Goal: Transaction & Acquisition: Purchase product/service

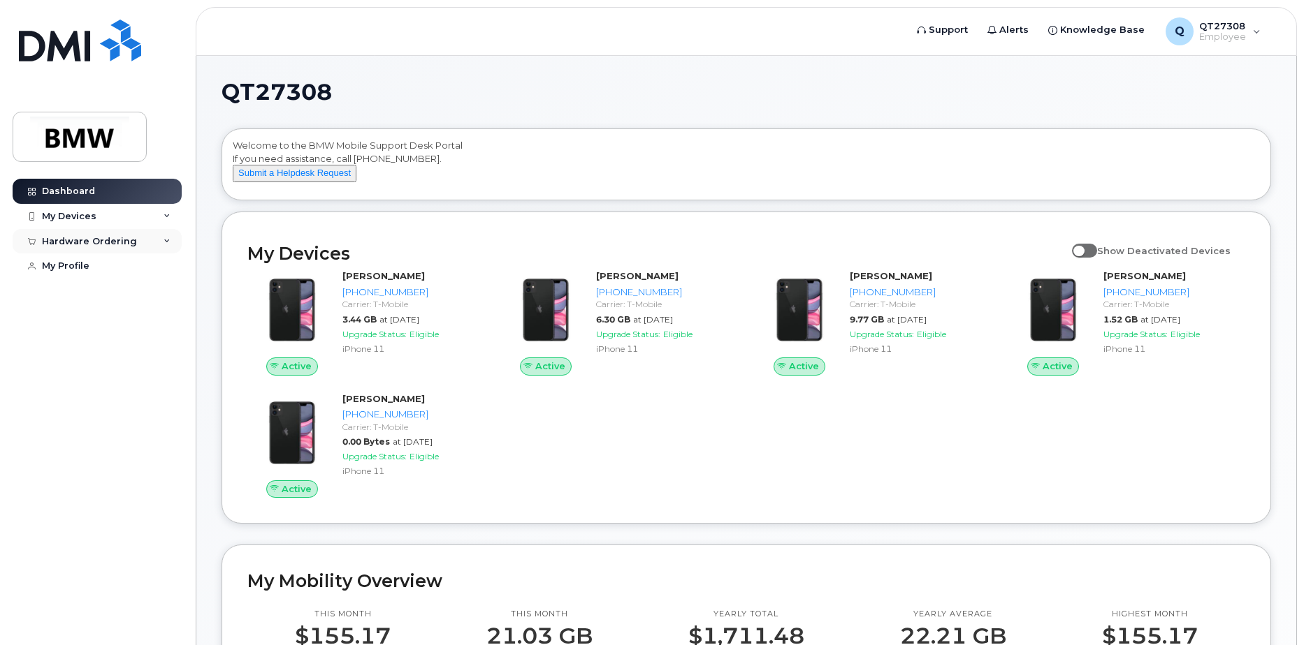
click at [170, 240] on icon at bounding box center [166, 241] width 7 height 7
click at [105, 294] on link "New Order" at bounding box center [109, 293] width 145 height 27
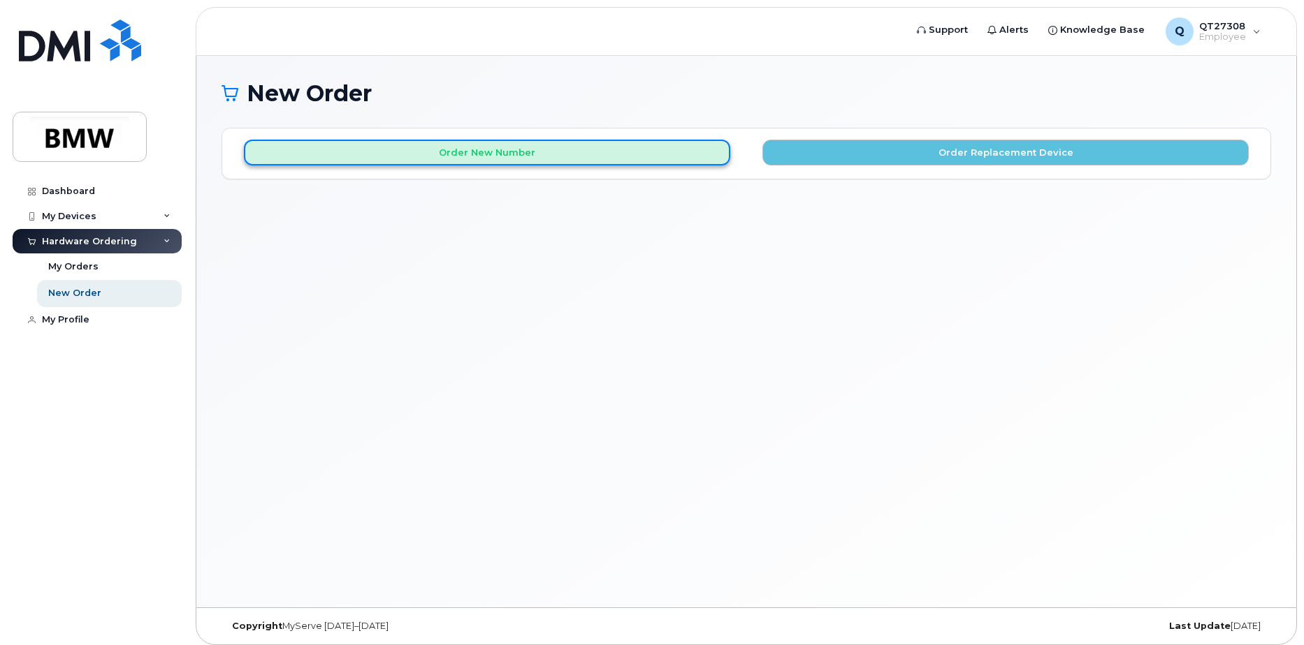
click at [499, 156] on button "Order New Number" at bounding box center [487, 153] width 486 height 26
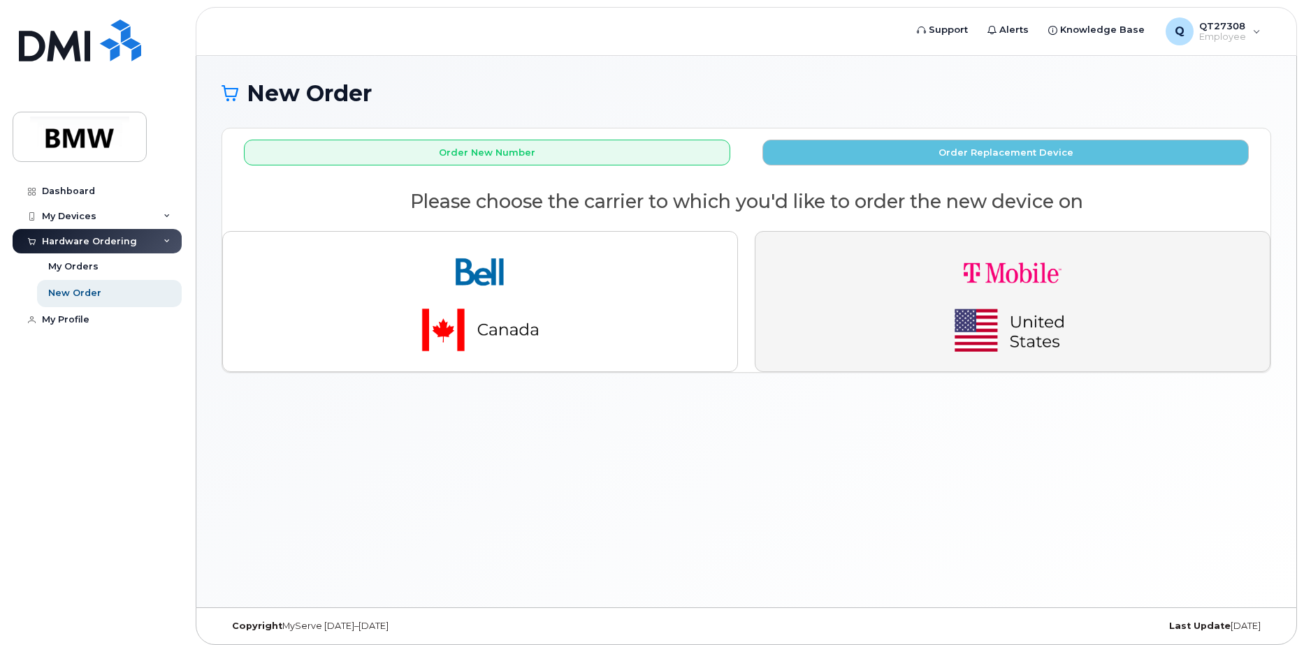
click at [987, 294] on img "button" at bounding box center [1012, 301] width 196 height 117
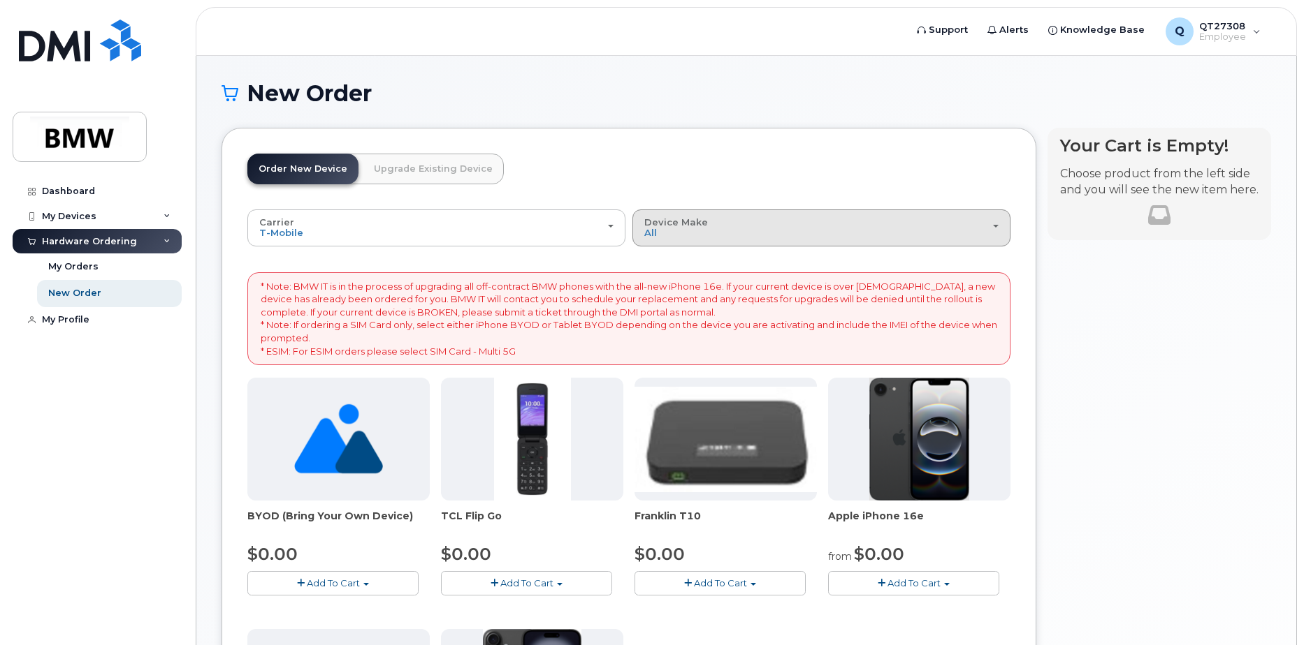
click at [999, 224] on button "Device Make All Cell Phone iPhone Modem" at bounding box center [821, 228] width 378 height 36
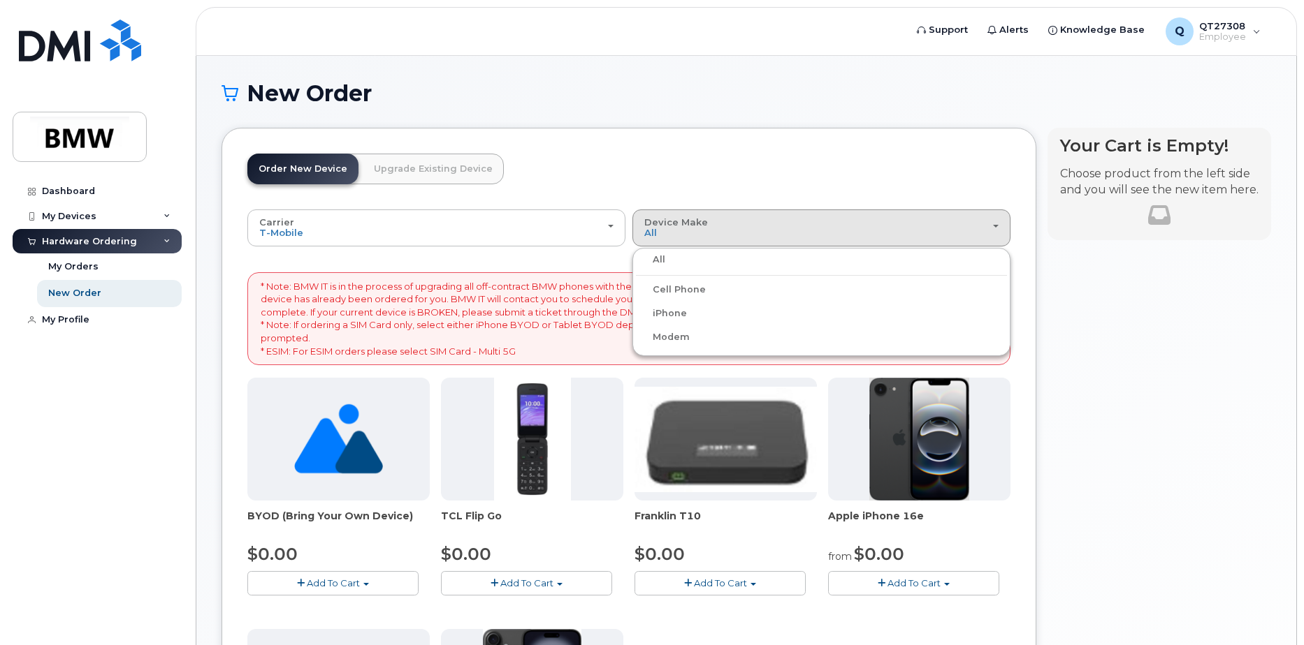
click at [679, 316] on label "iPhone" at bounding box center [661, 313] width 51 height 17
click at [0, 0] on input "iPhone" at bounding box center [0, 0] width 0 height 0
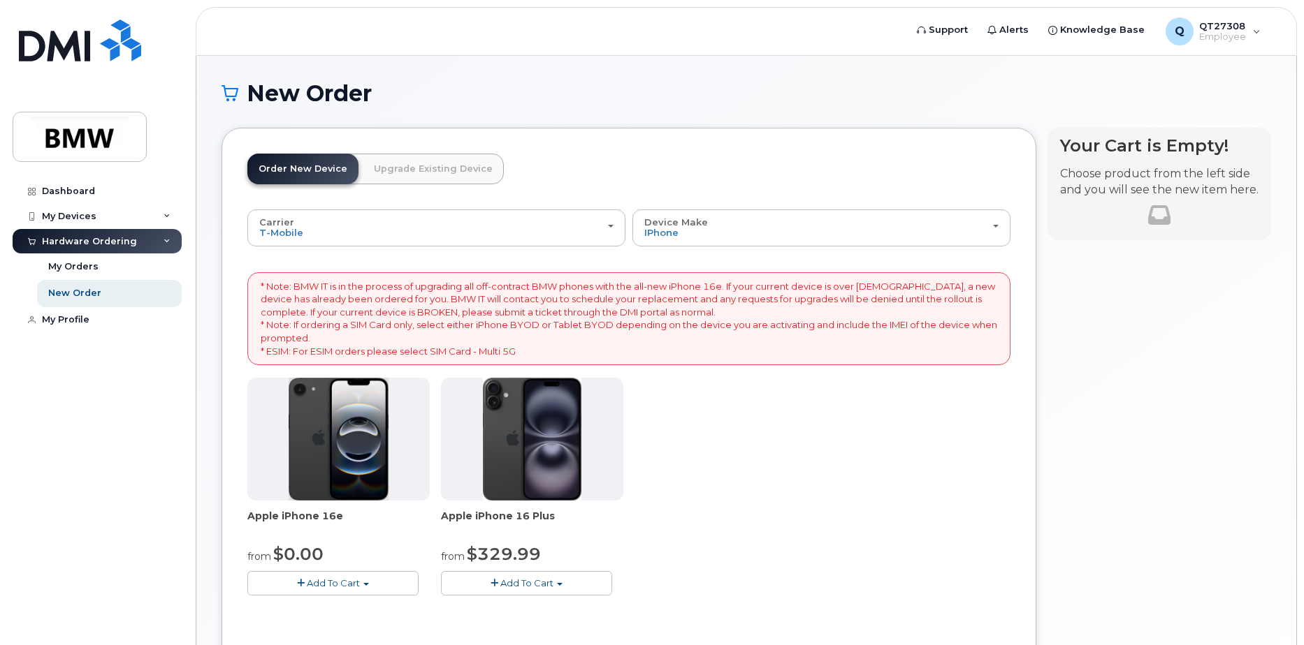
scroll to position [134, 0]
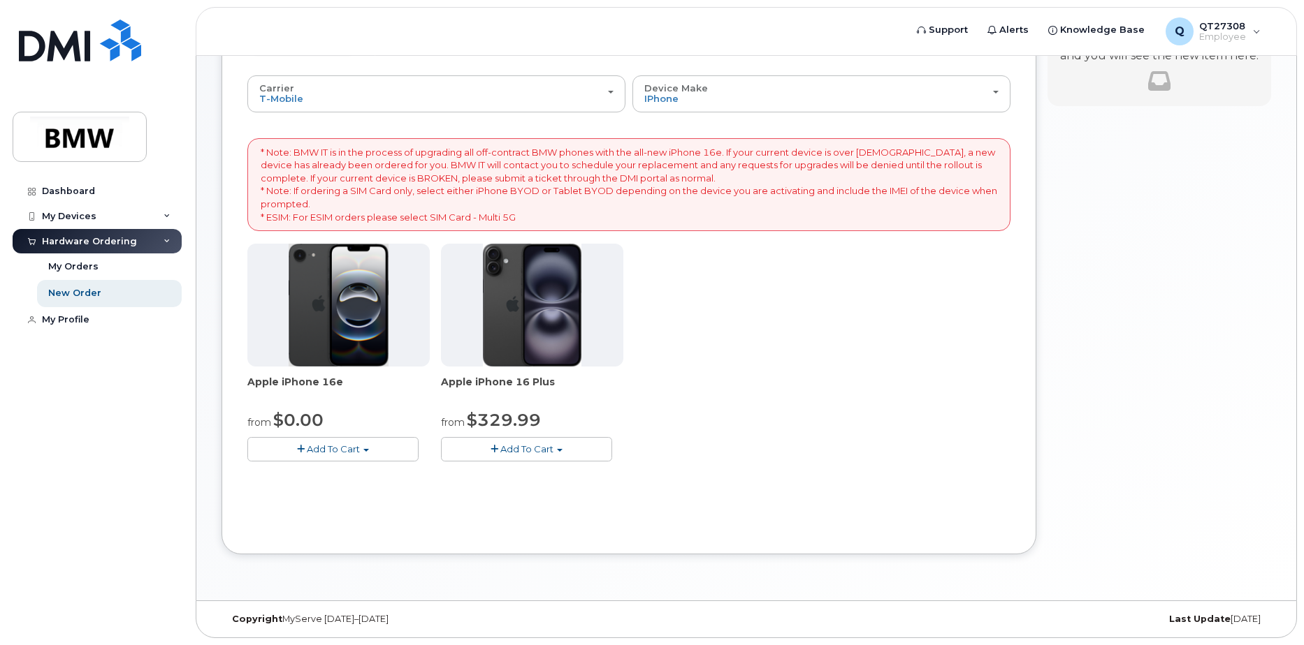
click at [367, 451] on span "button" at bounding box center [366, 450] width 6 height 3
click at [344, 476] on link "$0.00 - 30 Month Activation (128GB)" at bounding box center [351, 475] width 201 height 17
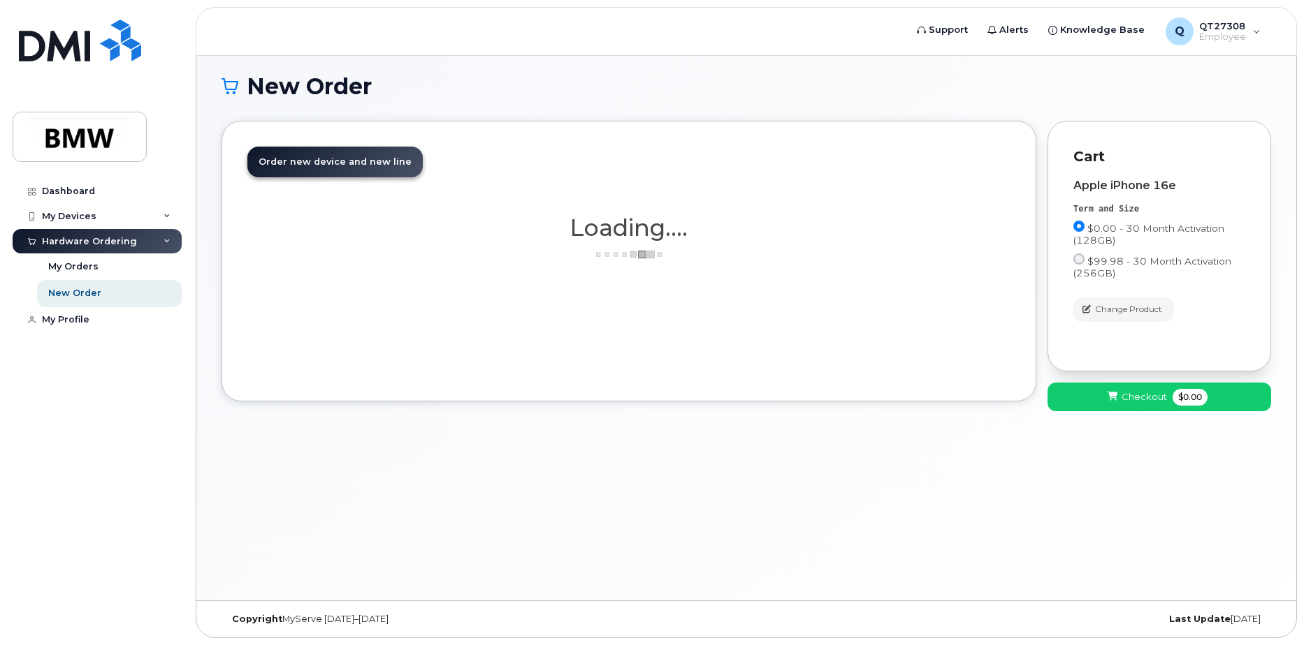
scroll to position [7, 0]
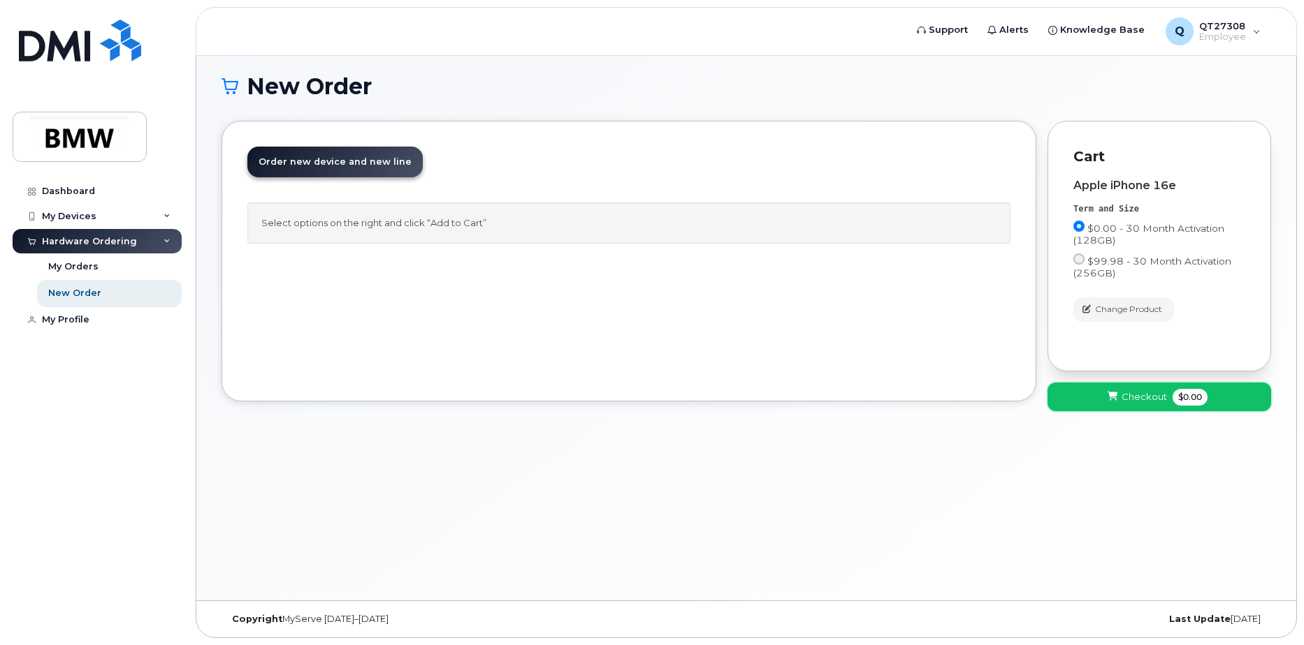
click at [1145, 398] on span "Checkout" at bounding box center [1143, 396] width 45 height 13
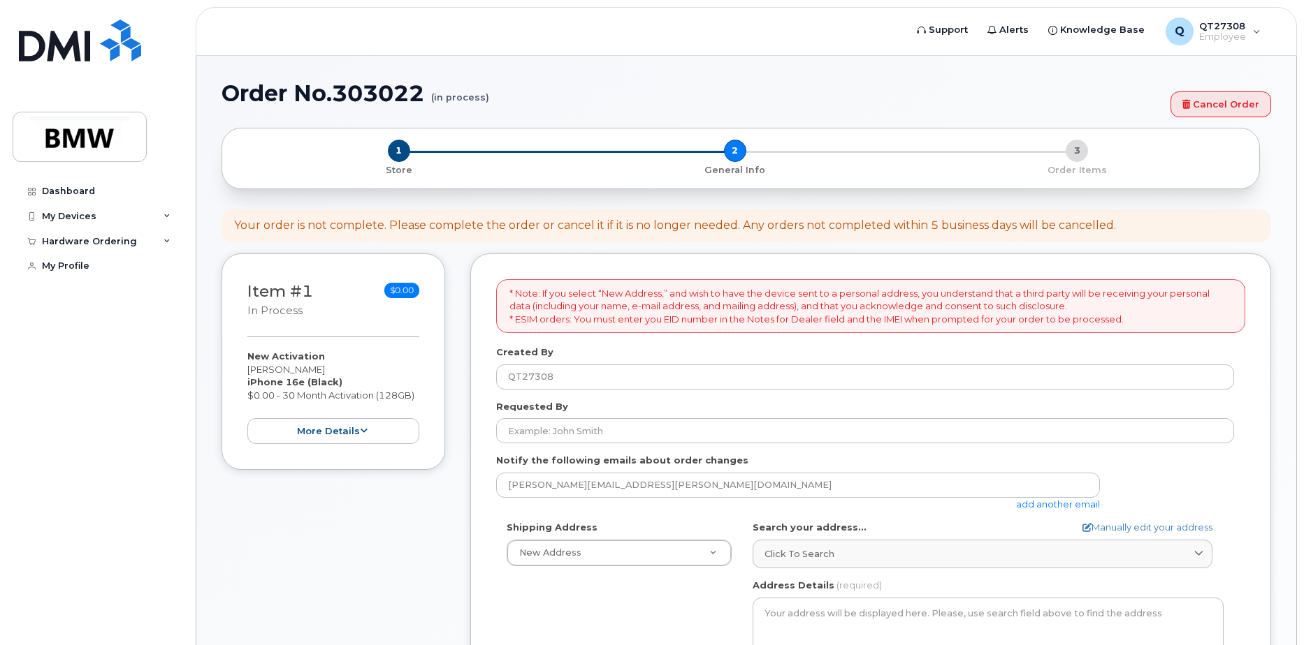
select select
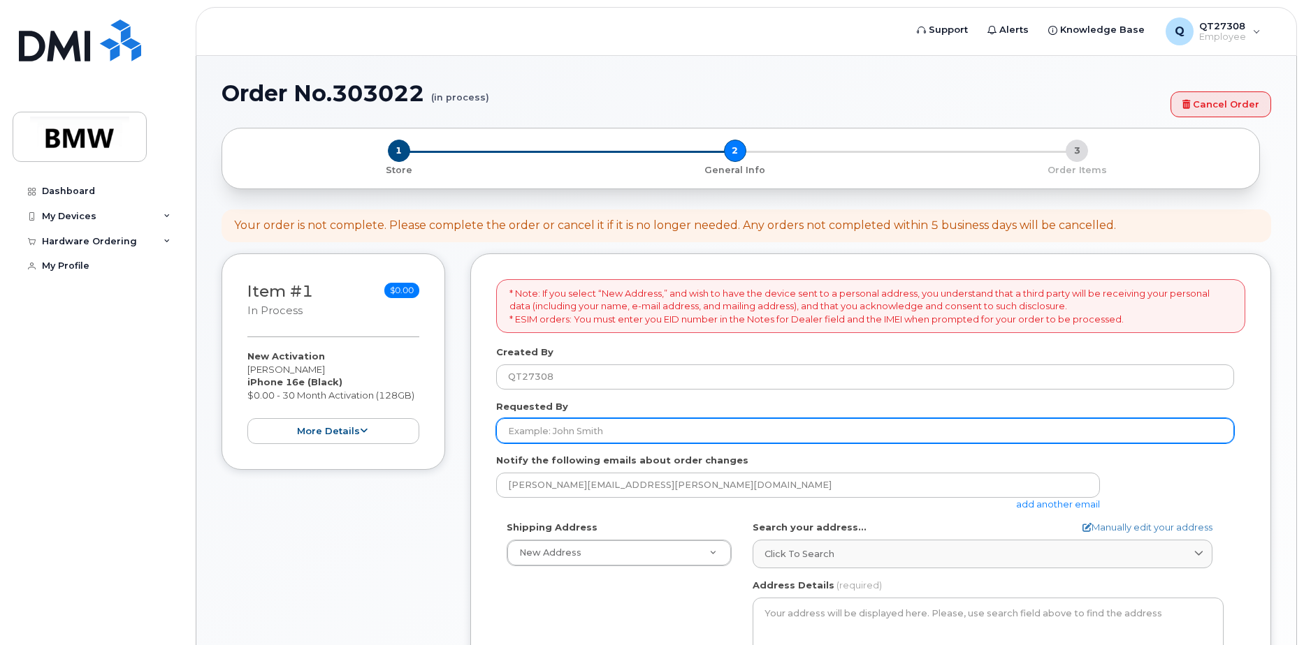
click at [577, 433] on input "Requested By" at bounding box center [865, 430] width 738 height 25
type input "[PERSON_NAME]"
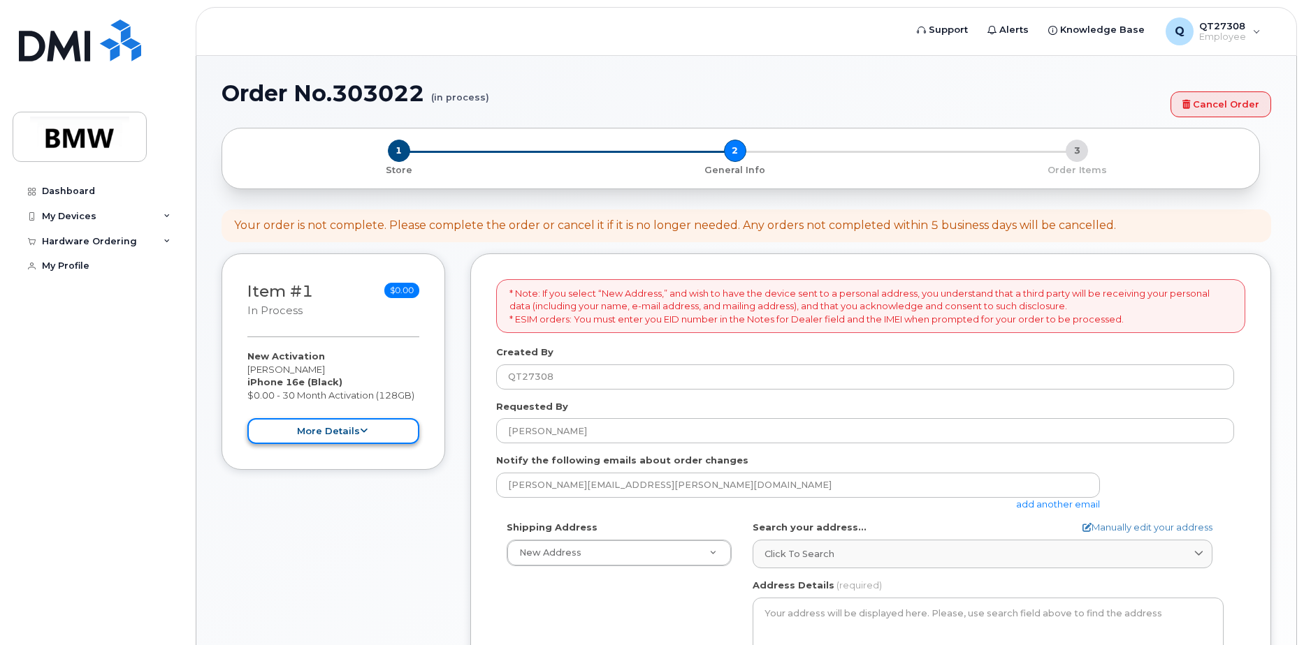
click at [365, 431] on icon at bounding box center [364, 431] width 8 height 9
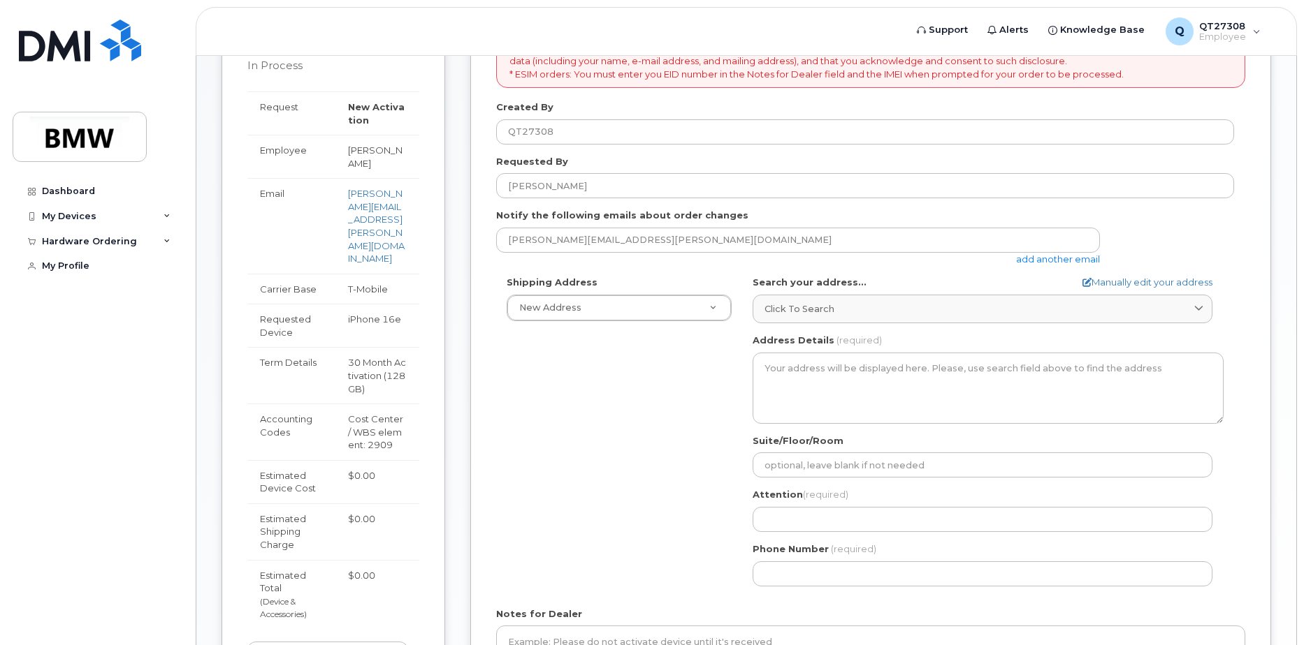
scroll to position [279, 0]
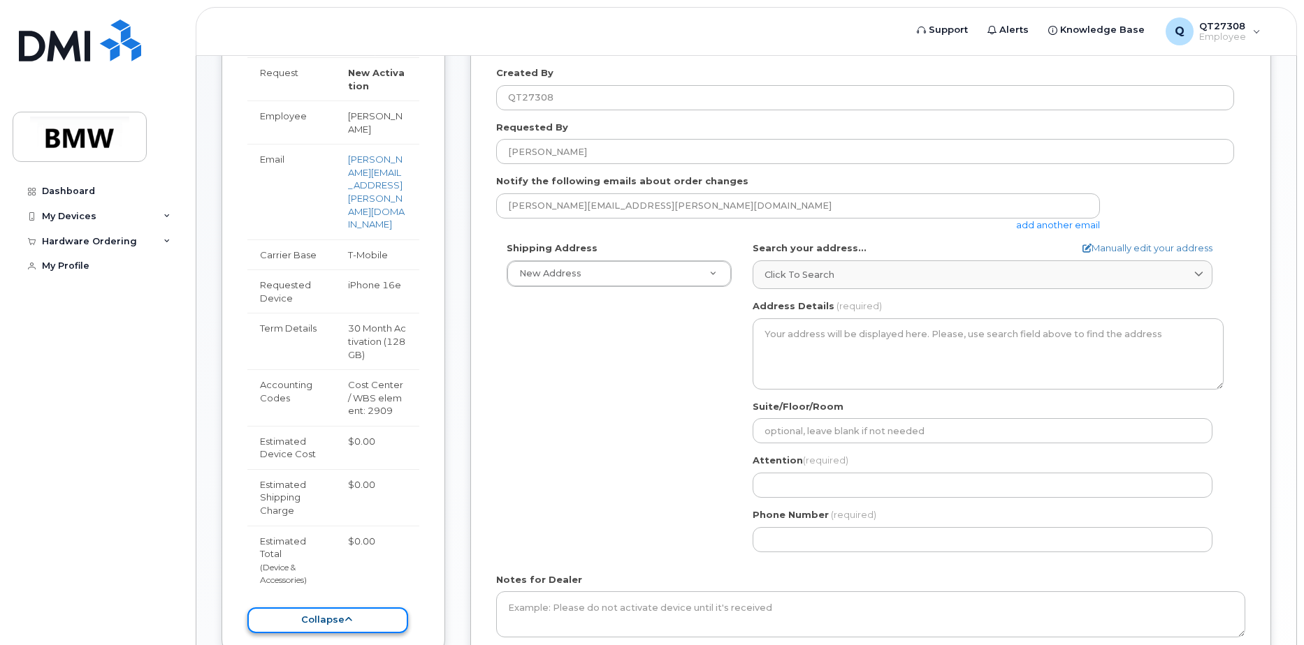
click at [316, 608] on button "collapse" at bounding box center [327, 621] width 161 height 26
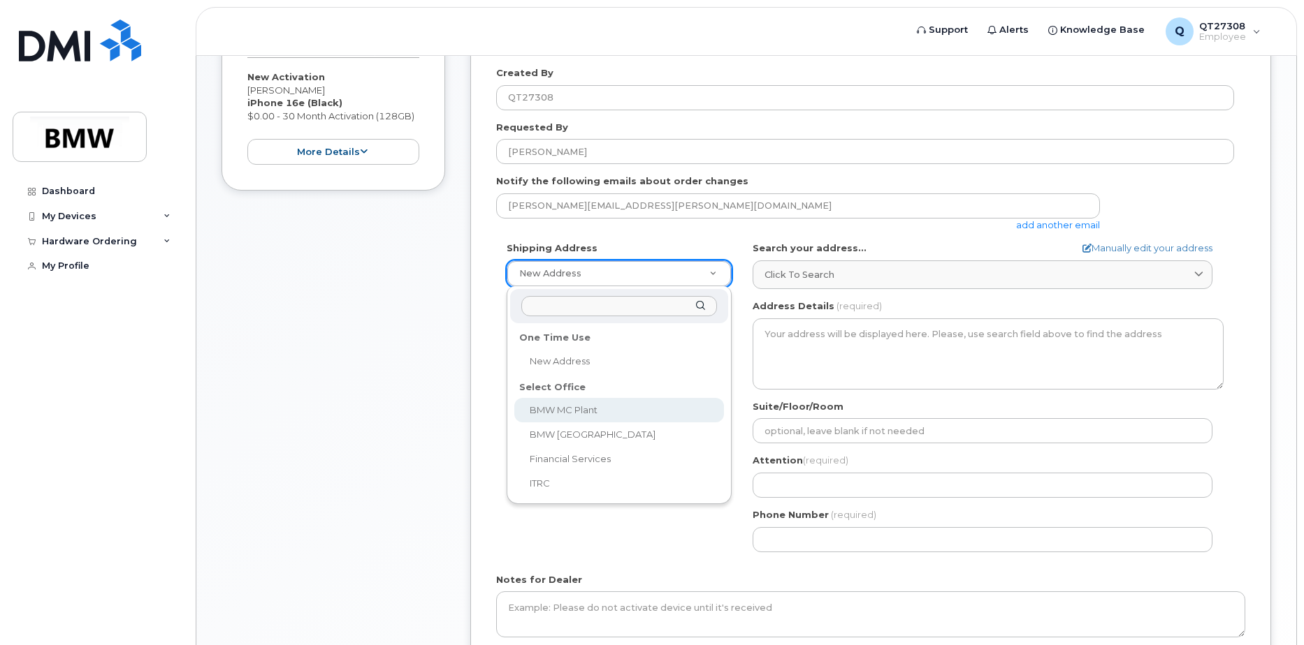
select select
type textarea "1400 Highway 101 S GREER SC 29651-6731 UNITED STATES Greer South Carolina 29651…"
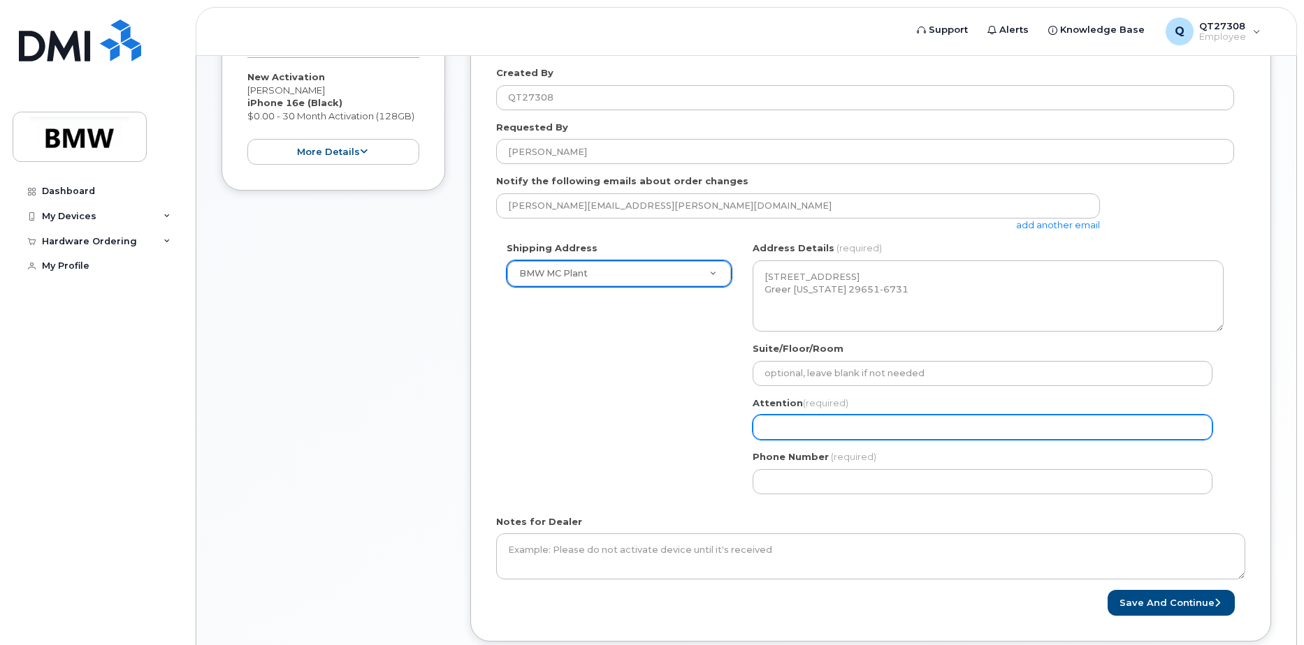
click at [794, 432] on input "Attention (required)" at bounding box center [982, 427] width 460 height 25
select select
type input "P"
select select
type input "Pa"
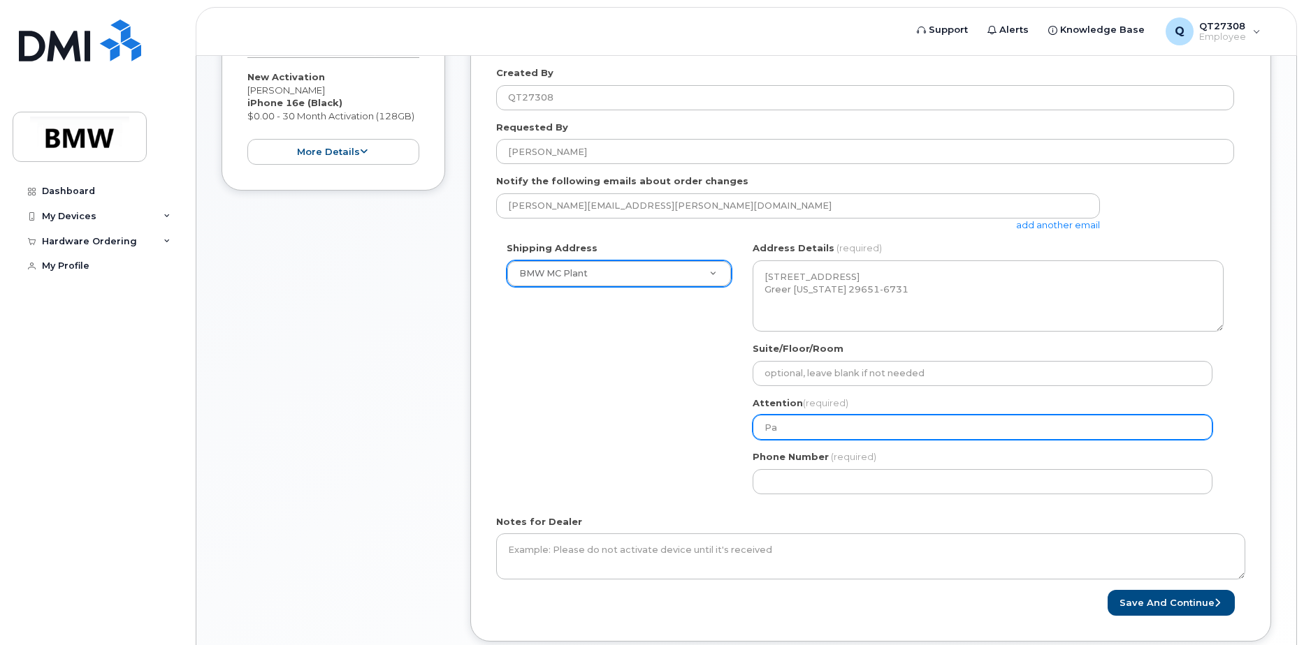
select select
type input "Pat"
select select
type input "Patr"
select select
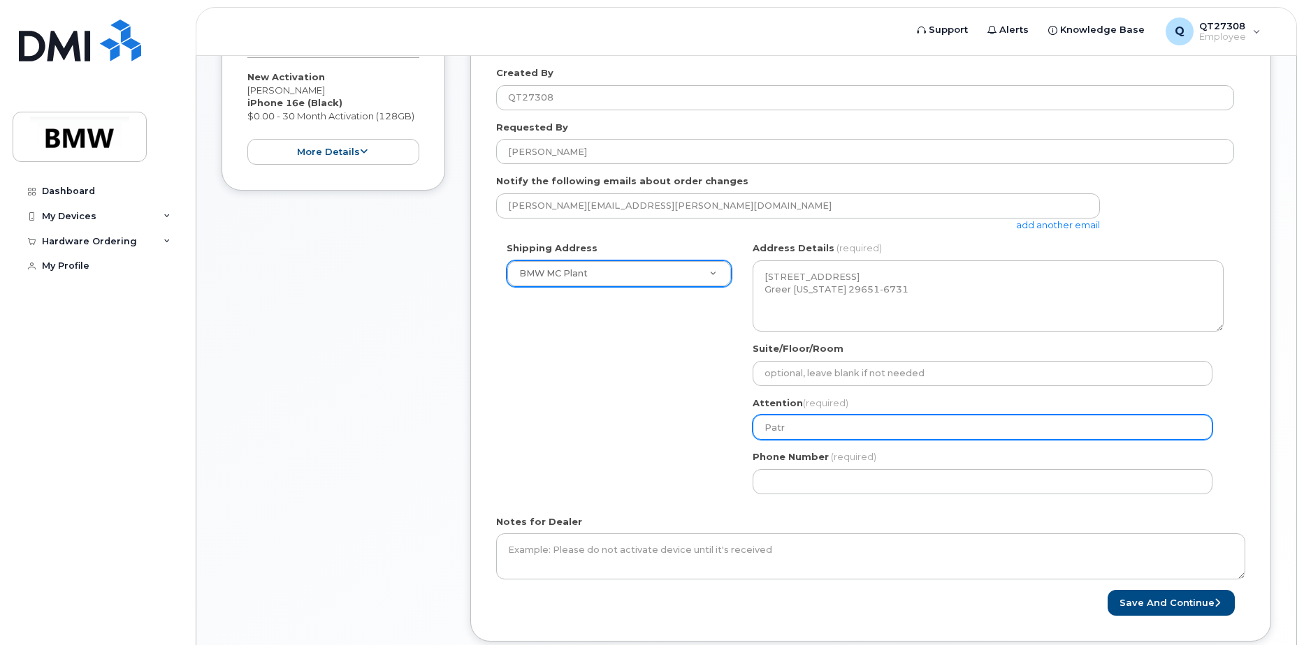
type input "Patri"
select select
type input "Patric"
select select
type input "Patrick"
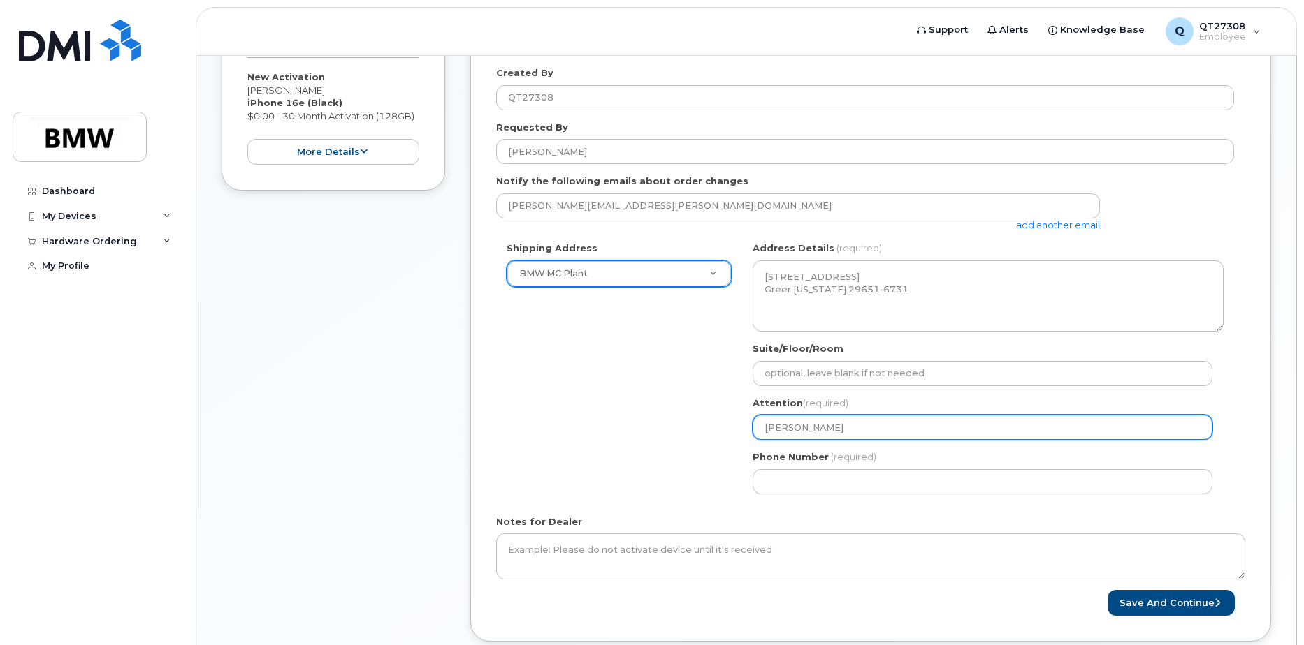
select select
type input "Patrick L"
select select
type input "Patrick Ly"
select select
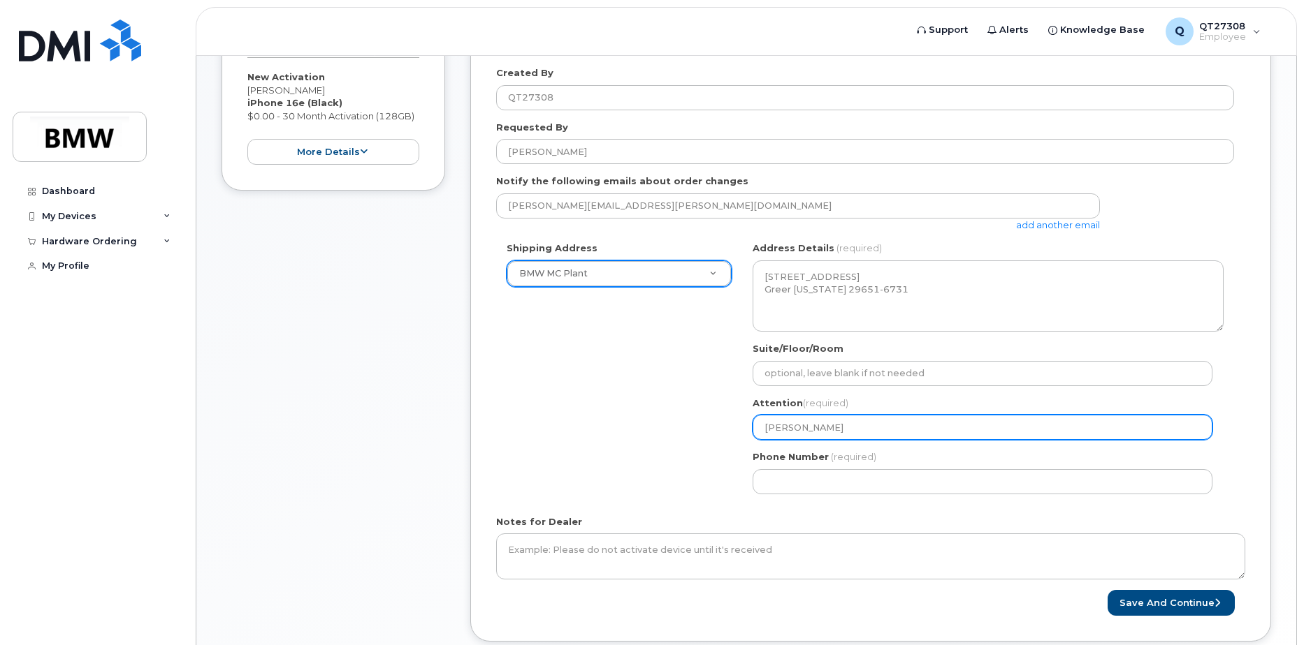
type input "Patrick Lyo"
select select
type input "Patrick Lyon"
select select
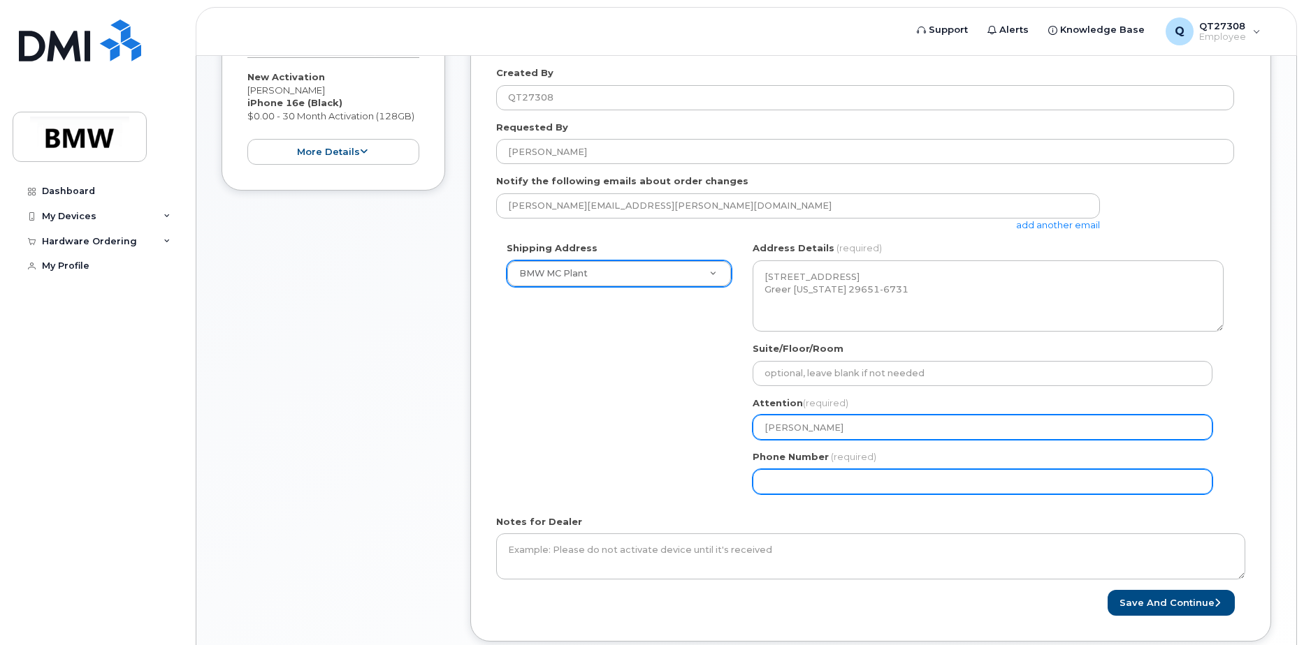
type input "Patrick Lyons"
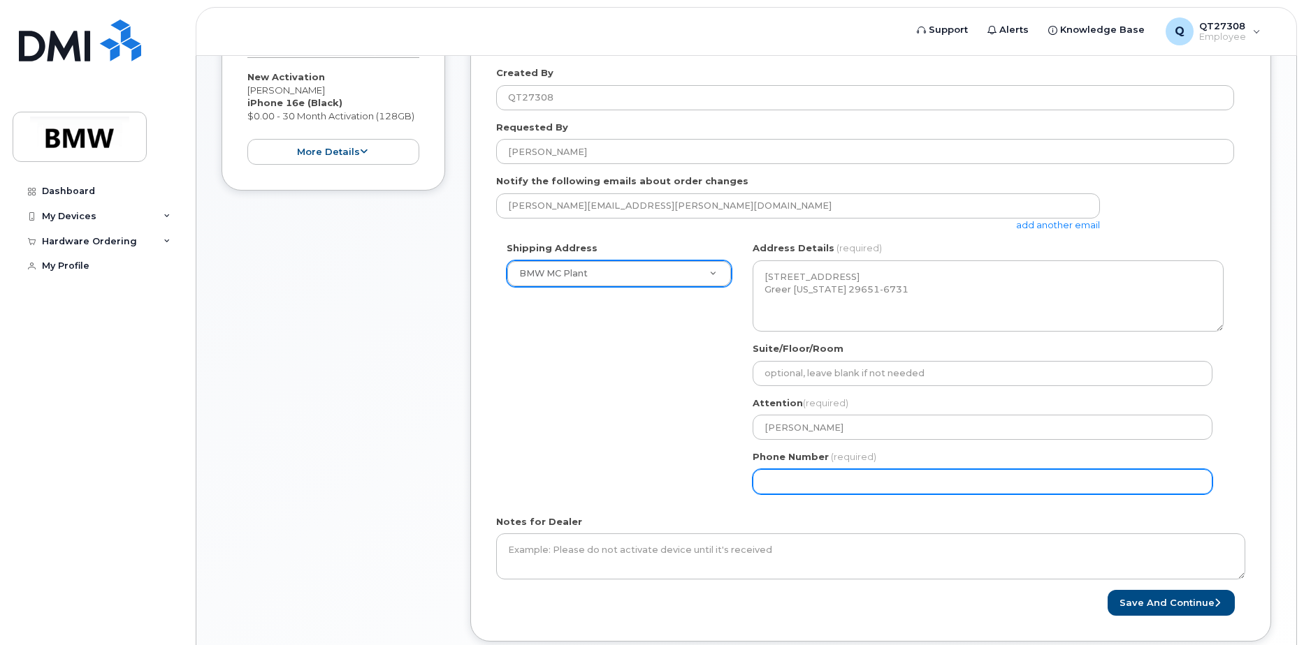
click at [849, 486] on input "Phone Number" at bounding box center [982, 481] width 460 height 25
type input "8645018043"
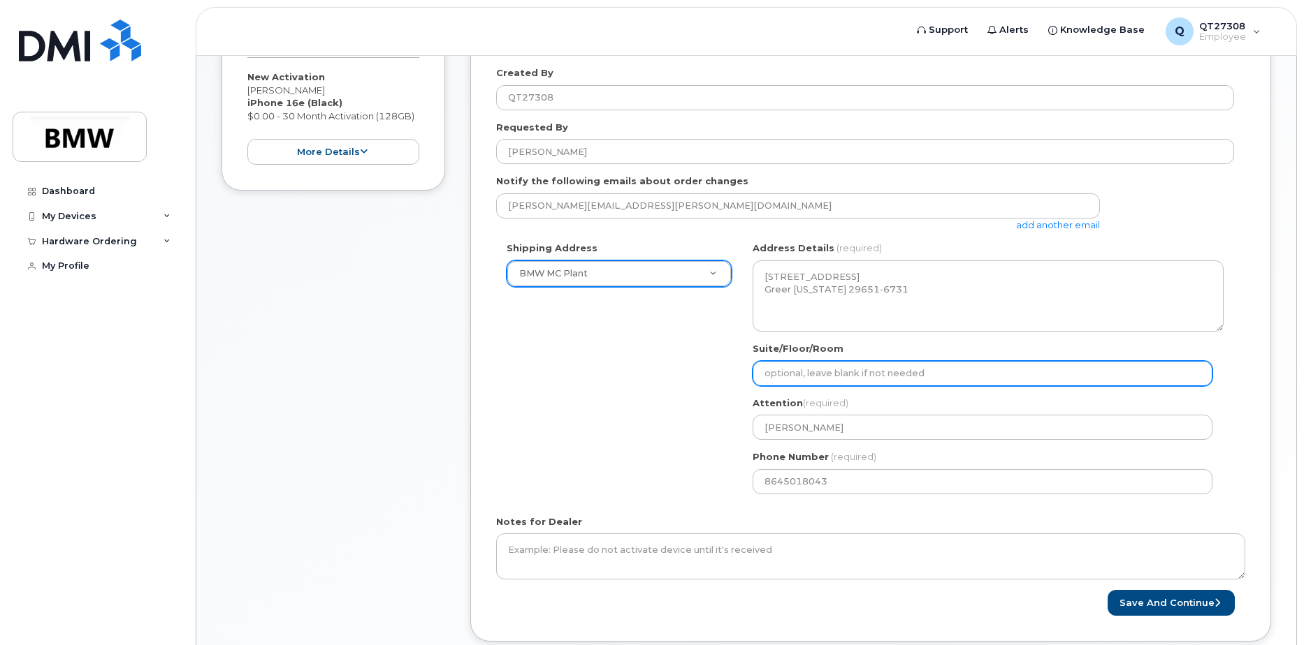
click at [766, 372] on input "Suite/Floor/Room" at bounding box center [982, 373] width 460 height 25
select select
type input "H"
select select
type input "Ha"
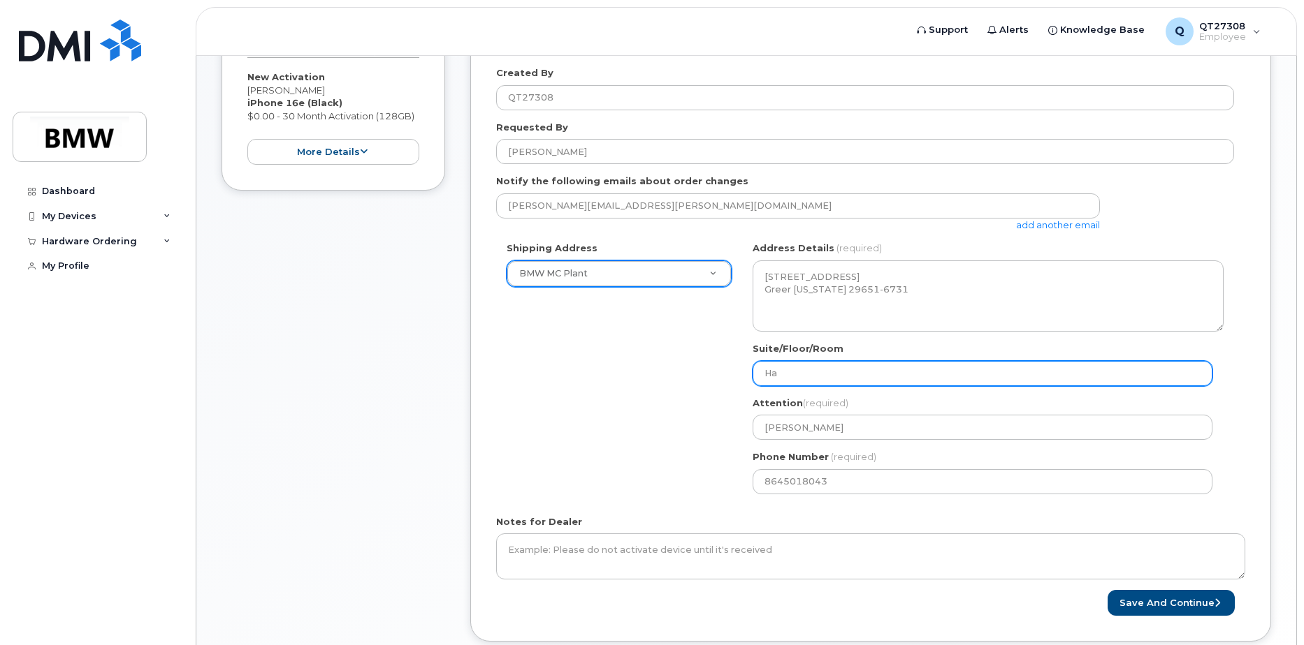
select select
type input "Hal"
select select
type input "Hall"
select select
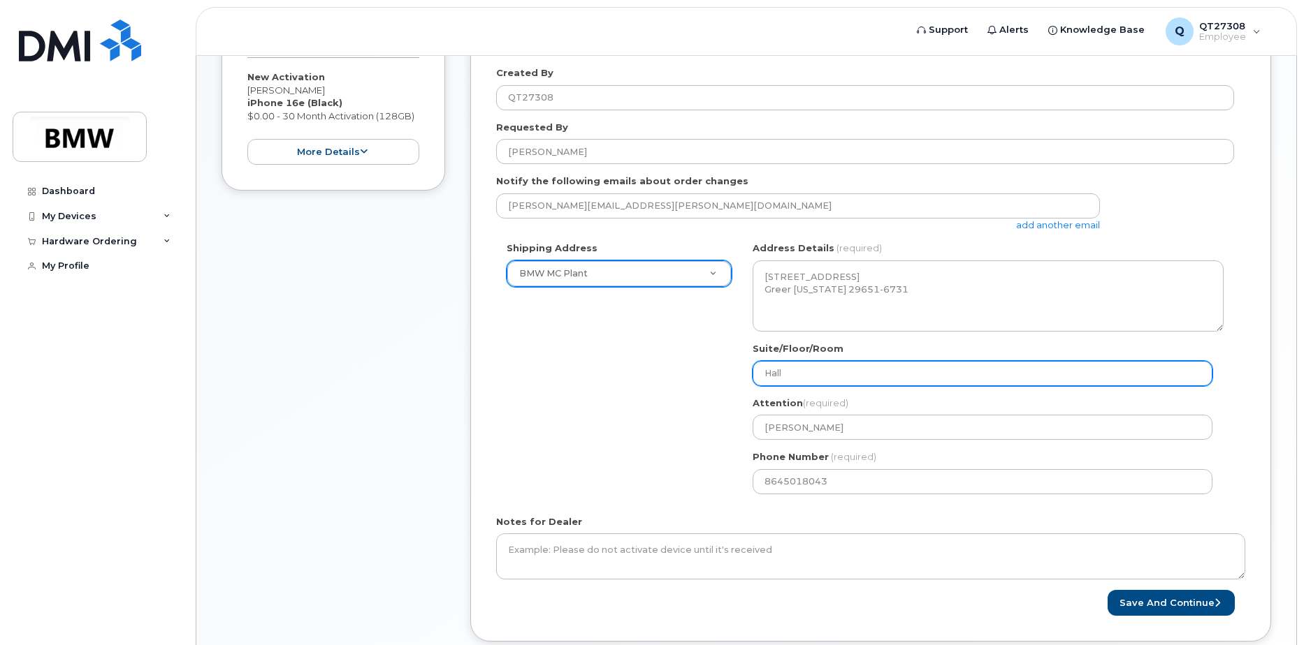
type input "Hall 5"
select select
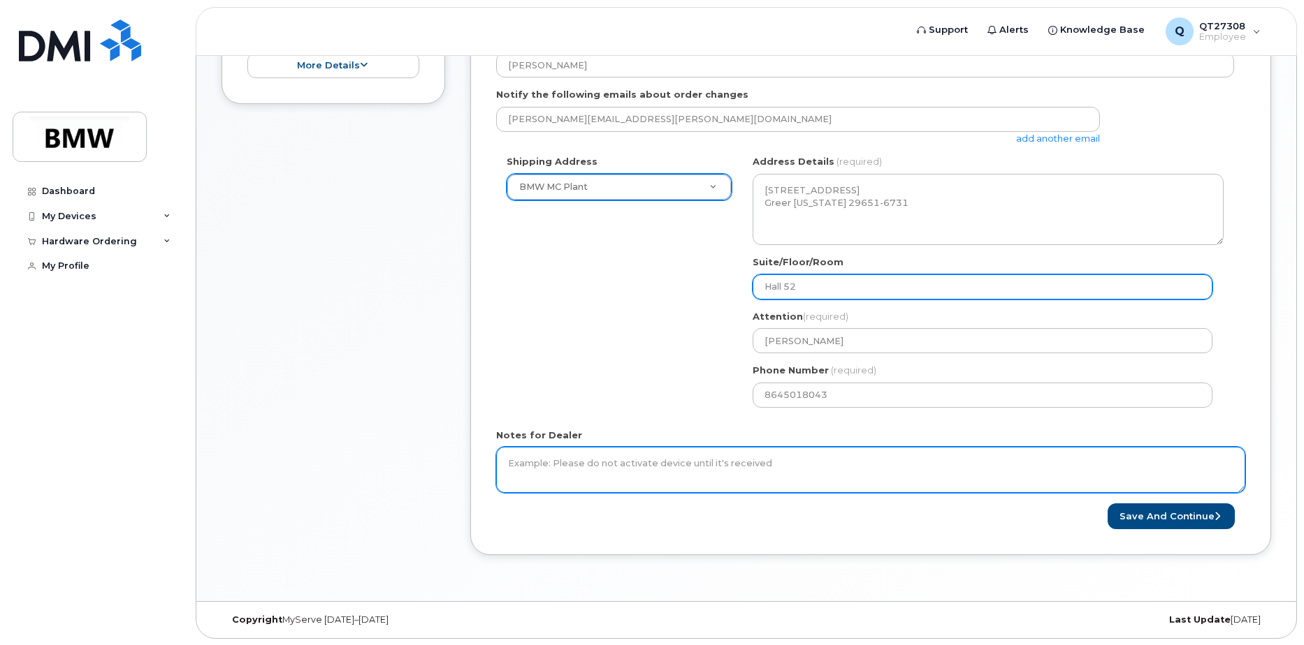
scroll to position [367, 0]
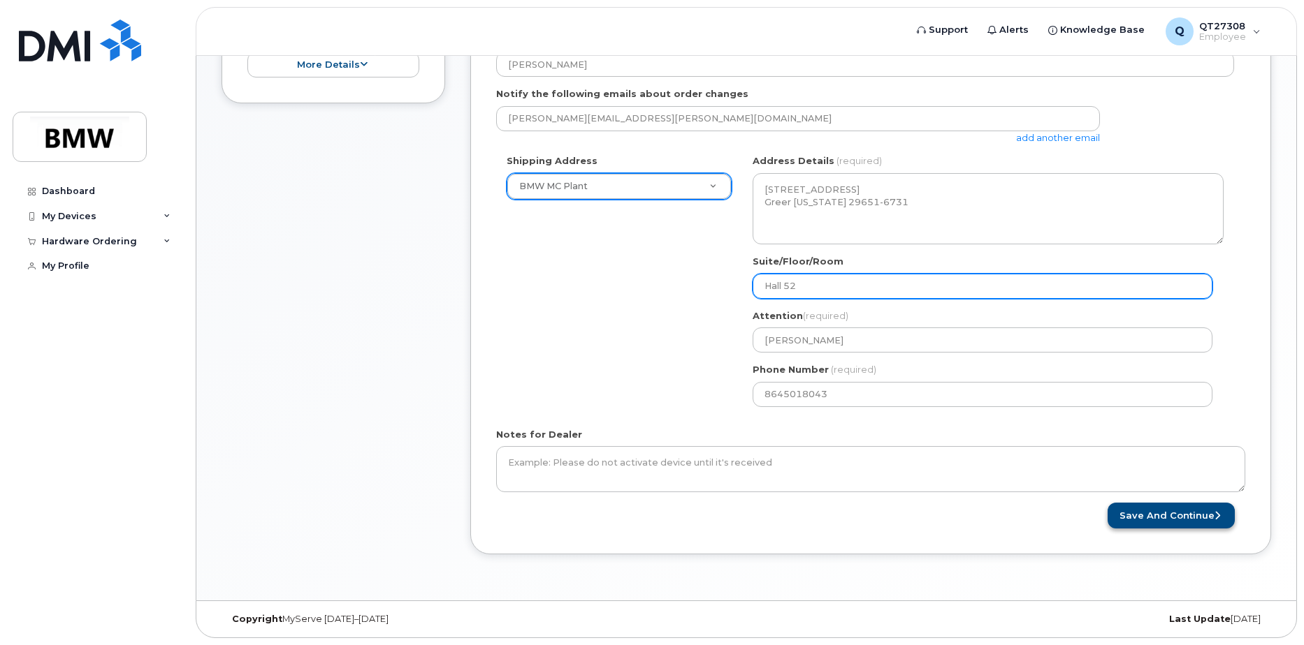
type input "Hall 52"
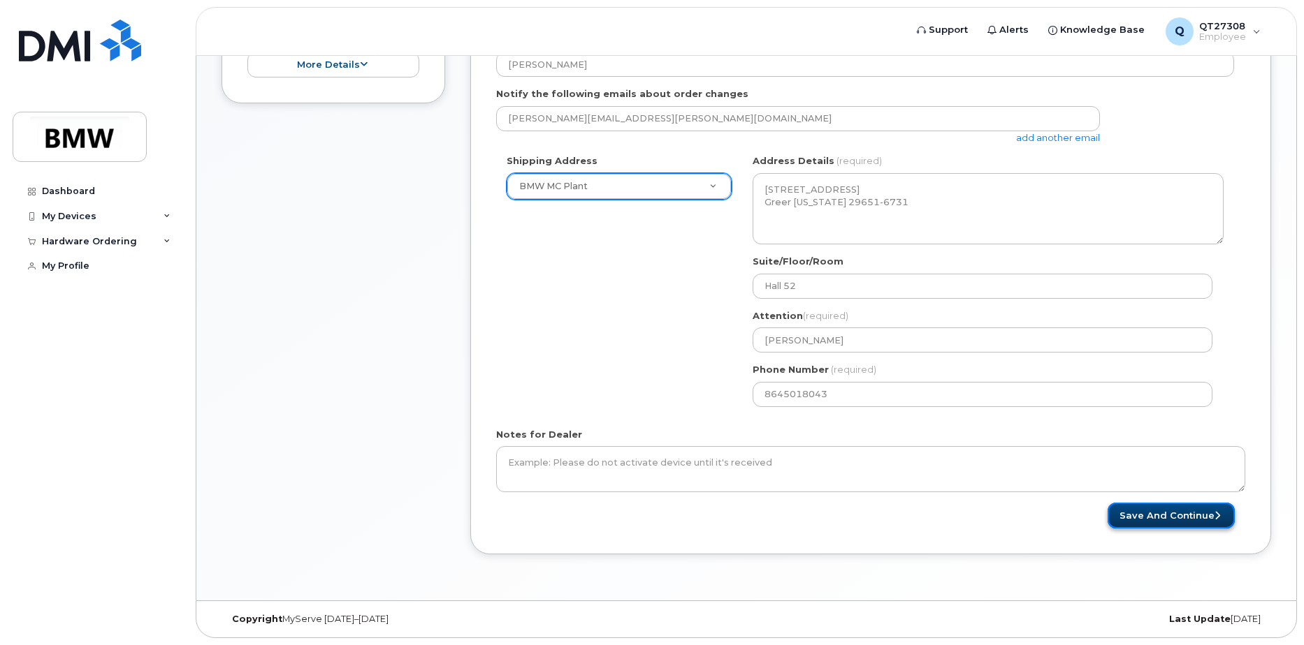
click at [1169, 514] on button "Save and Continue" at bounding box center [1170, 516] width 127 height 26
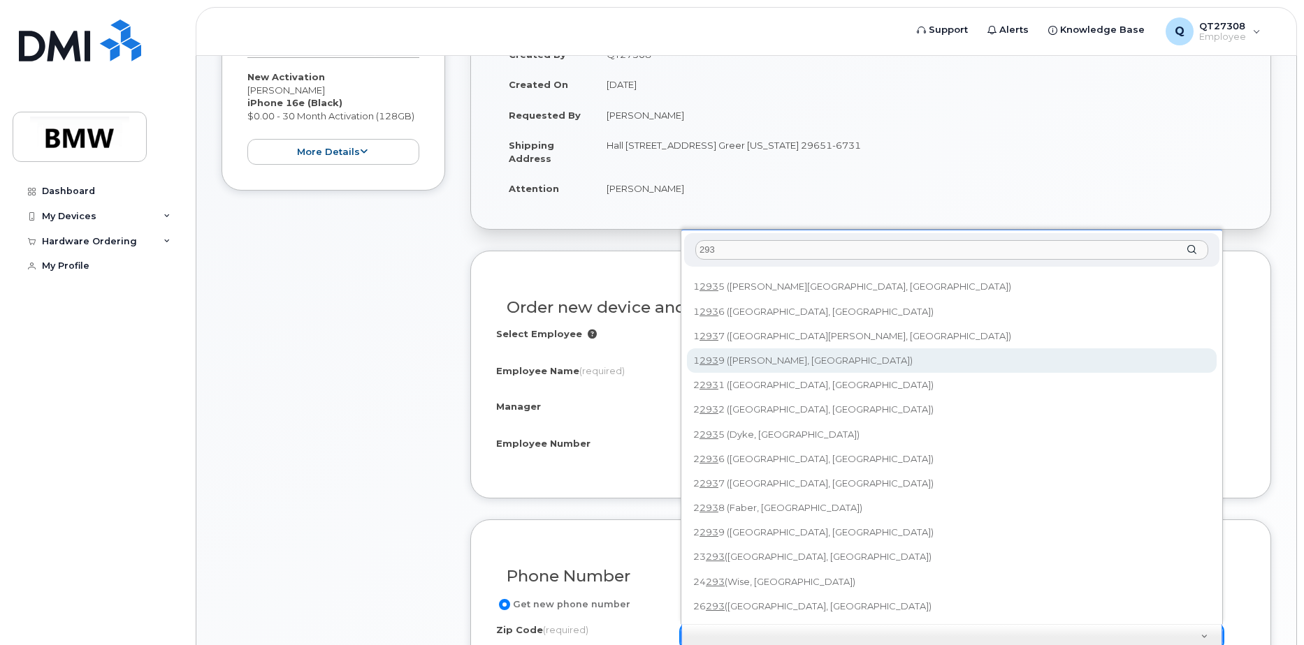
scroll to position [559, 0]
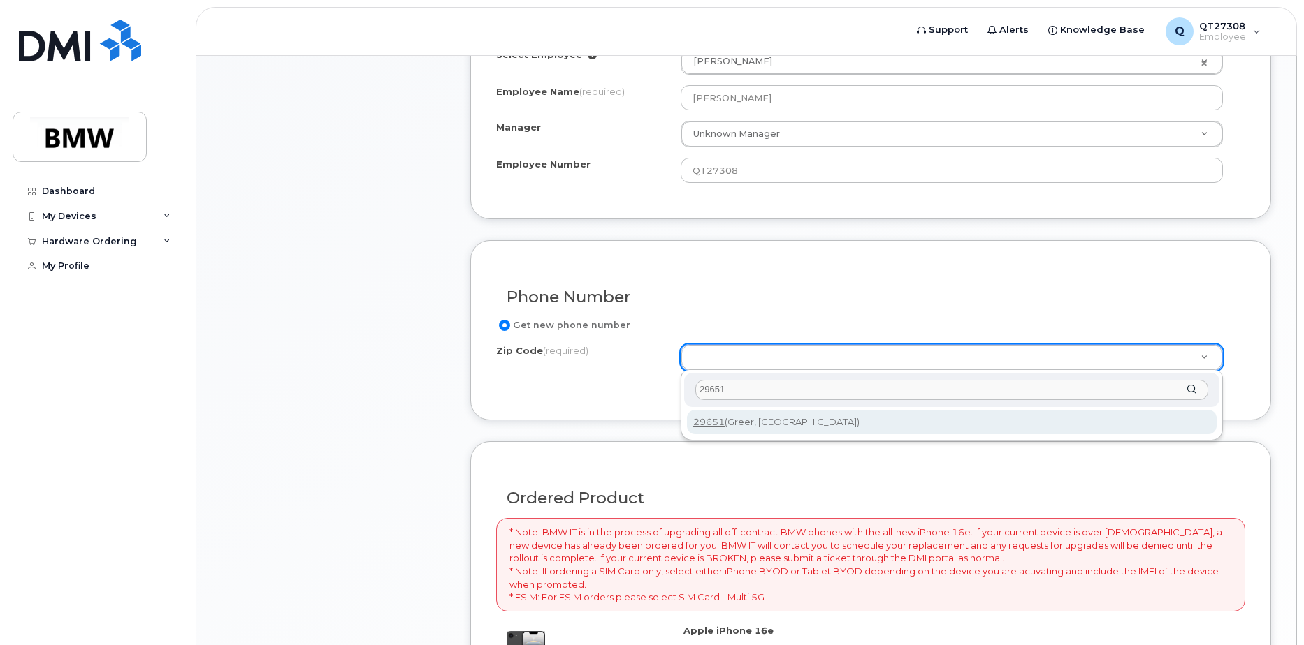
type input "29651"
type input "29651 (Greer, SC)"
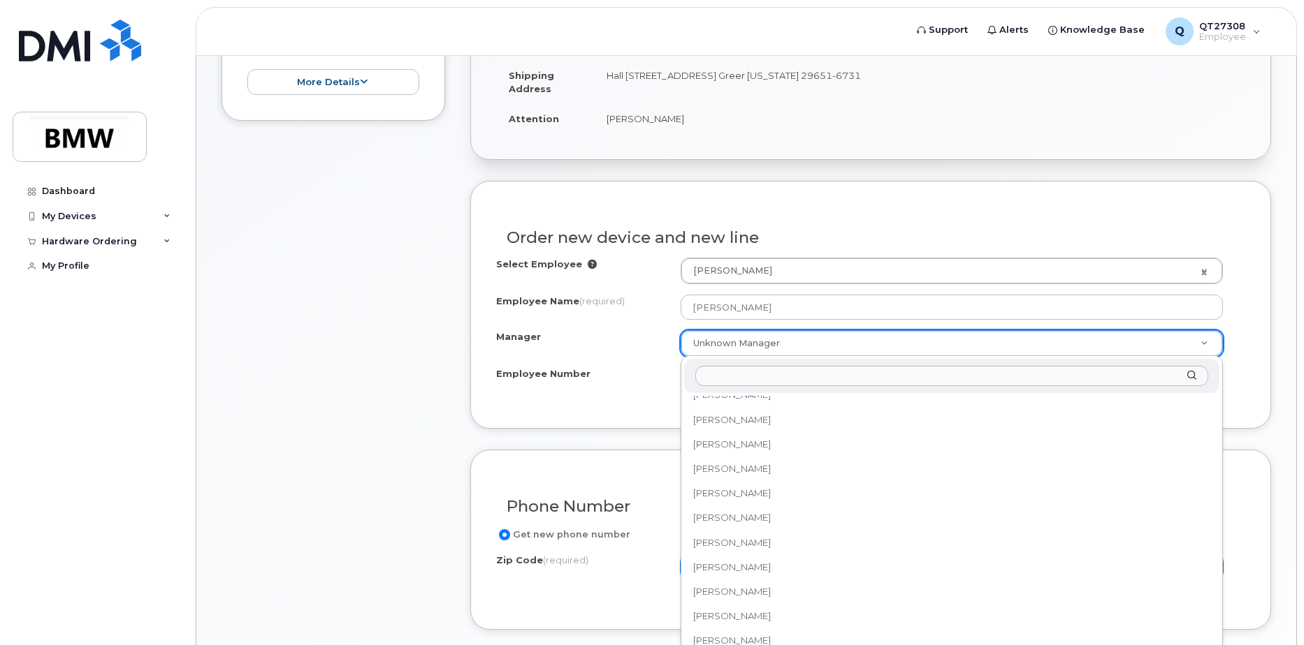
scroll to position [19912, 0]
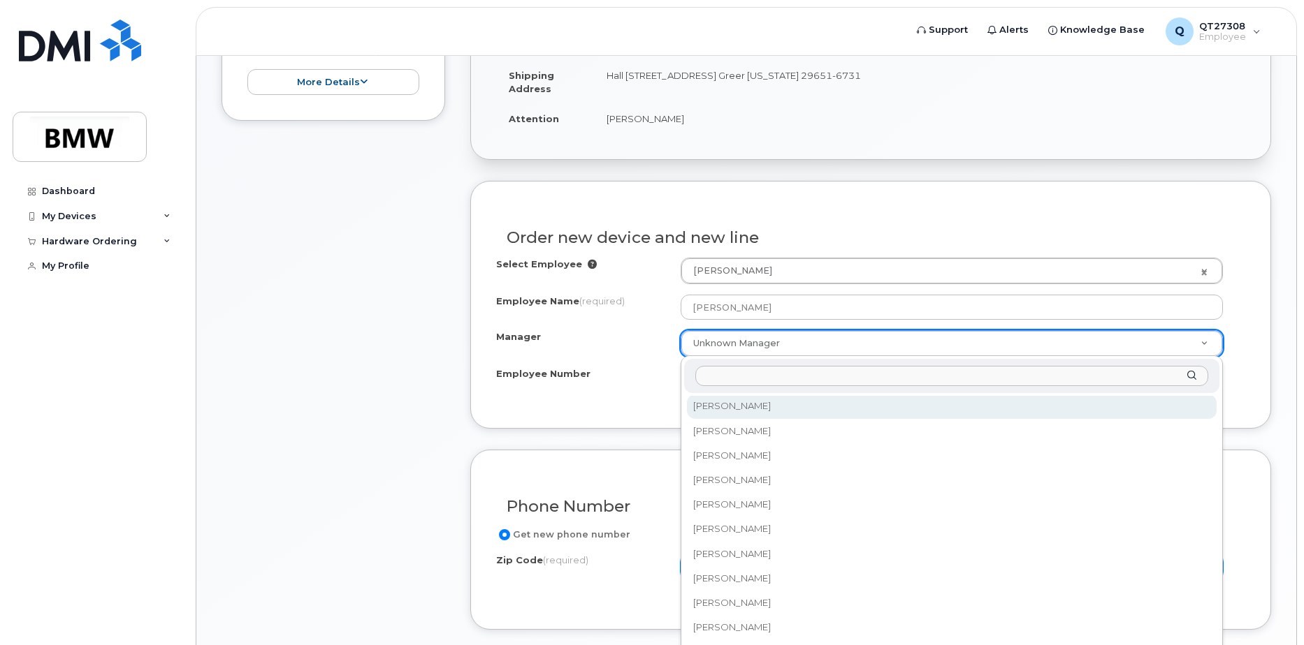
click at [775, 376] on input "Manager" at bounding box center [951, 376] width 513 height 20
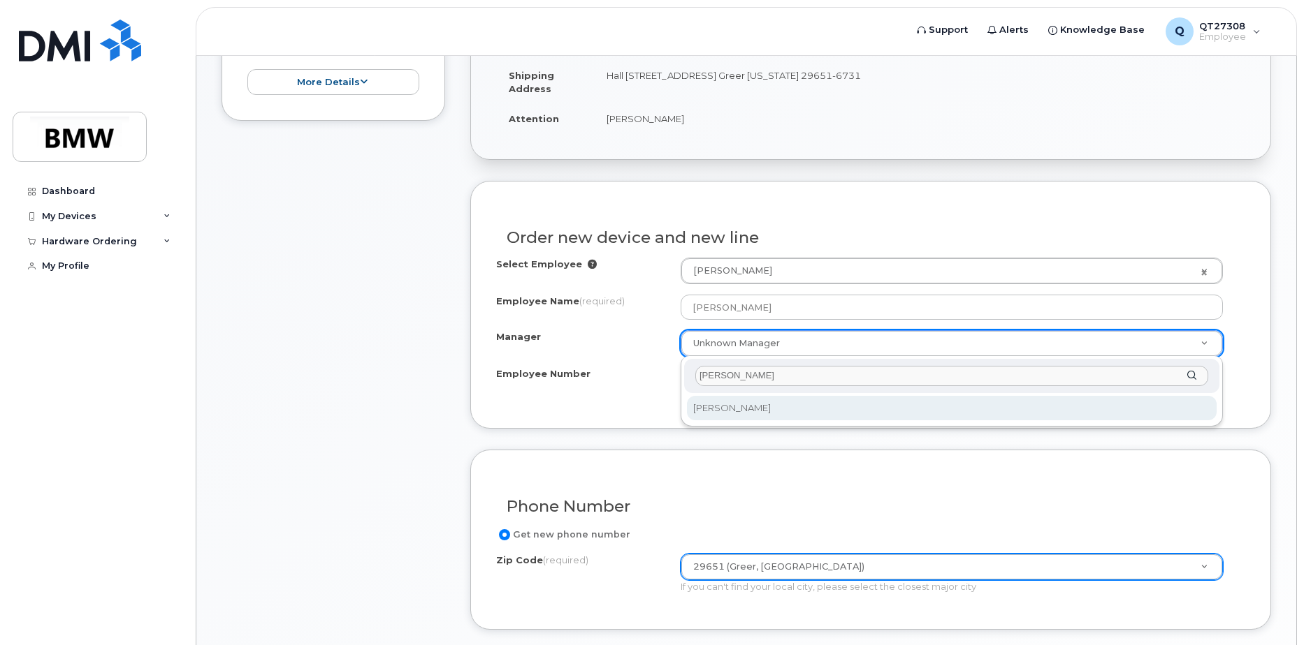
type input "Ralf"
select select "2719811"
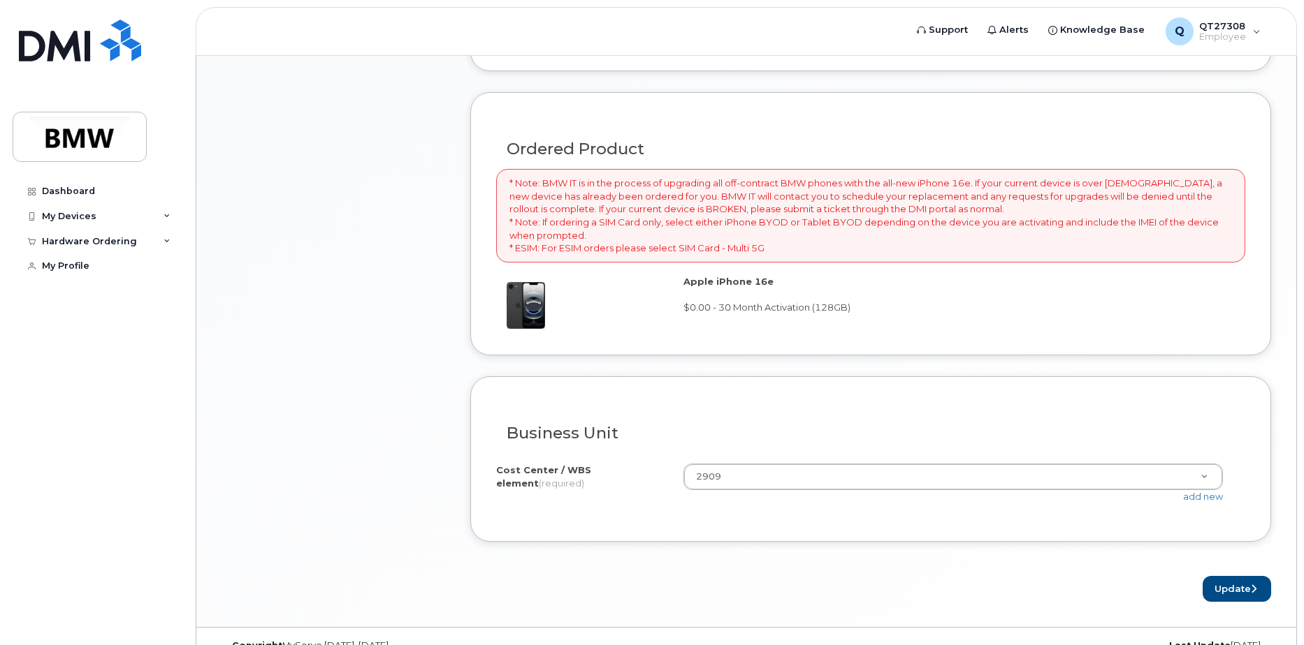
scroll to position [935, 0]
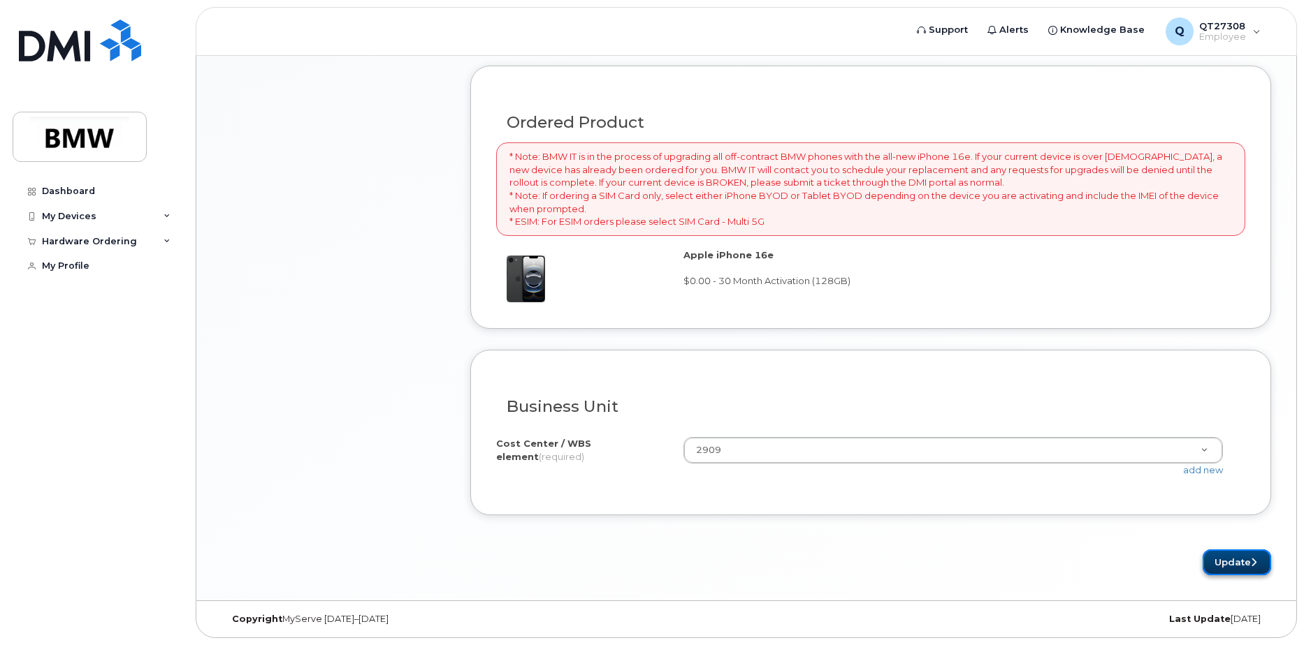
click at [1222, 560] on button "Update" at bounding box center [1236, 563] width 68 height 26
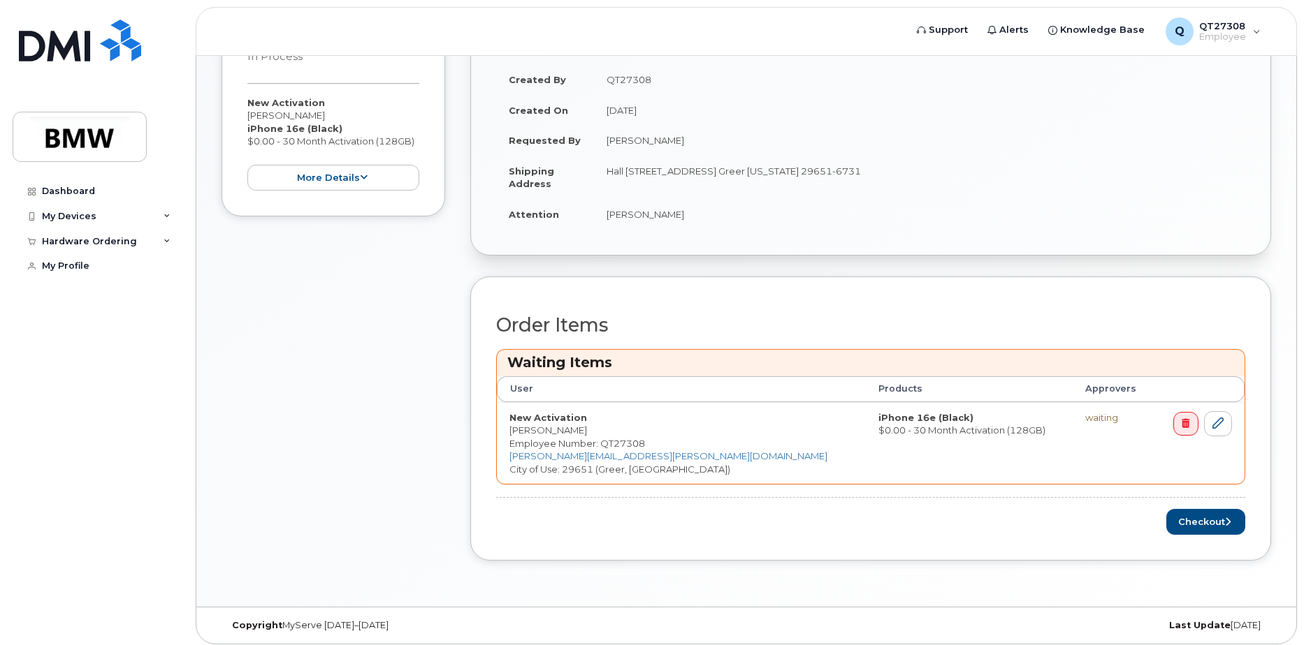
scroll to position [320, 0]
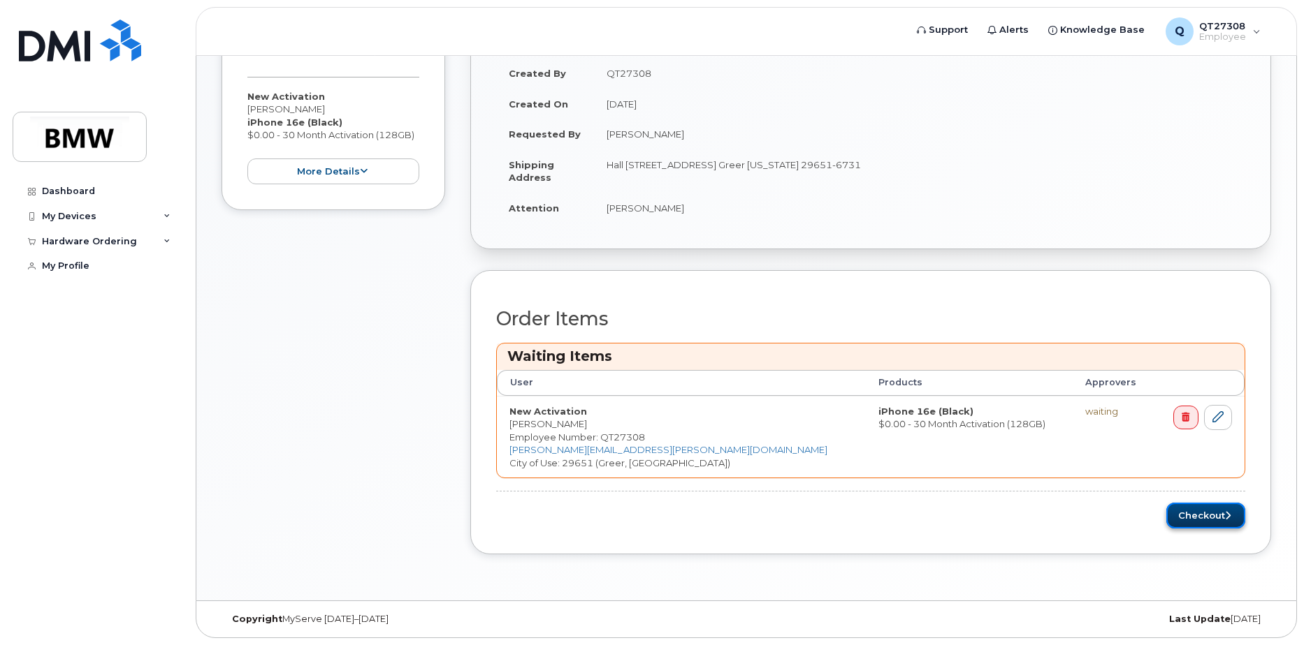
click at [1206, 512] on button "Checkout" at bounding box center [1205, 516] width 79 height 26
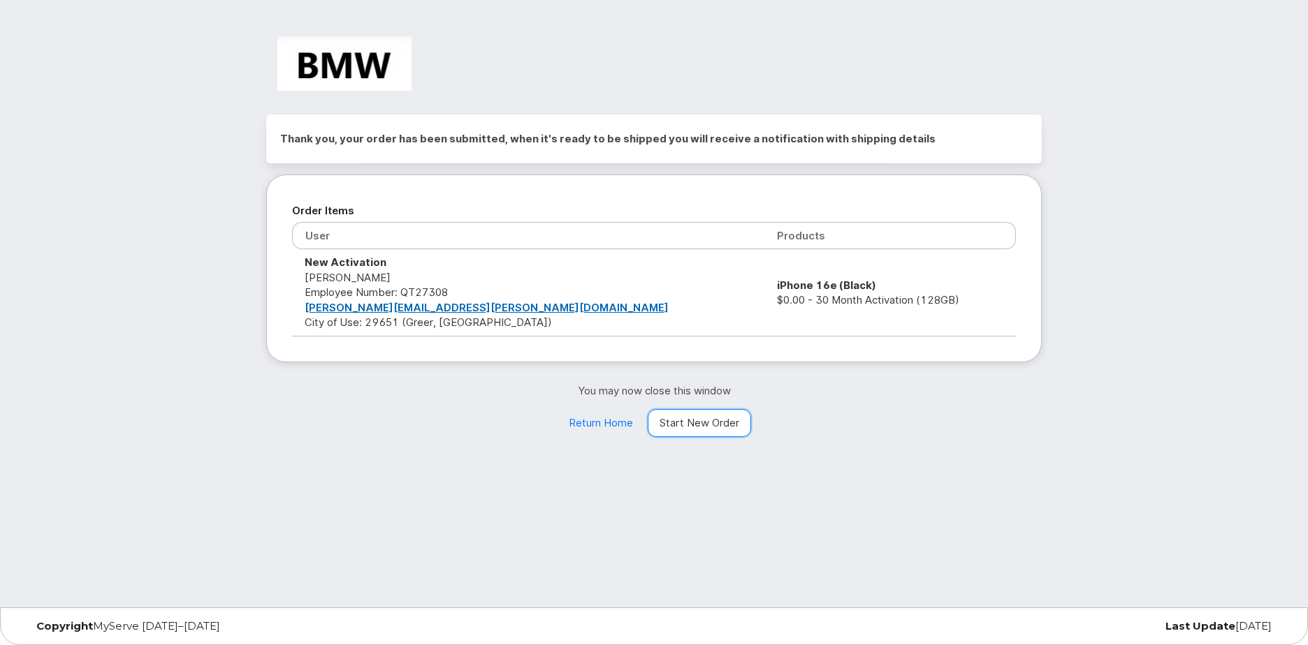
click at [717, 420] on link "Start New Order" at bounding box center [699, 423] width 103 height 28
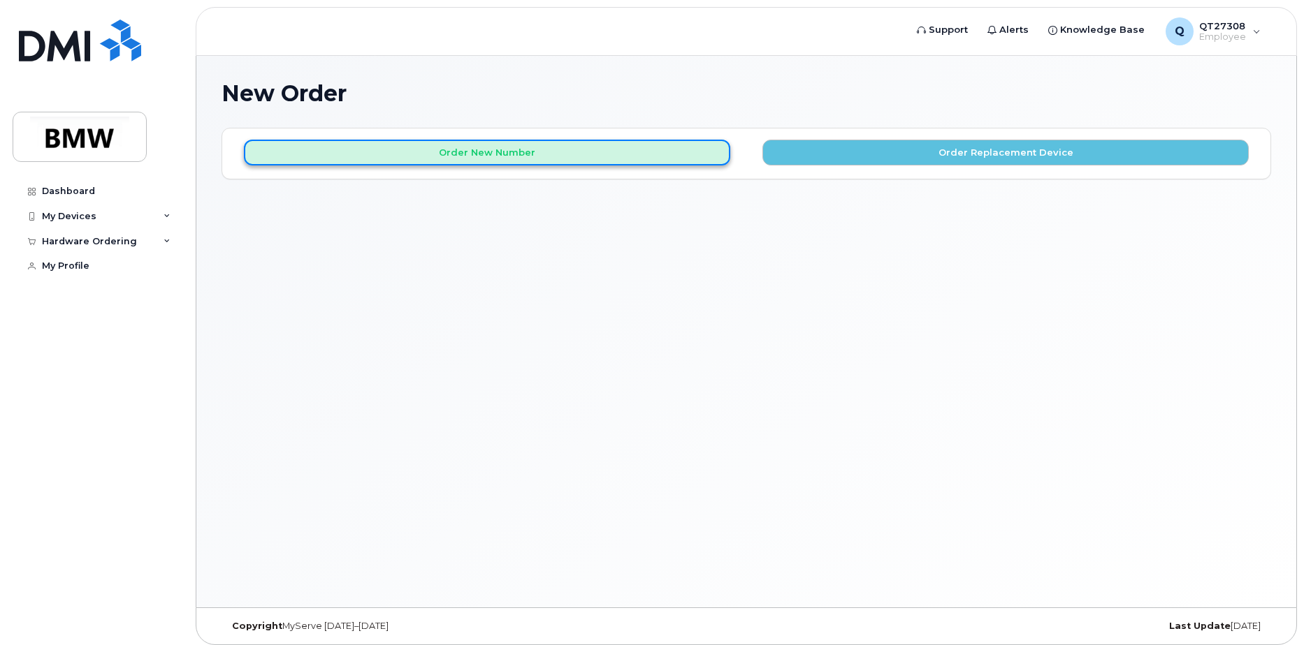
click at [462, 152] on button "Order New Number" at bounding box center [487, 153] width 486 height 26
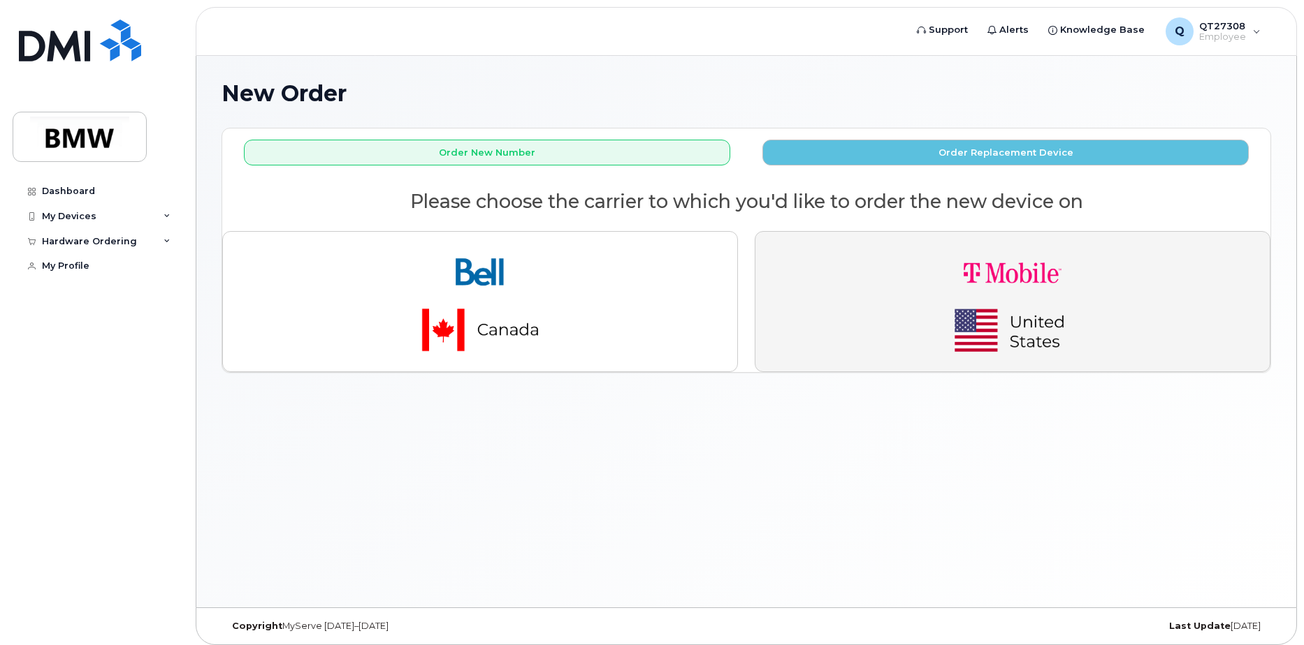
click at [986, 275] on img "button" at bounding box center [1012, 301] width 196 height 117
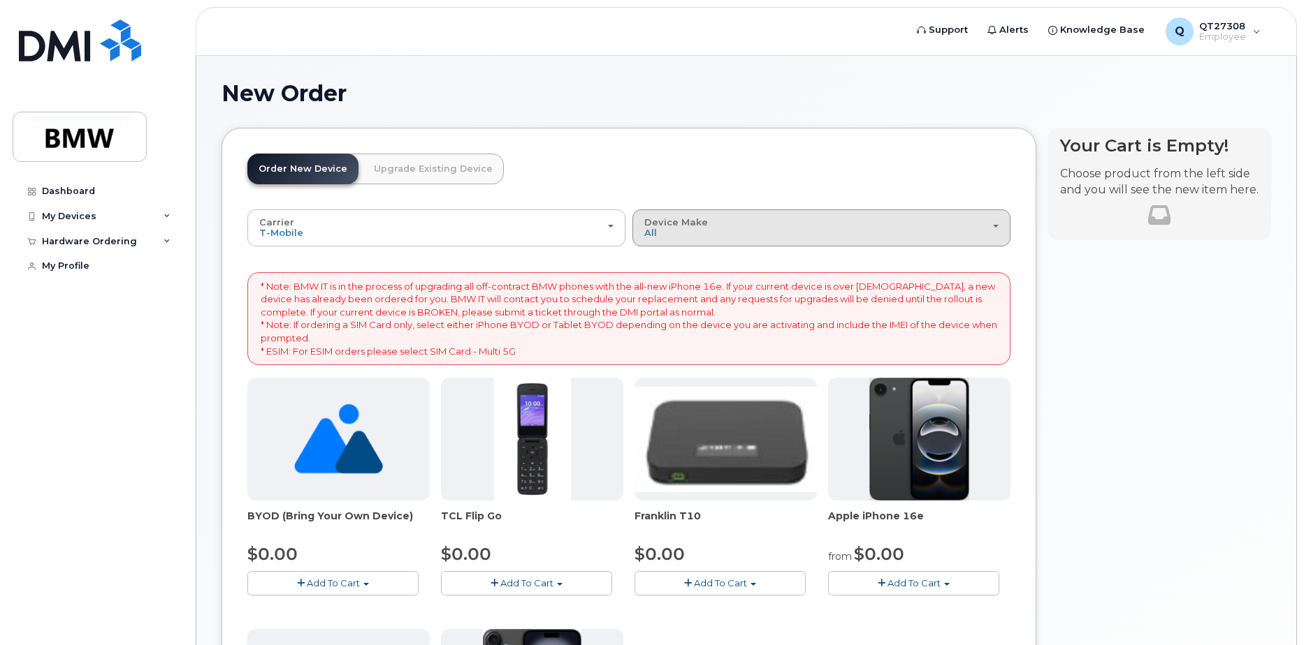
click at [1000, 224] on button "Device Make All Cell Phone iPhone Modem" at bounding box center [821, 228] width 378 height 36
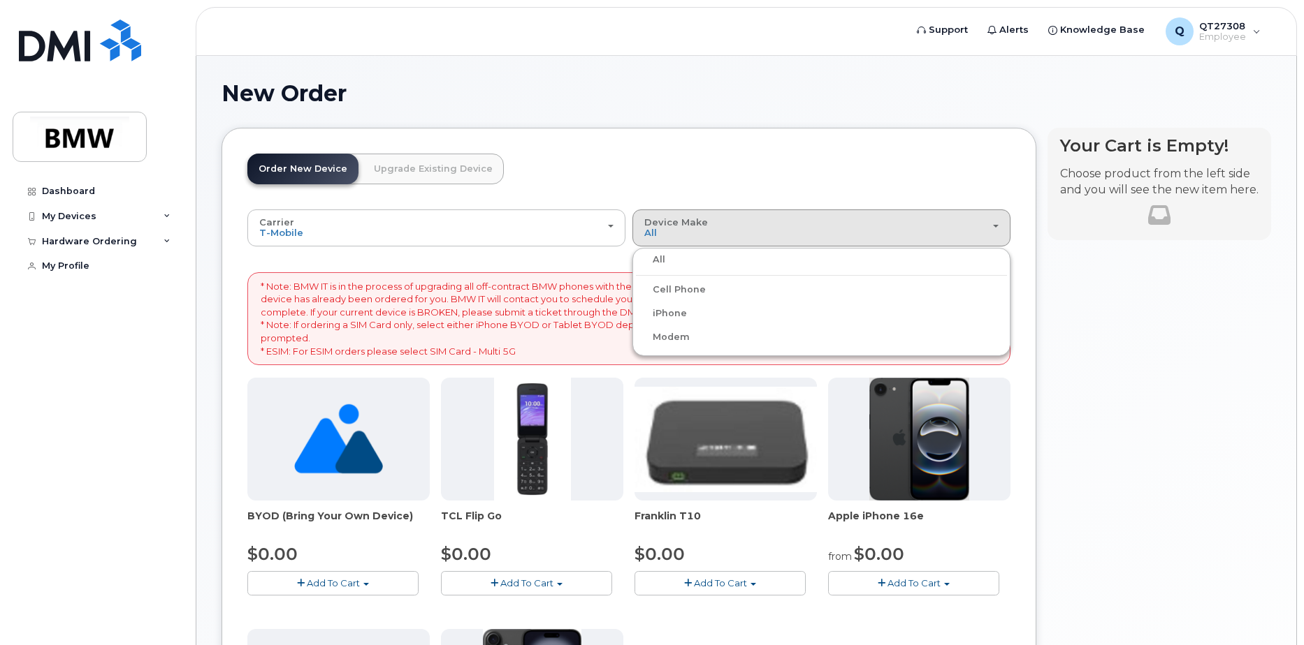
click at [679, 312] on label "iPhone" at bounding box center [661, 313] width 51 height 17
click at [0, 0] on input "iPhone" at bounding box center [0, 0] width 0 height 0
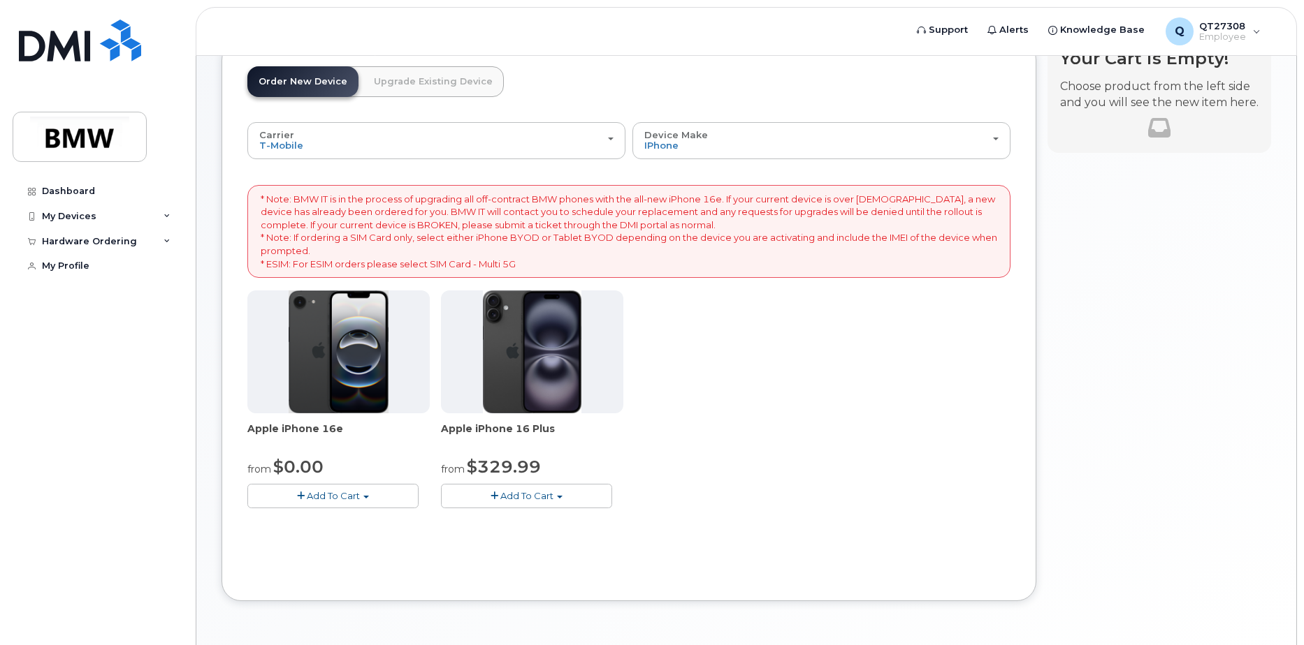
scroll to position [134, 0]
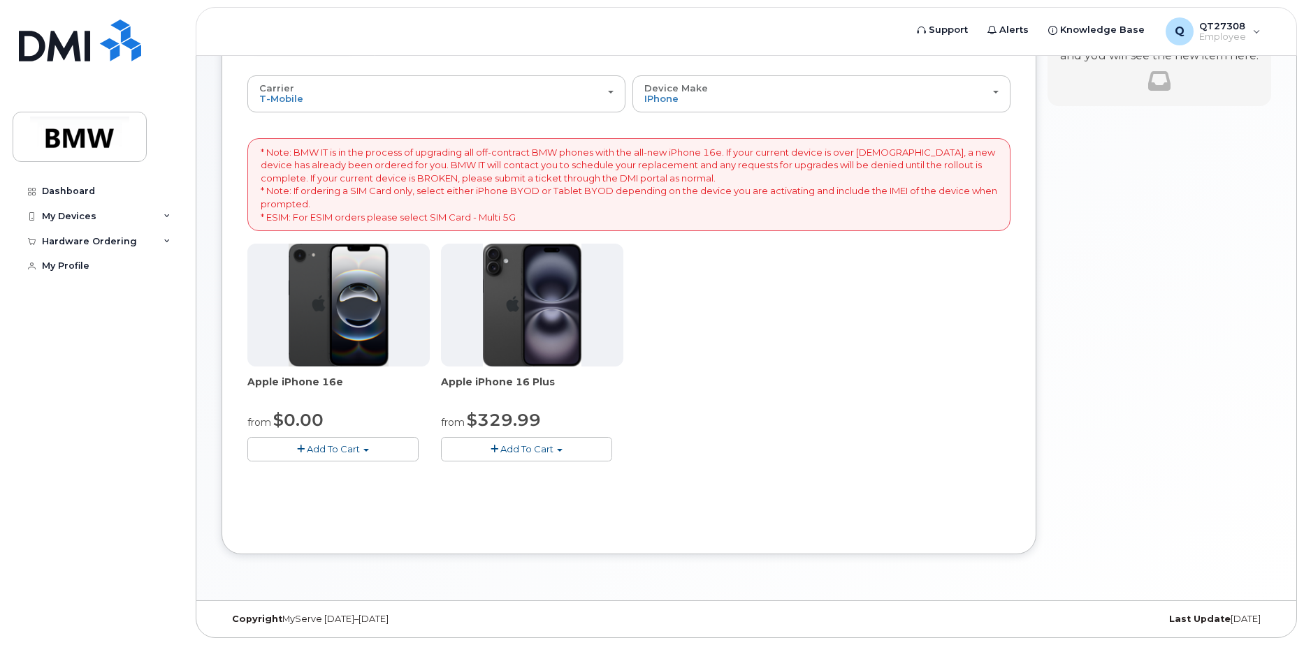
click at [338, 446] on span "Add To Cart" at bounding box center [333, 449] width 53 height 11
click at [335, 474] on link "$0.00 - 30 Month Activation (128GB)" at bounding box center [351, 475] width 201 height 17
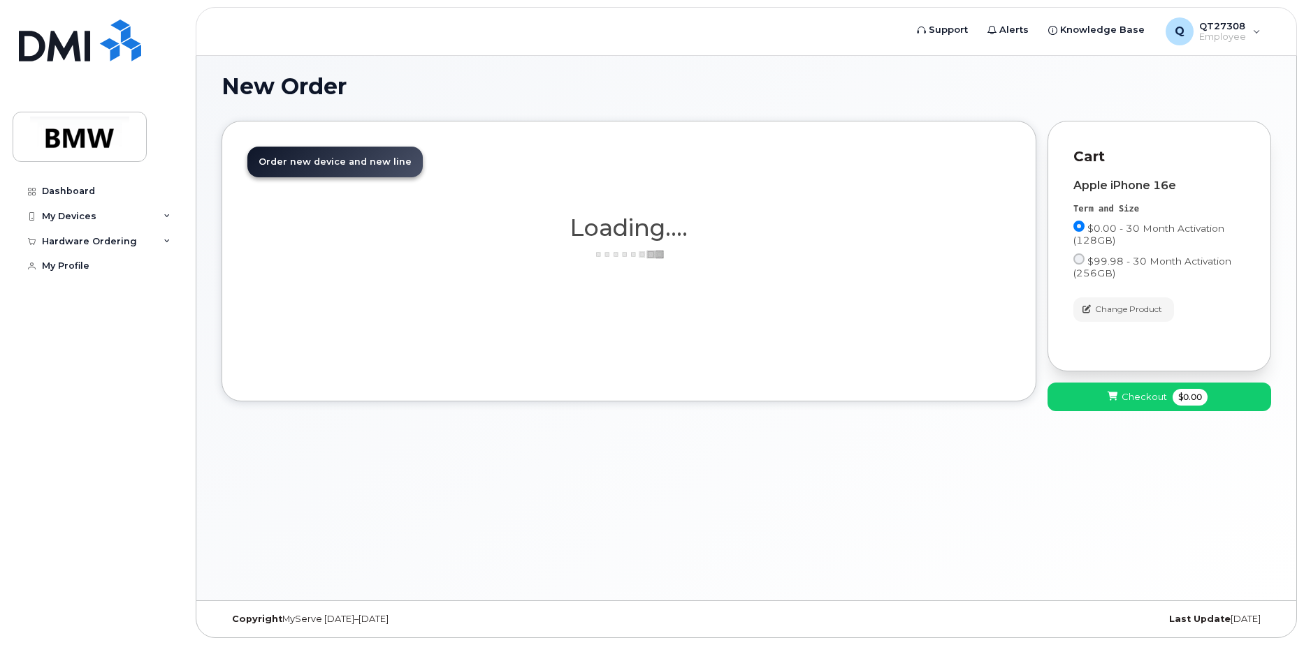
scroll to position [7, 0]
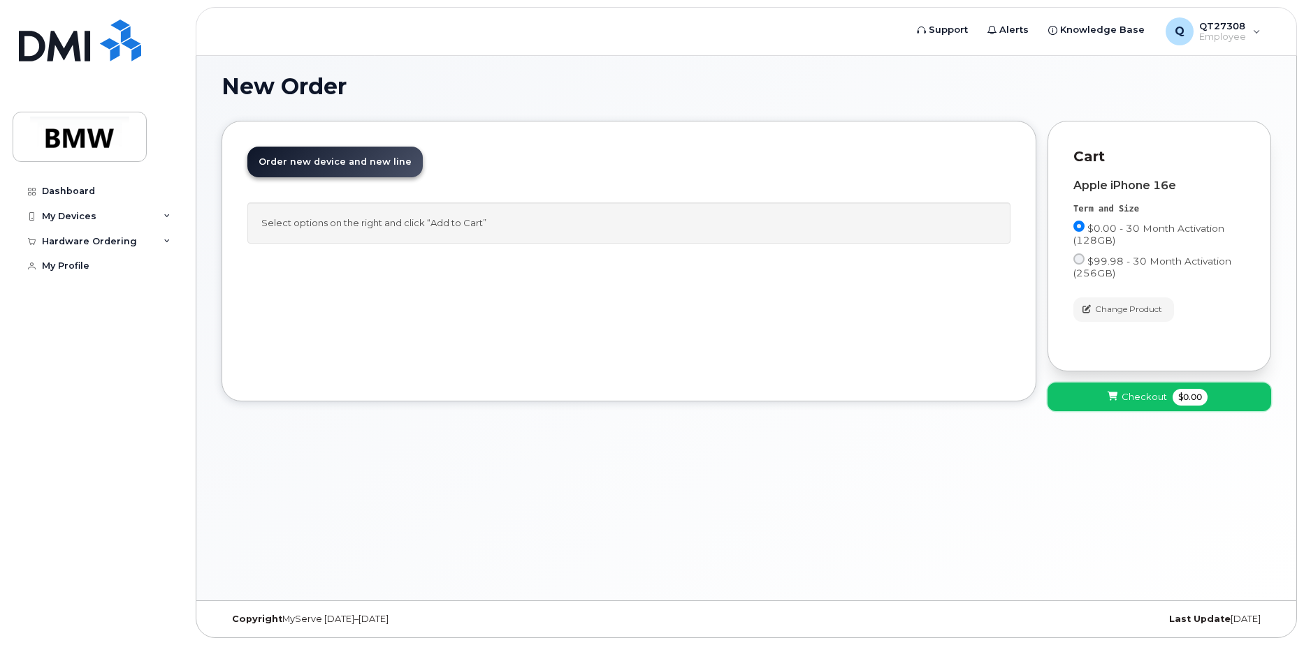
click at [1117, 396] on icon at bounding box center [1112, 397] width 10 height 9
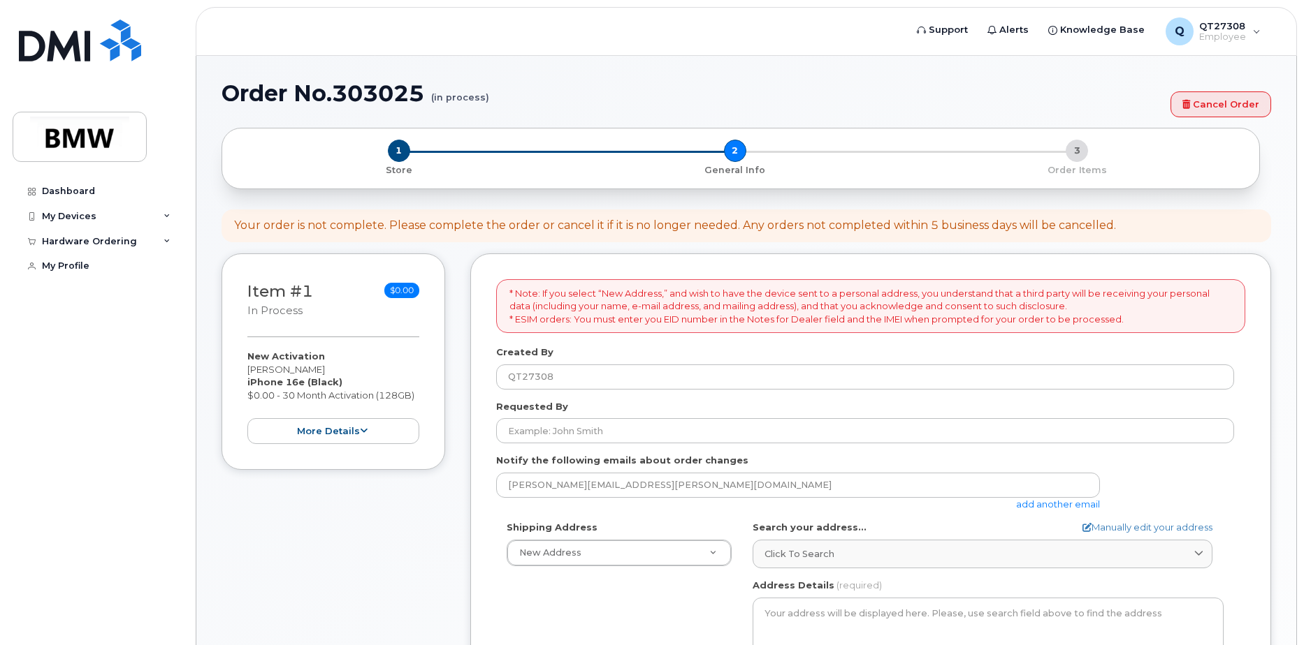
select select
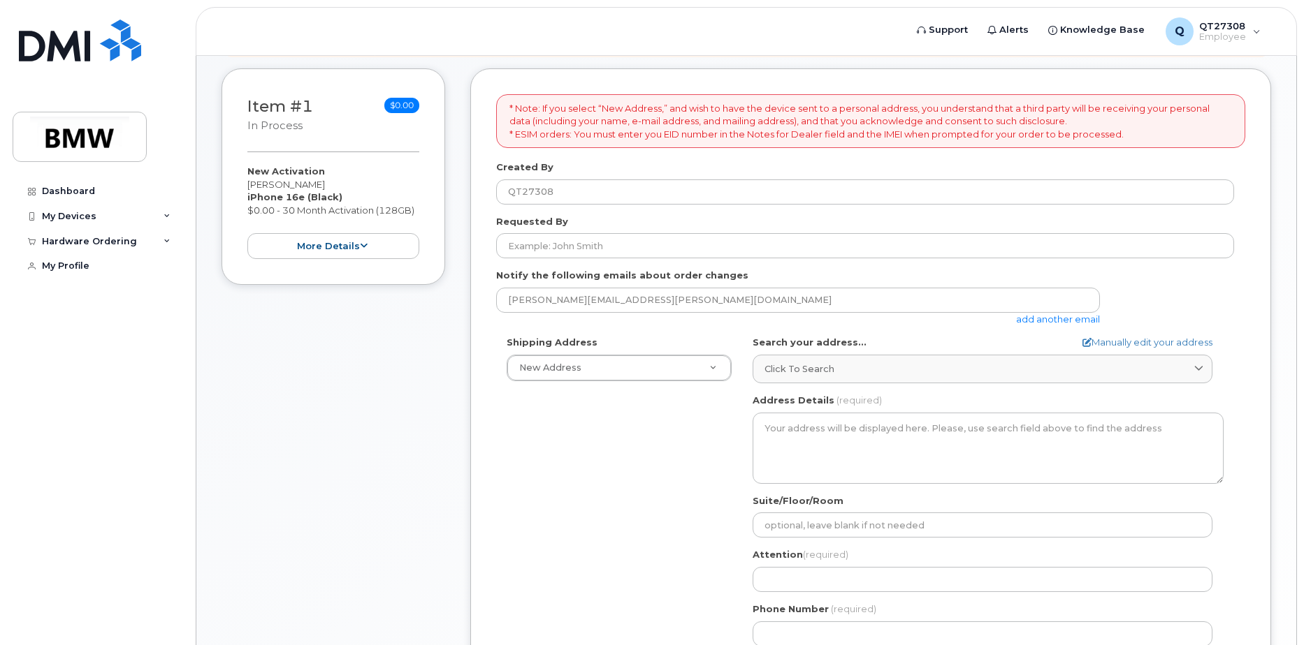
scroll to position [210, 0]
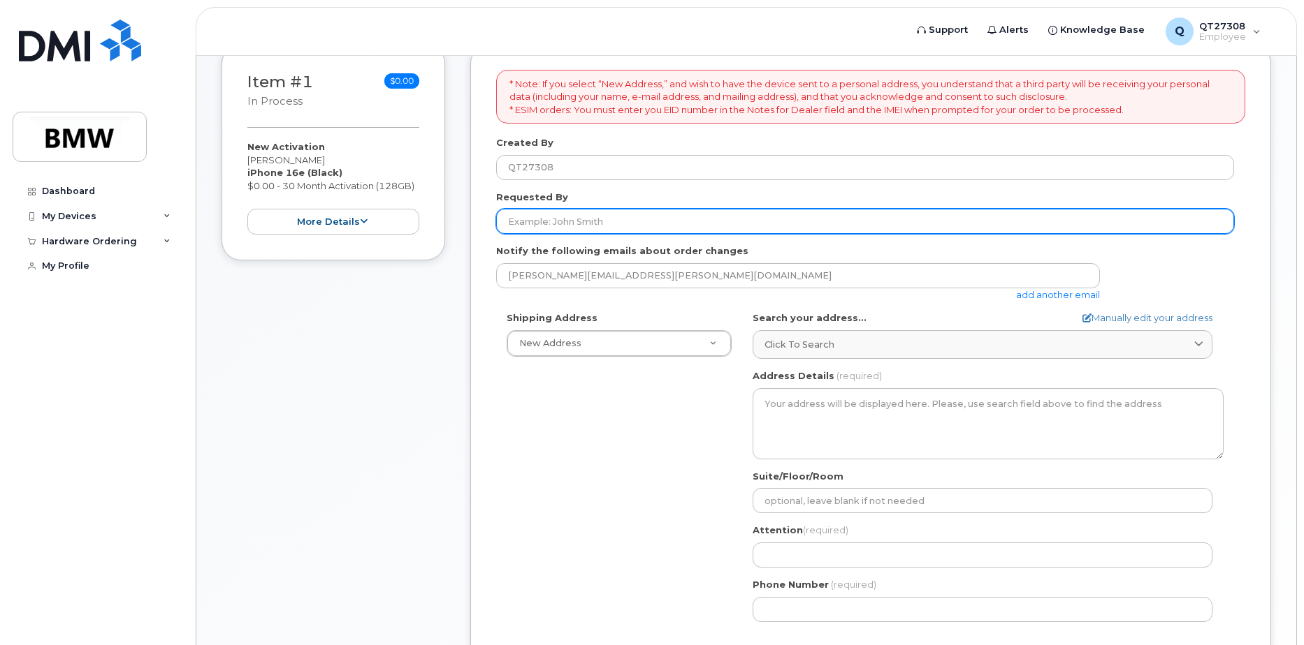
click at [618, 221] on input "Requested By" at bounding box center [865, 221] width 738 height 25
type input "[PERSON_NAME]"
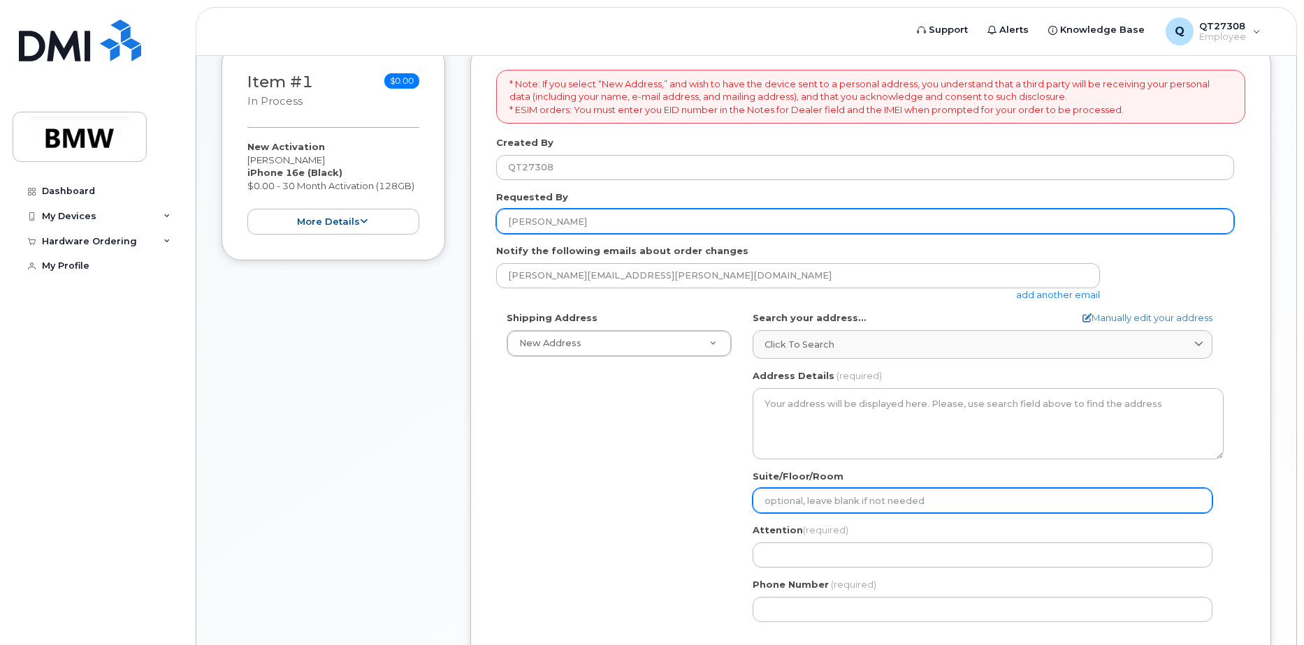
type input "Hall 52"
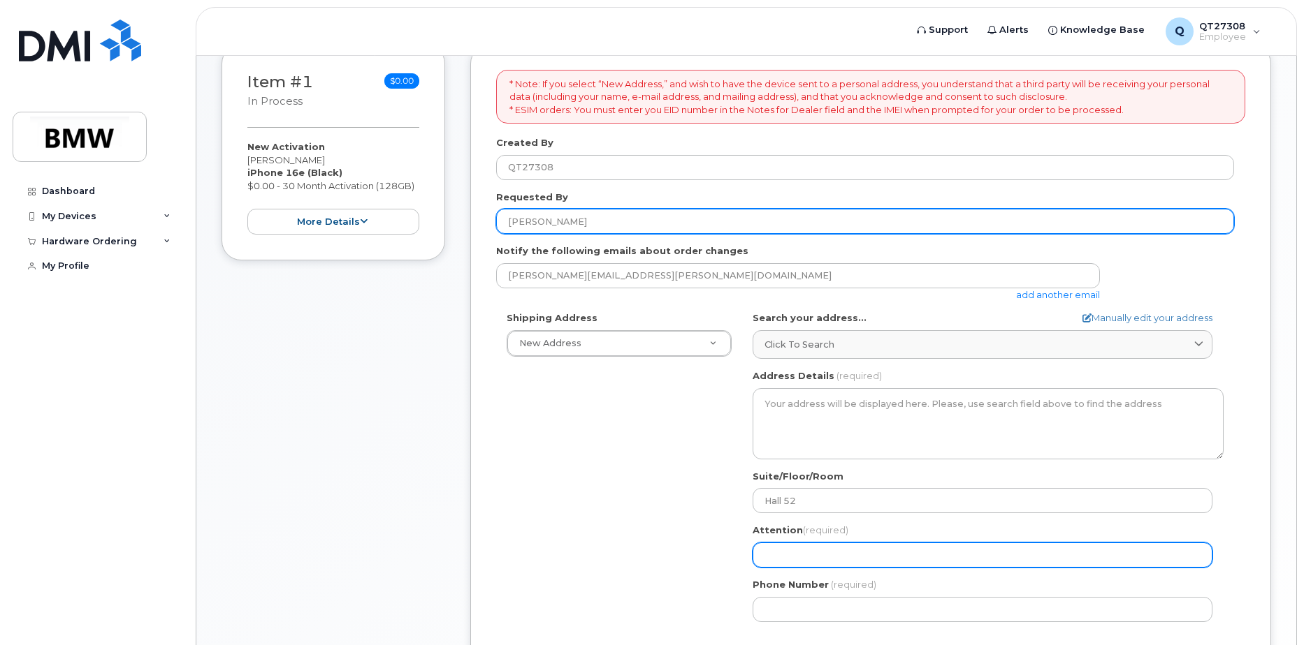
type input "Patrick Lyons"
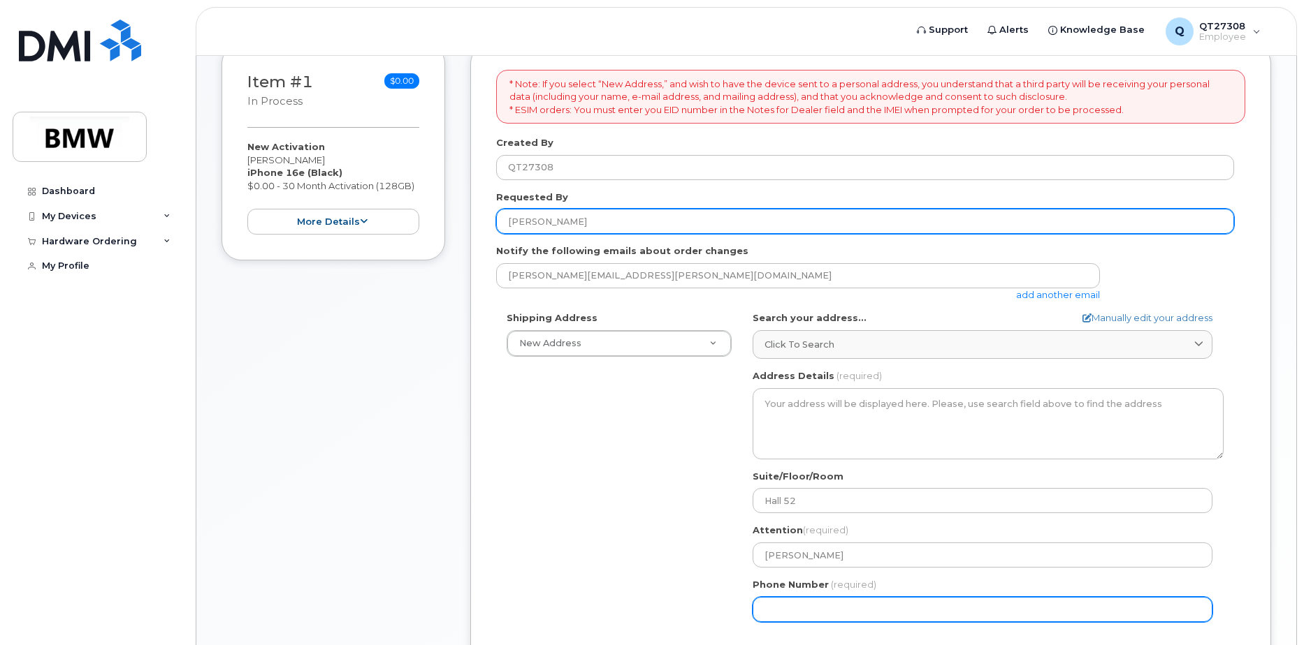
type input "8645018043"
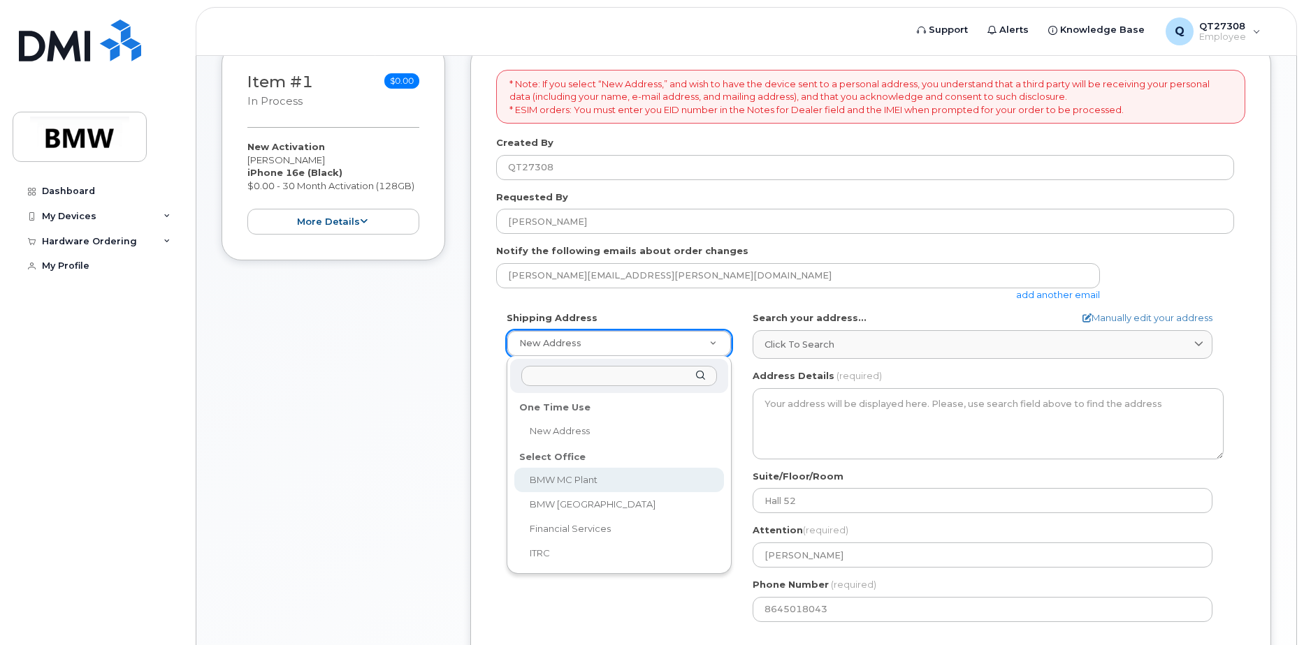
select select
type textarea "1400 Highway 101 S GREER SC 29651-6731 UNITED STATES Greer South Carolina 29651…"
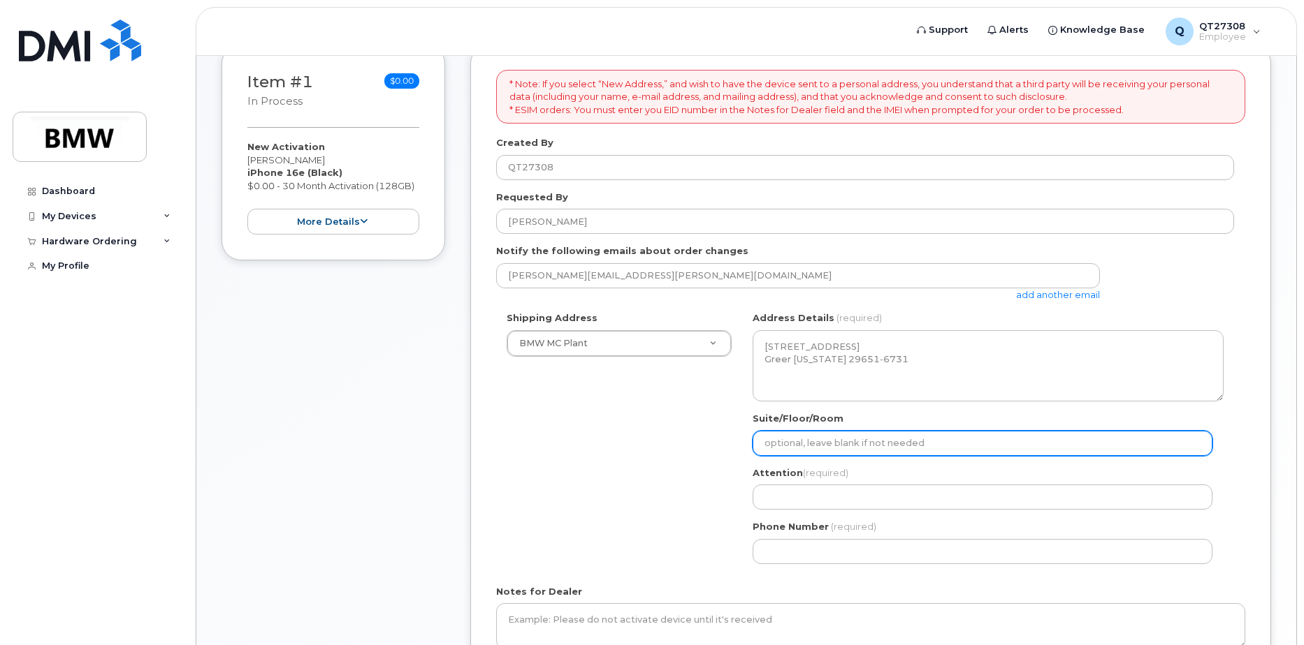
click at [803, 444] on input "Suite/Floor/Room" at bounding box center [982, 443] width 460 height 25
type input "Hall 52"
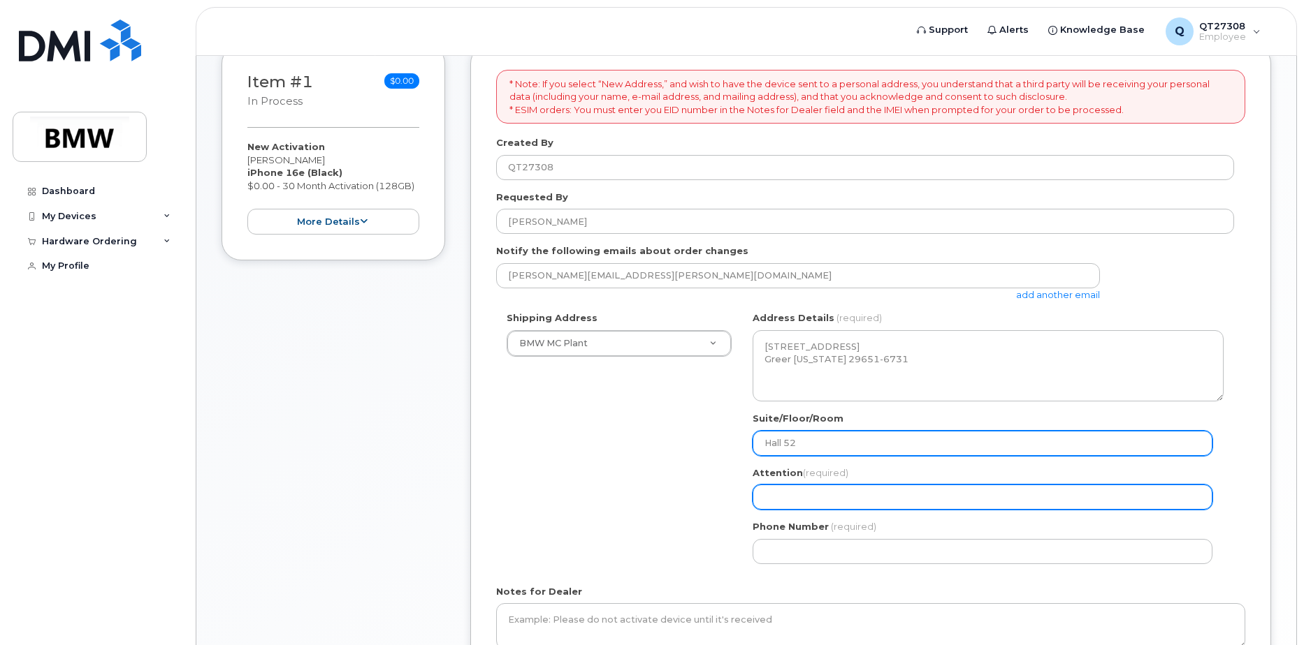
type input "Patrick Lyons"
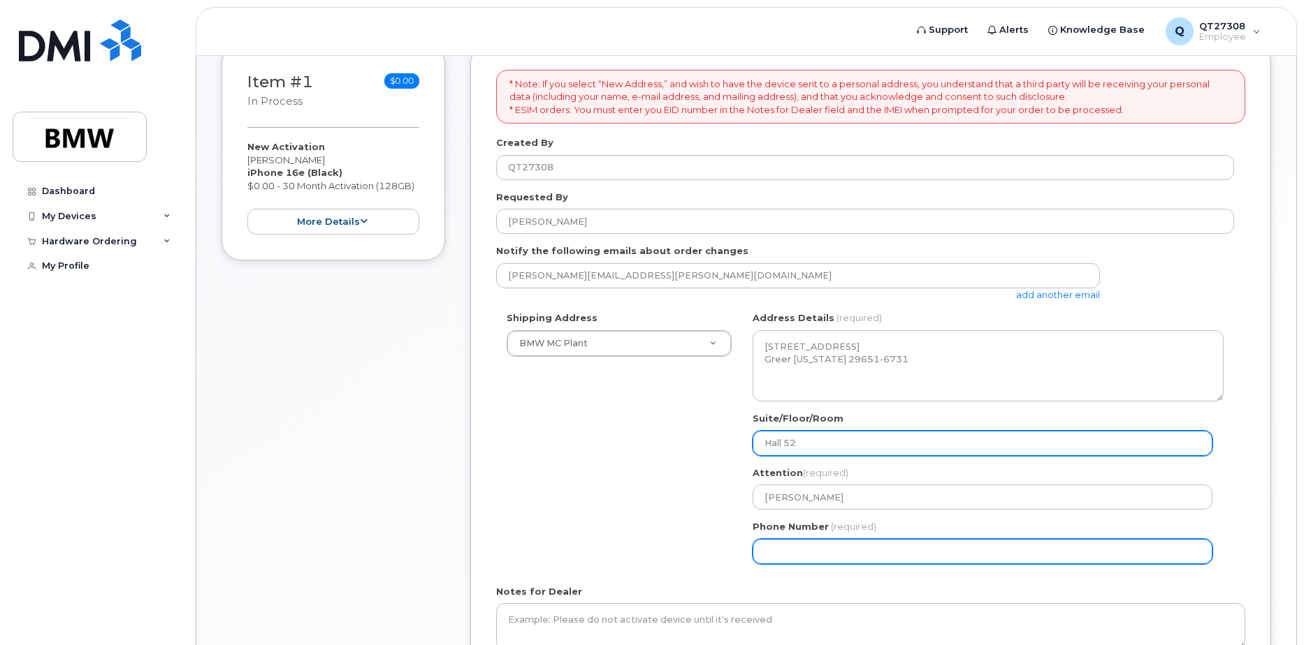
type input "8645018043"
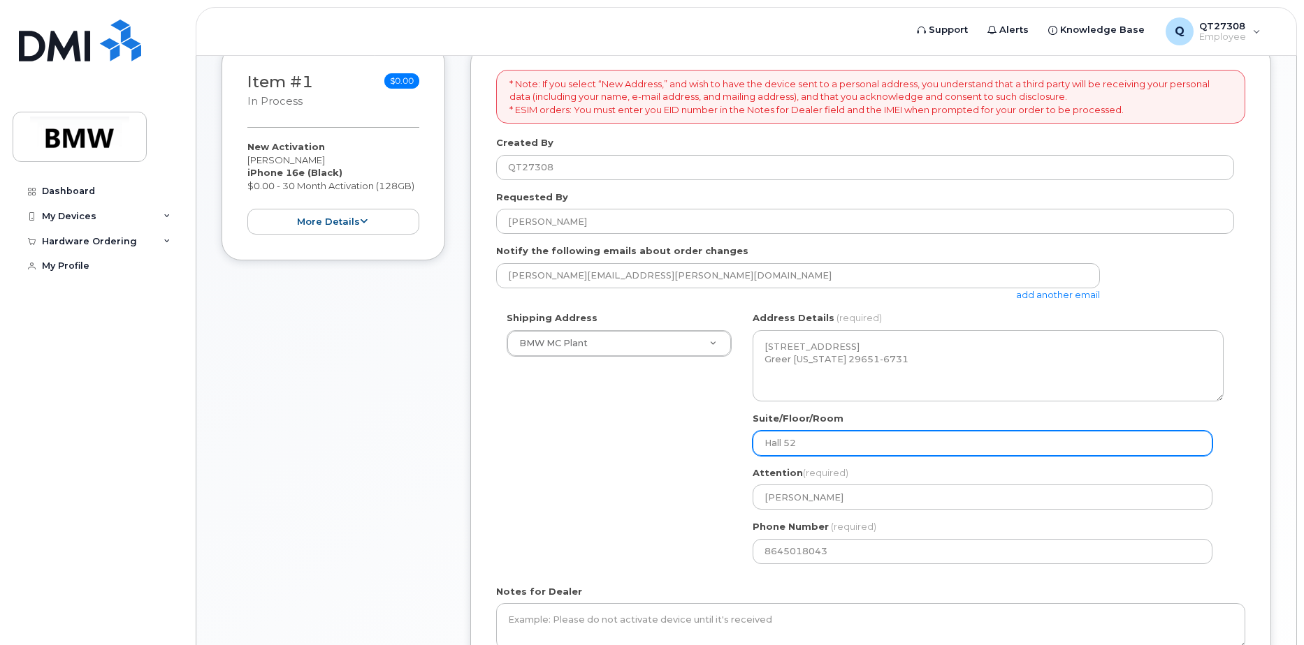
select select
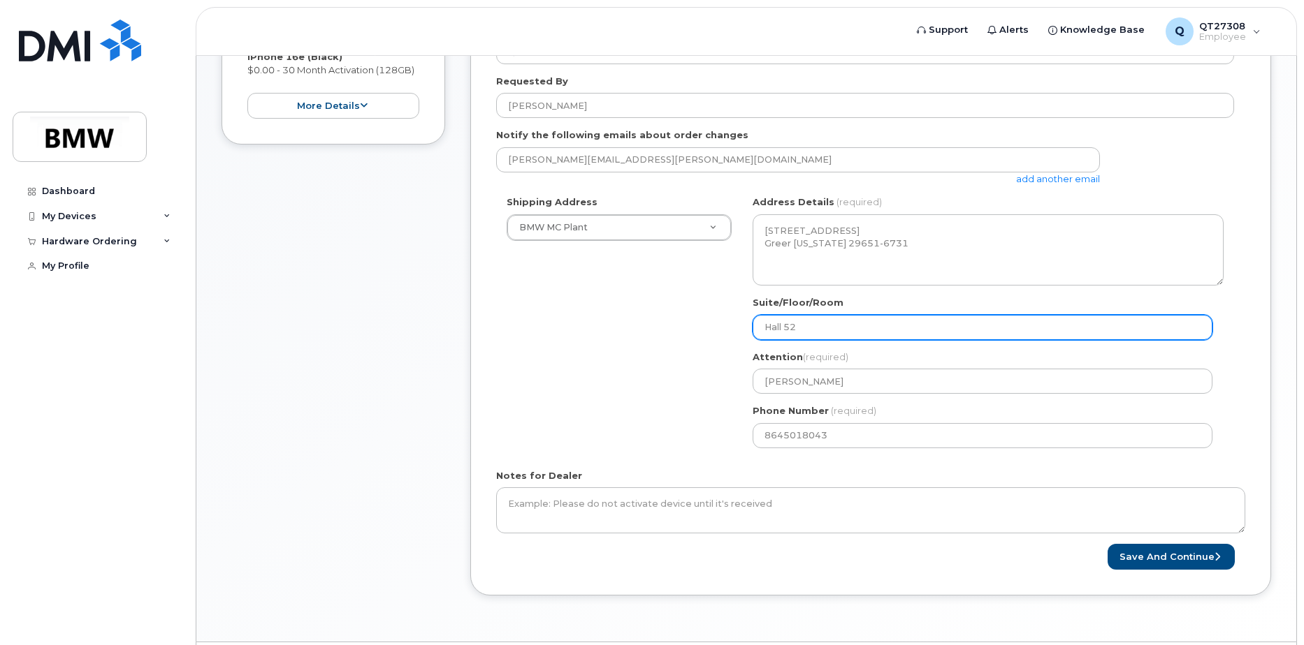
scroll to position [367, 0]
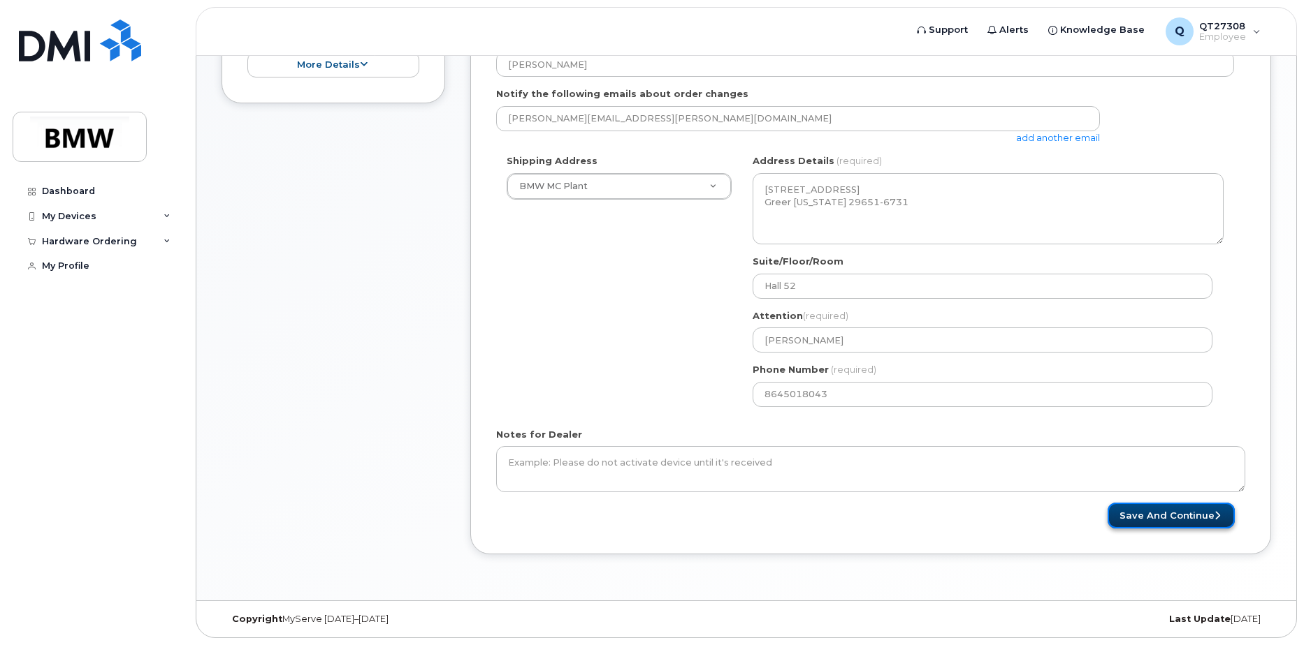
click at [1152, 518] on button "Save and Continue" at bounding box center [1170, 516] width 127 height 26
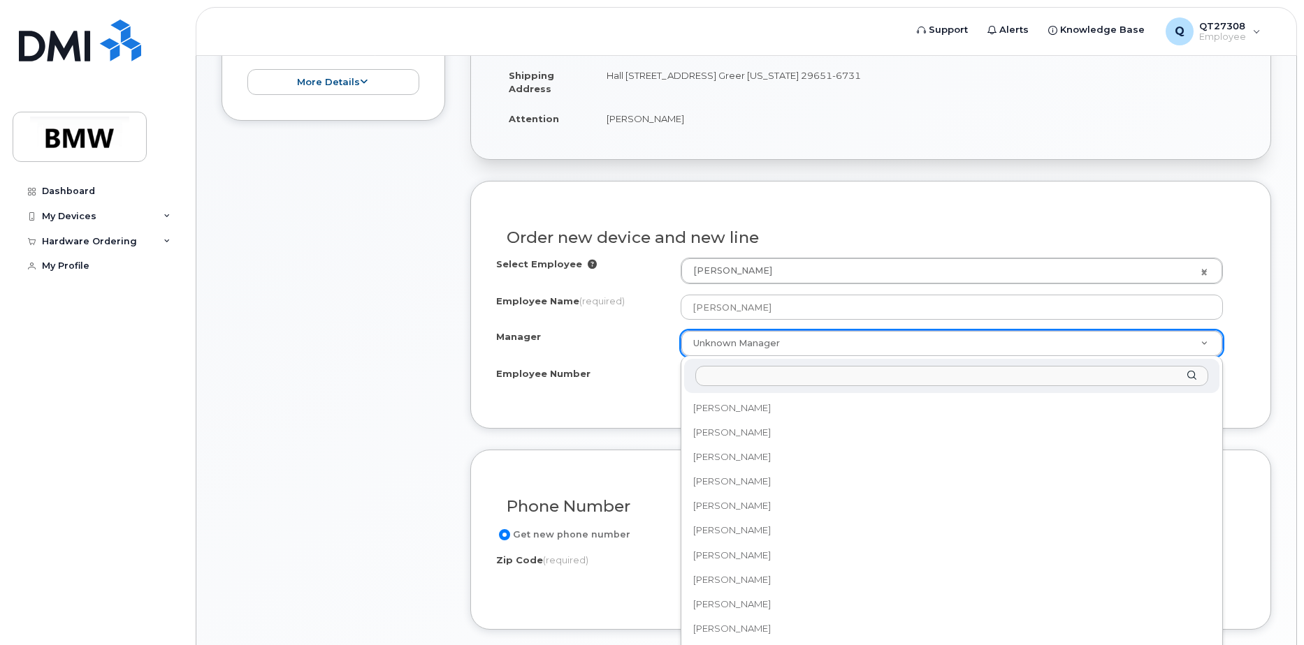
scroll to position [19923, 0]
click at [731, 377] on input "Manager" at bounding box center [951, 376] width 513 height 20
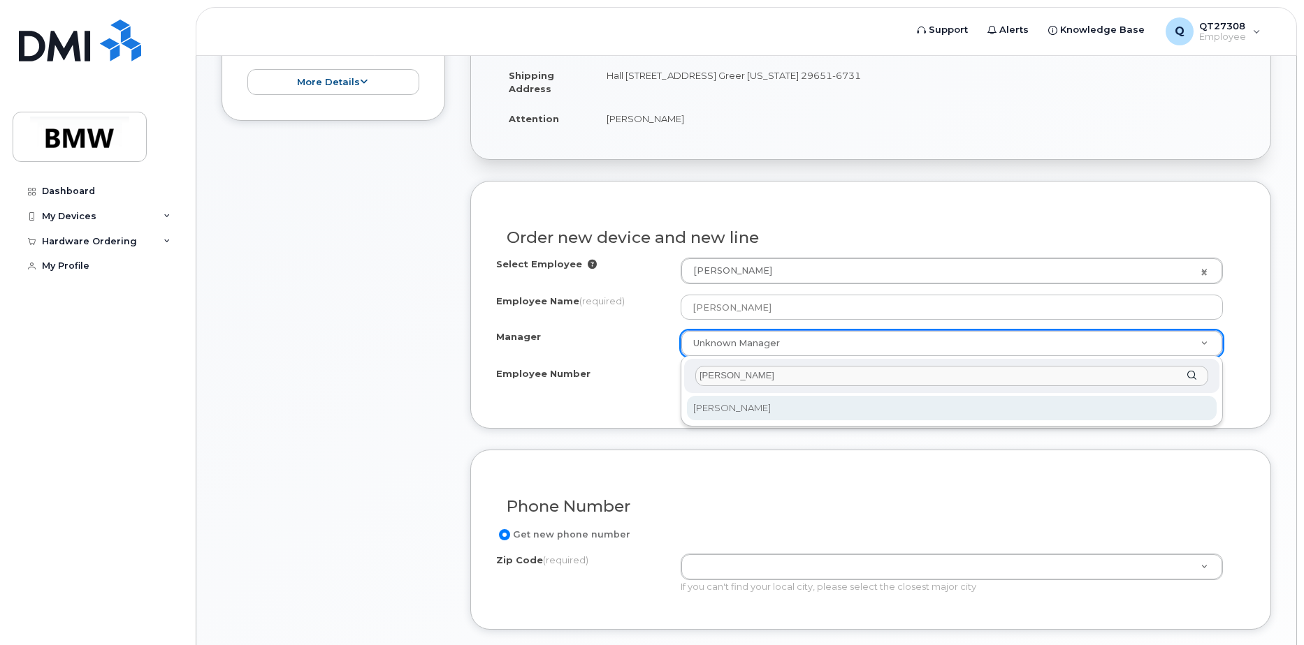
type input "Ralf"
select select "2719811"
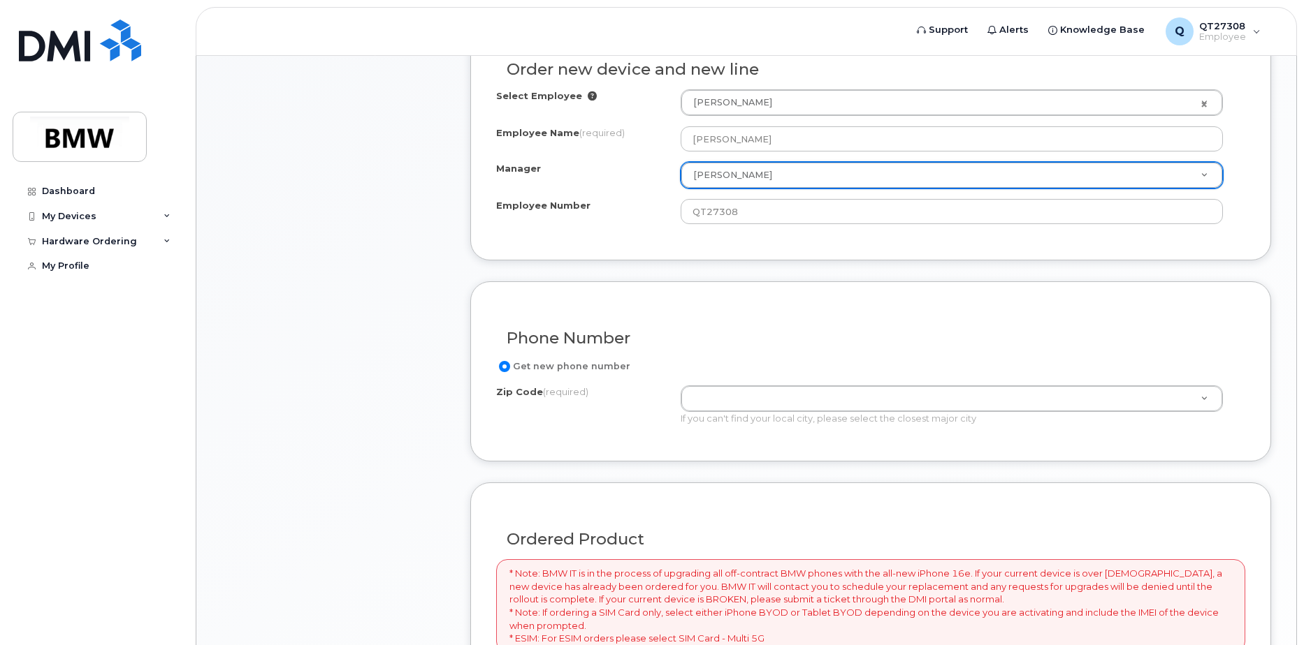
scroll to position [559, 0]
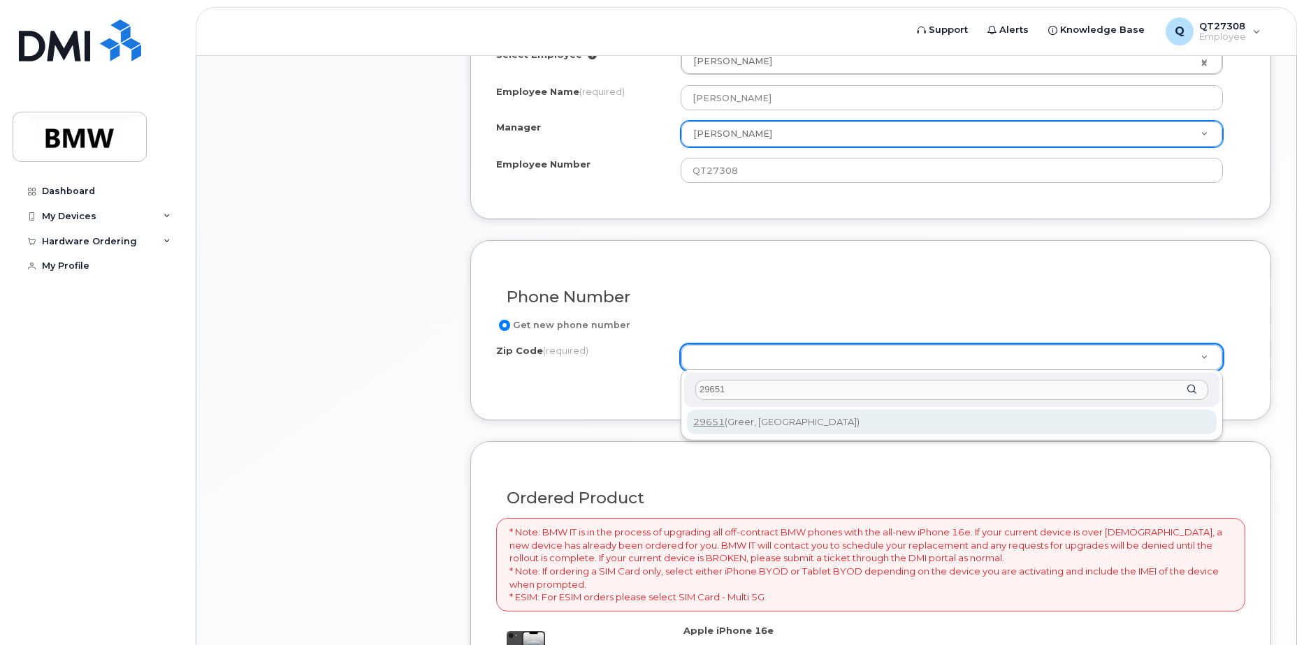
type input "29651"
type input "29651 (Greer, [GEOGRAPHIC_DATA])"
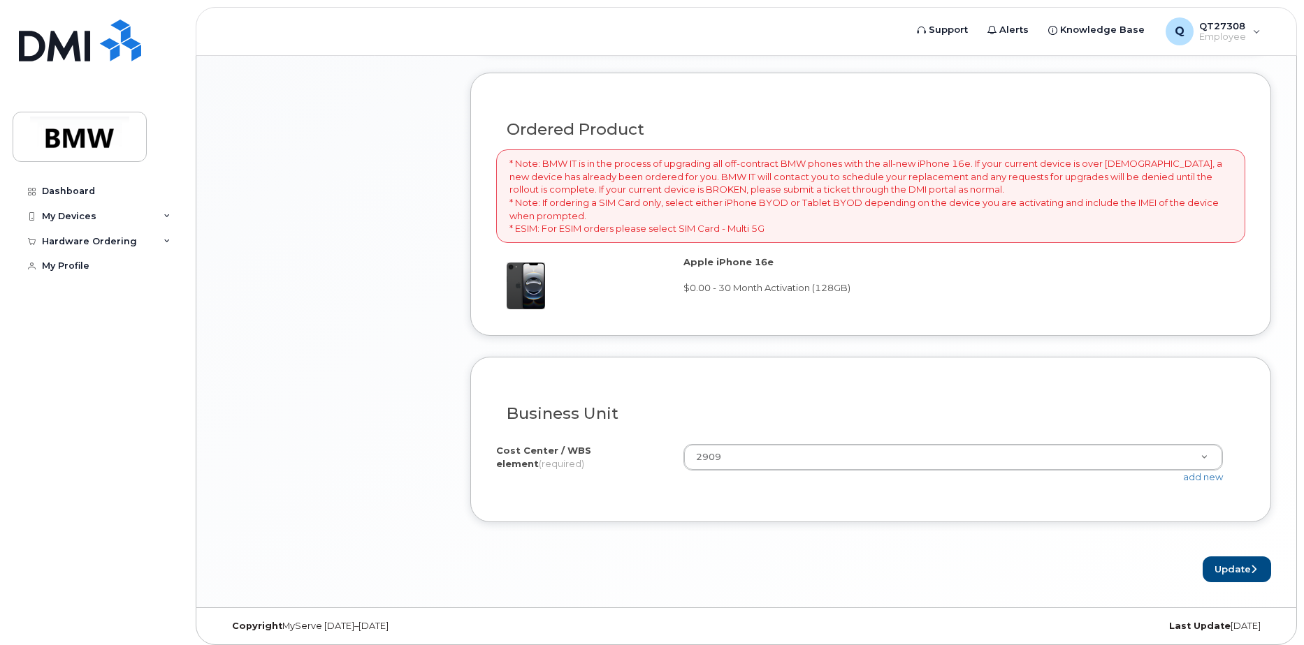
scroll to position [935, 0]
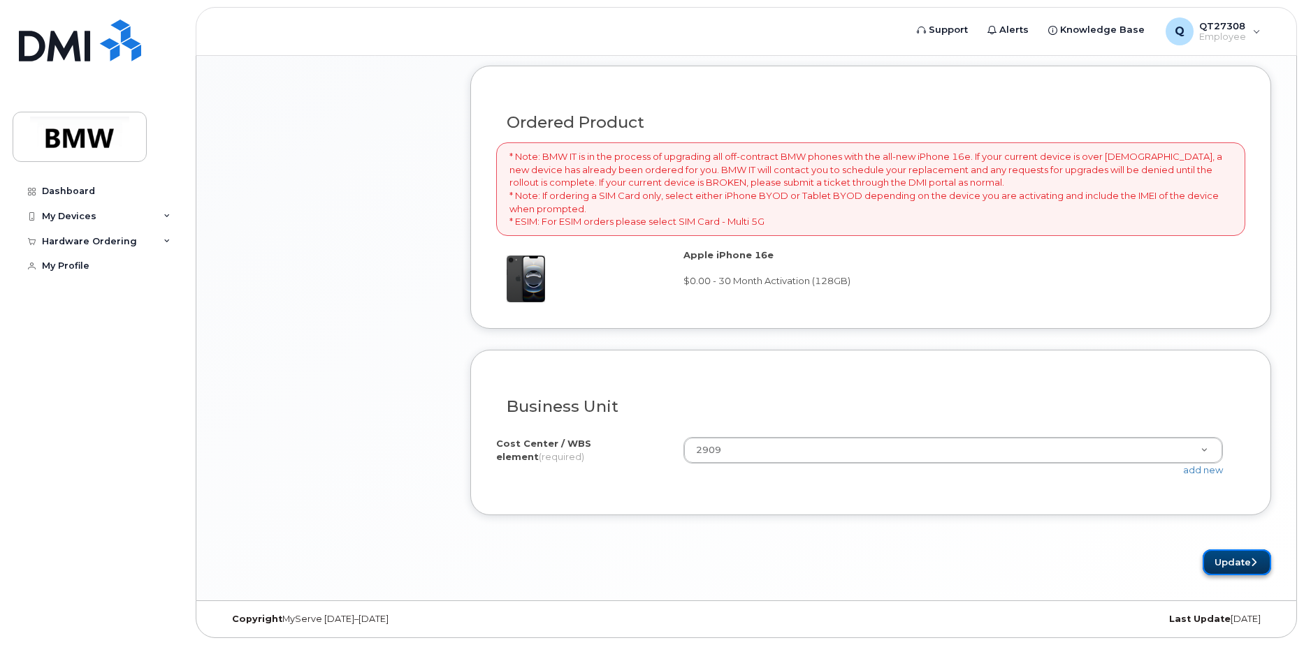
click at [1245, 560] on button "Update" at bounding box center [1236, 563] width 68 height 26
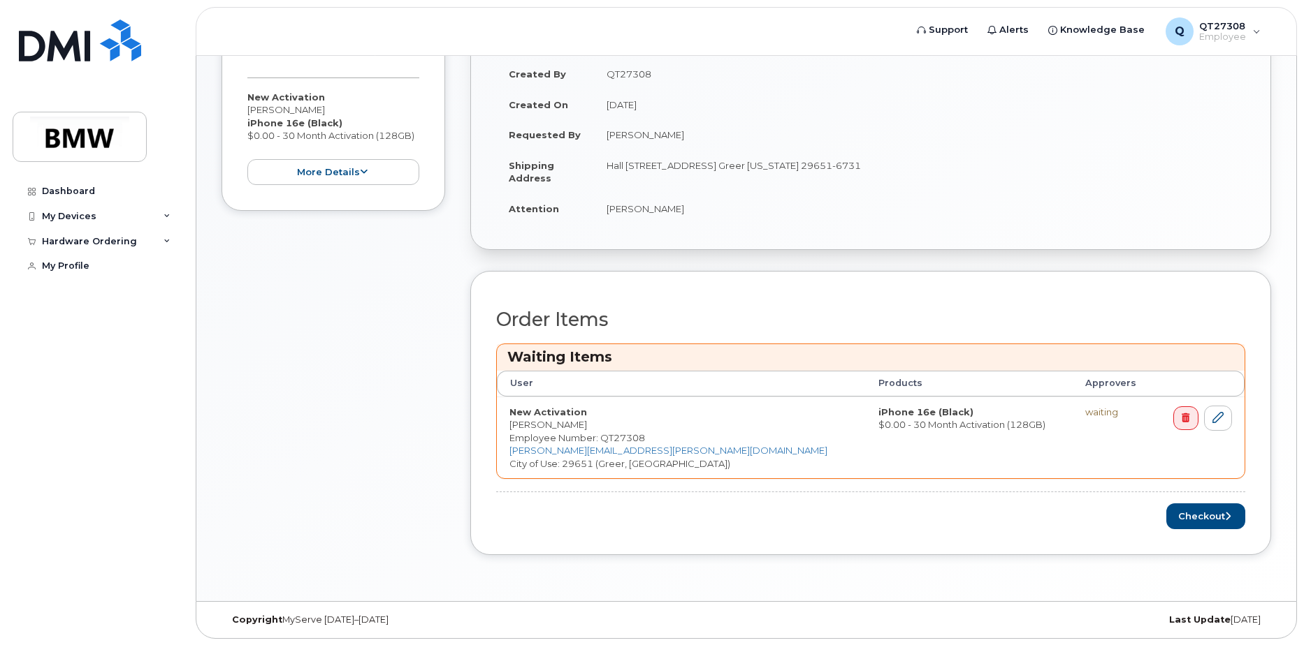
scroll to position [320, 0]
click at [1209, 513] on button "Checkout" at bounding box center [1205, 516] width 79 height 26
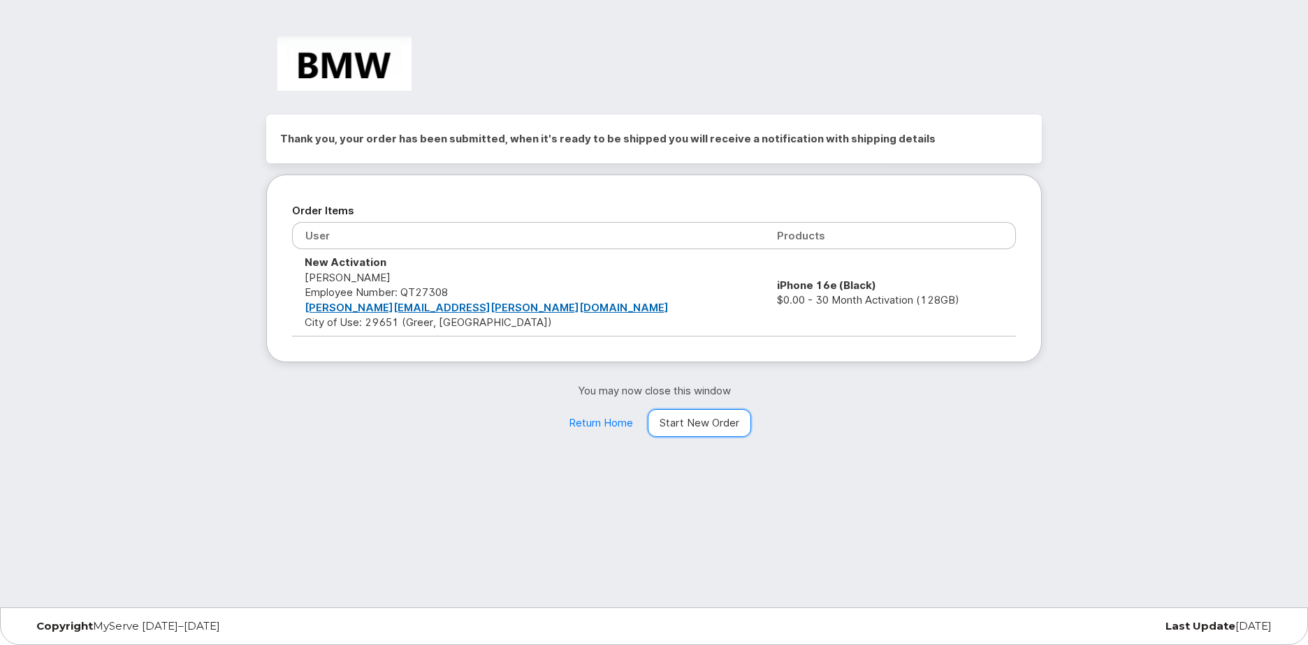
click at [717, 422] on link "Start New Order" at bounding box center [699, 423] width 103 height 28
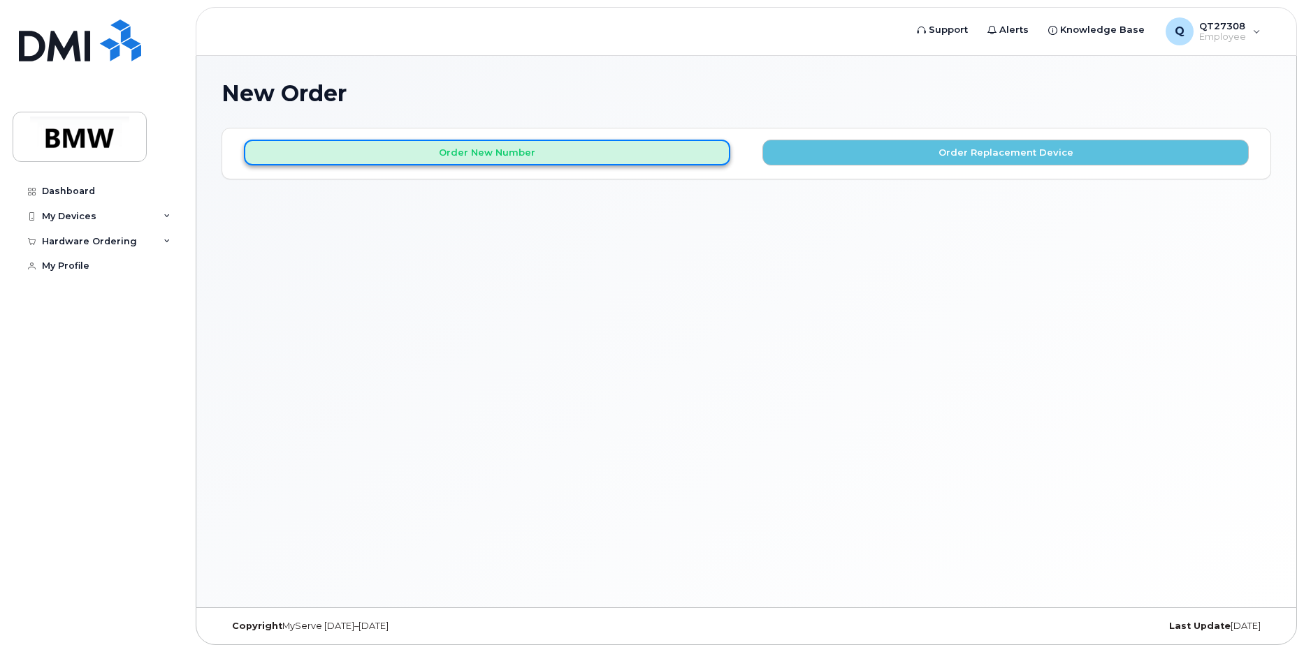
click at [512, 154] on button "Order New Number" at bounding box center [487, 153] width 486 height 26
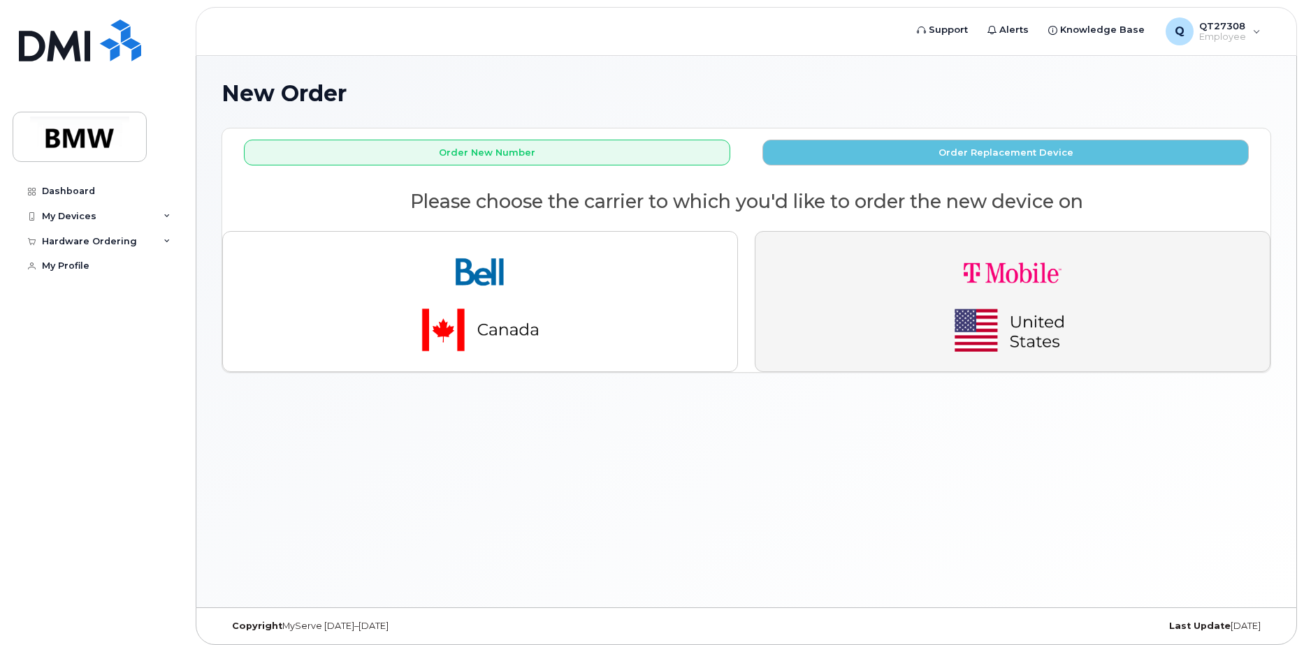
click at [1012, 268] on img "button" at bounding box center [1012, 301] width 196 height 117
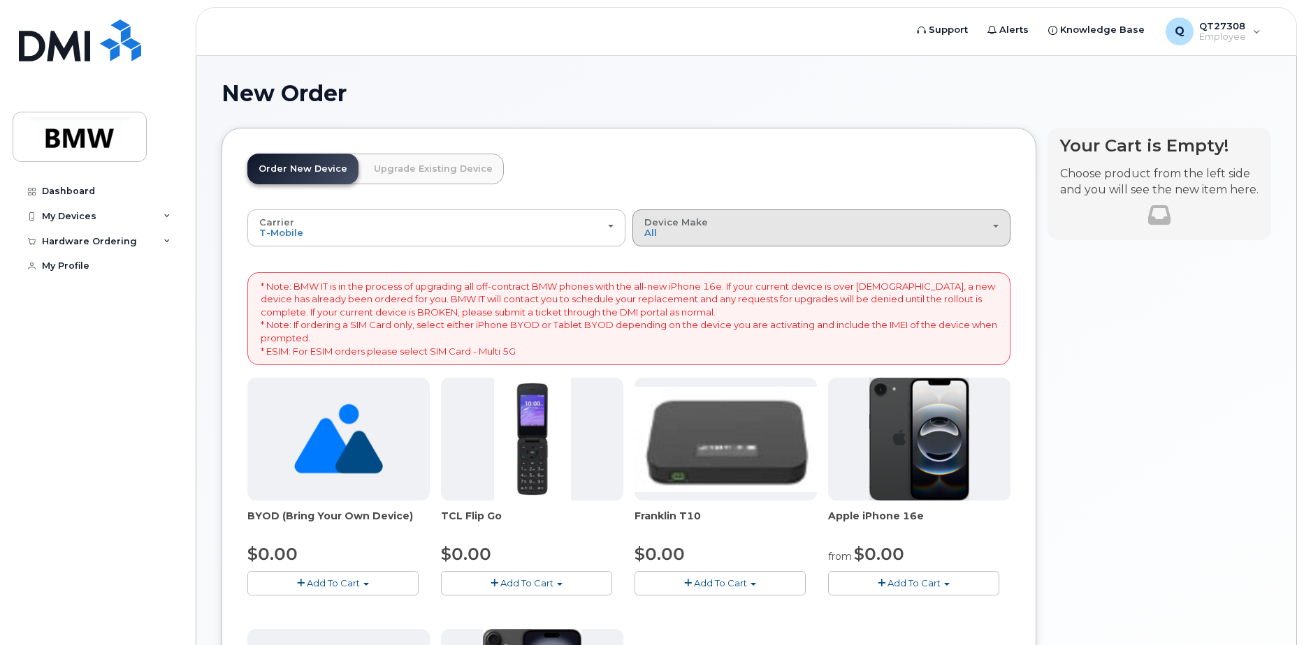
click at [1000, 223] on button "Device Make All Cell Phone iPhone Modem" at bounding box center [821, 228] width 378 height 36
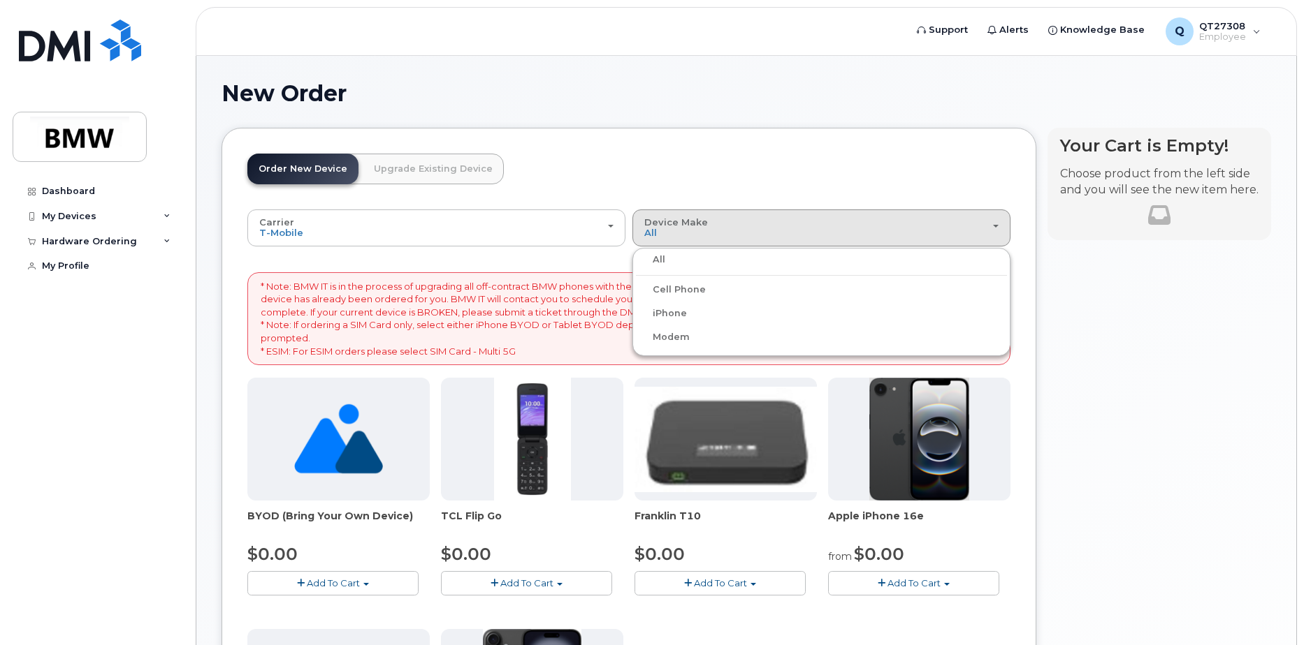
click at [664, 311] on label "iPhone" at bounding box center [661, 313] width 51 height 17
click at [0, 0] on input "iPhone" at bounding box center [0, 0] width 0 height 0
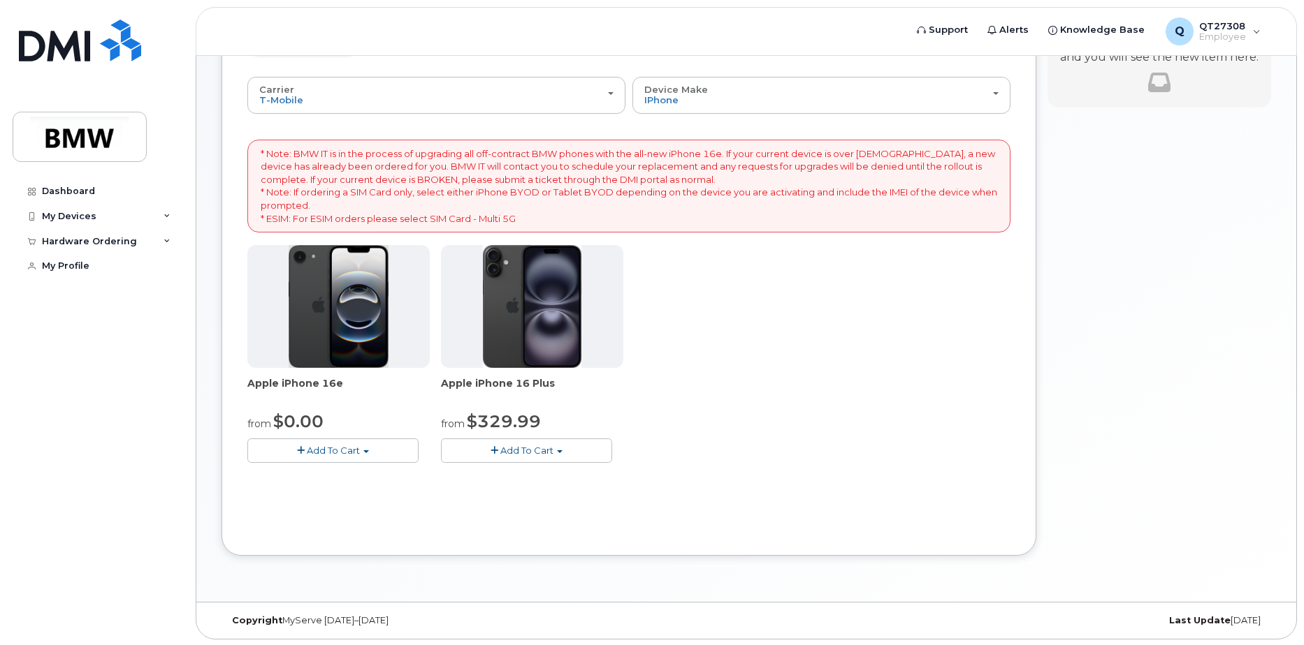
scroll to position [134, 0]
click at [367, 449] on span "button" at bounding box center [366, 450] width 6 height 3
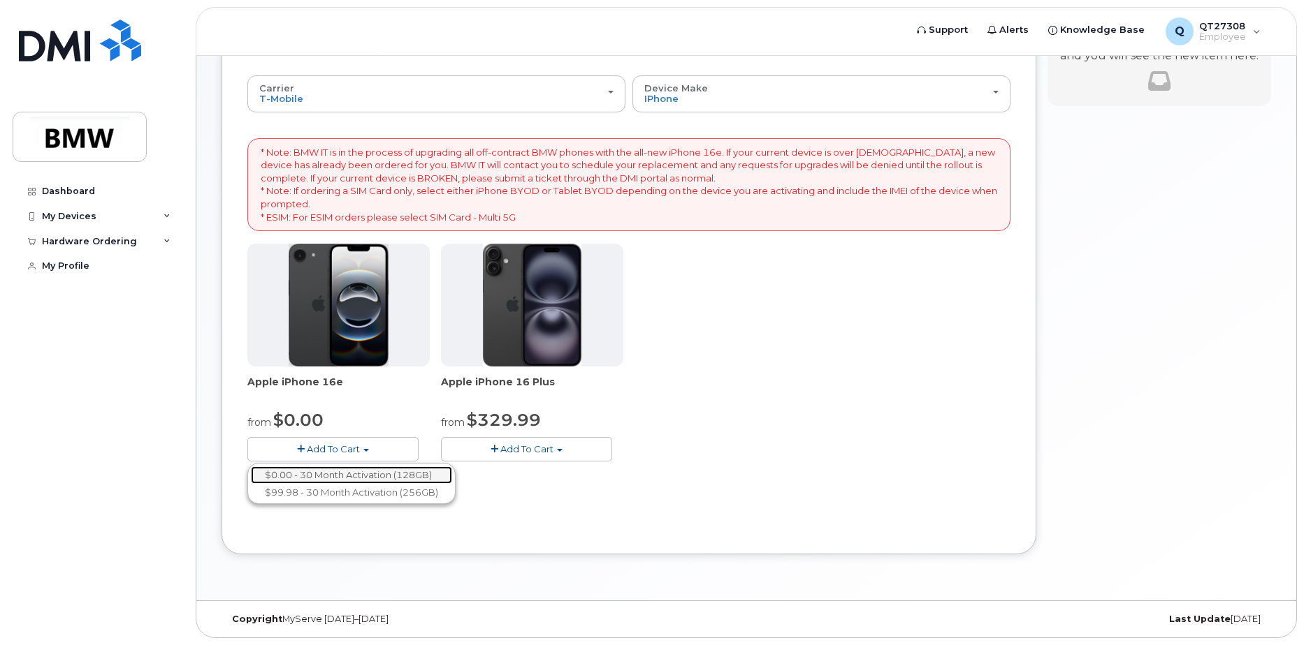
click at [359, 474] on link "$0.00 - 30 Month Activation (128GB)" at bounding box center [351, 475] width 201 height 17
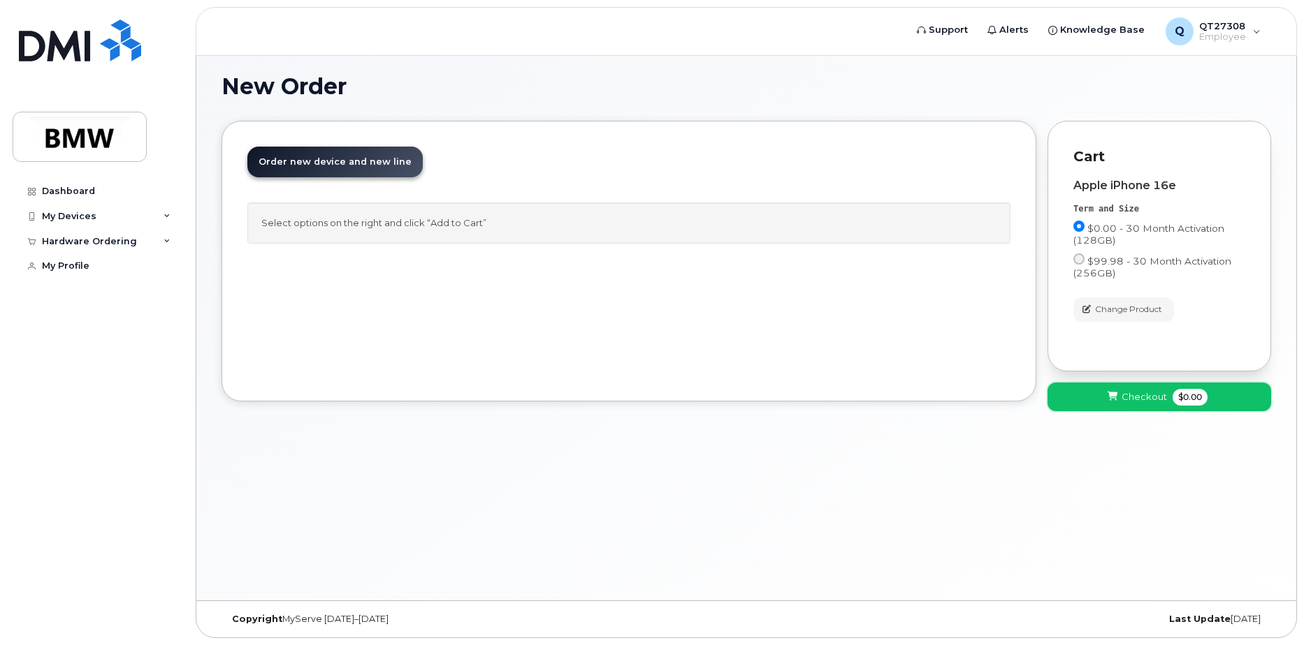
click at [1161, 400] on span "Checkout" at bounding box center [1143, 396] width 45 height 13
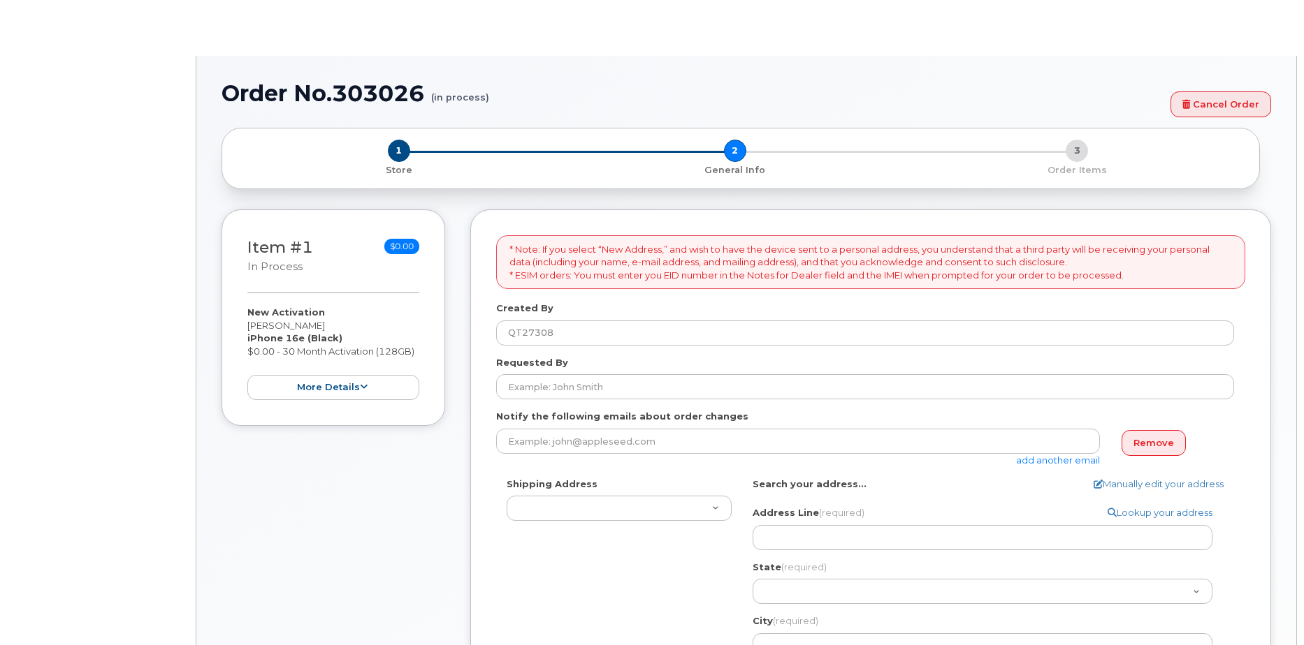
select select
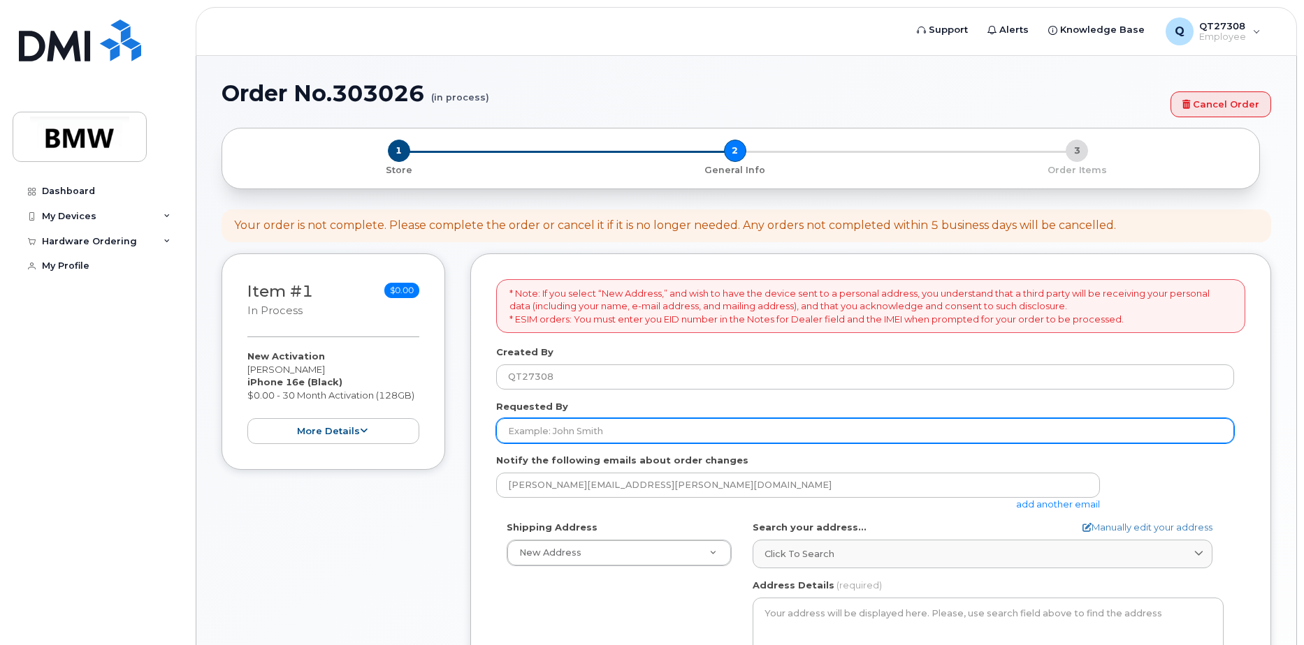
click at [606, 432] on input "Requested By" at bounding box center [865, 430] width 738 height 25
type input "[PERSON_NAME]"
type input "Hall 52"
type input "[PERSON_NAME]"
type input "8645018043"
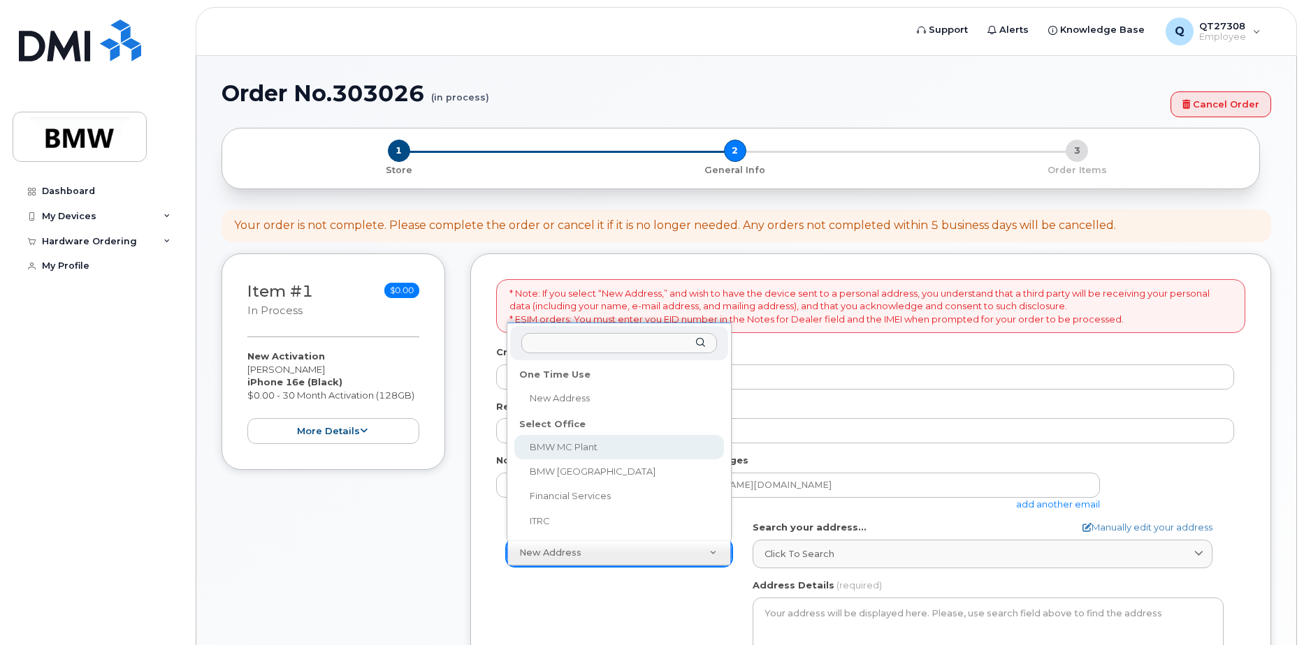
select select
type textarea "1400 Highway 101 S GREER SC 29651-6731 UNITED STATES Greer South Carolina 29651…"
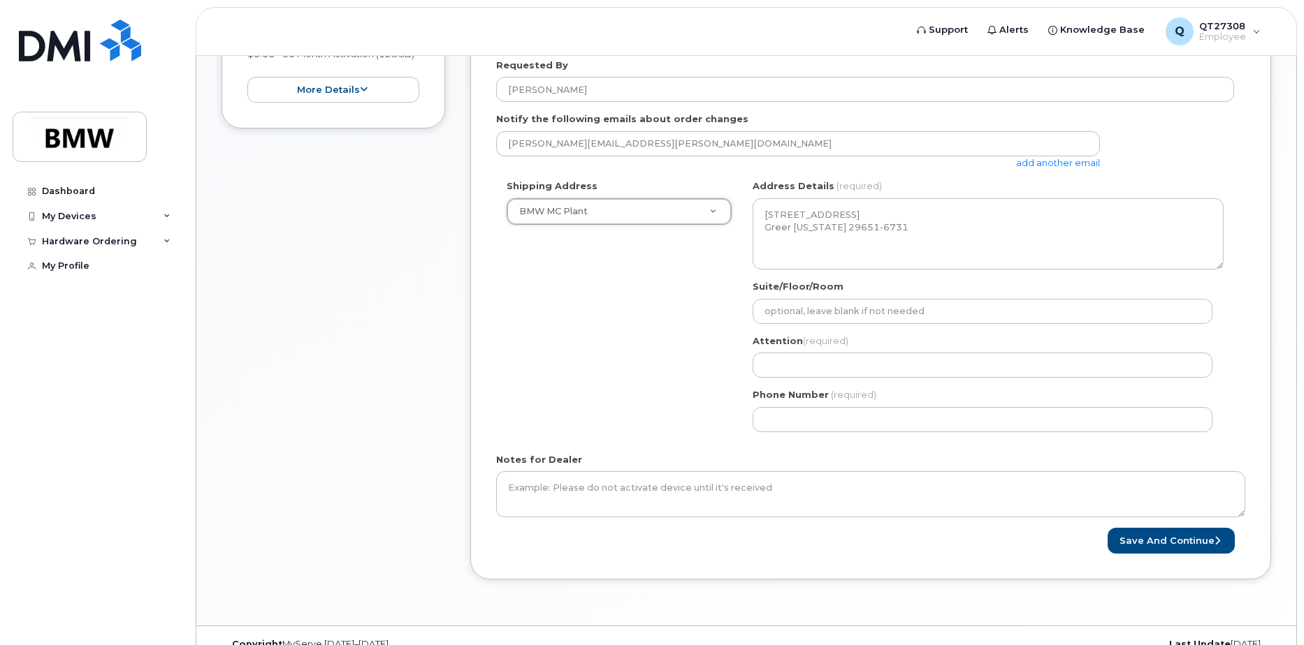
scroll to position [349, 0]
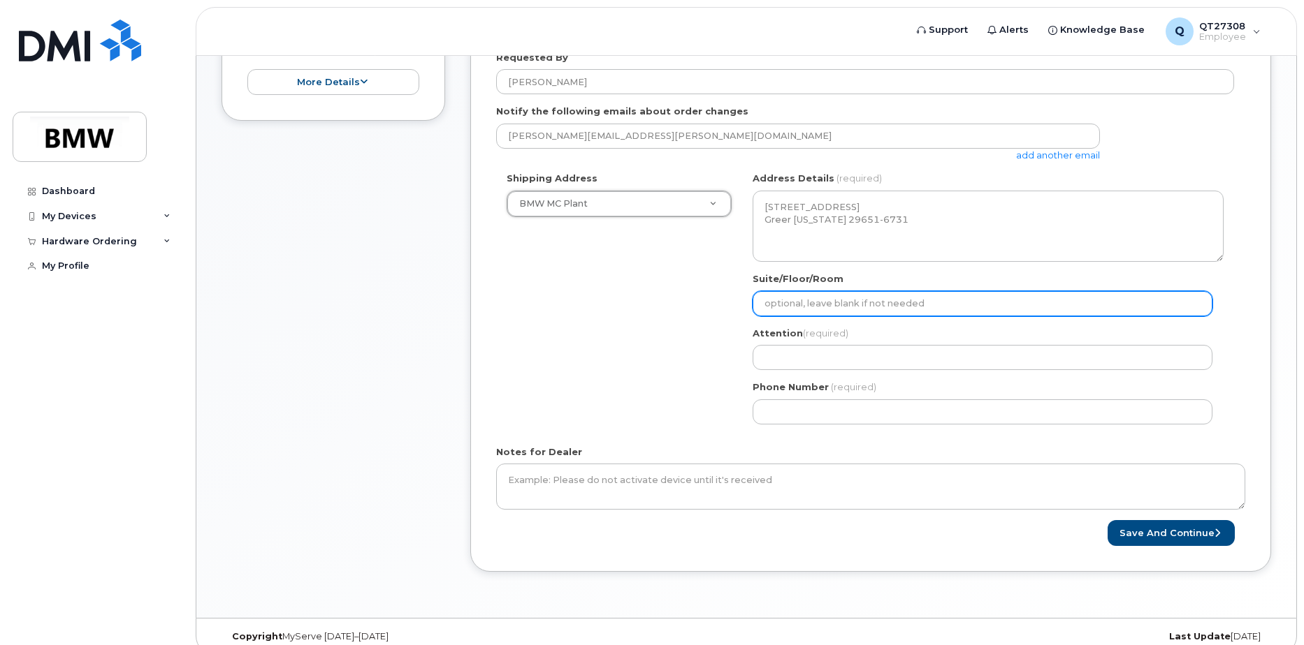
click at [849, 303] on input "Suite/Floor/Room" at bounding box center [982, 303] width 460 height 25
type input "Hall 52"
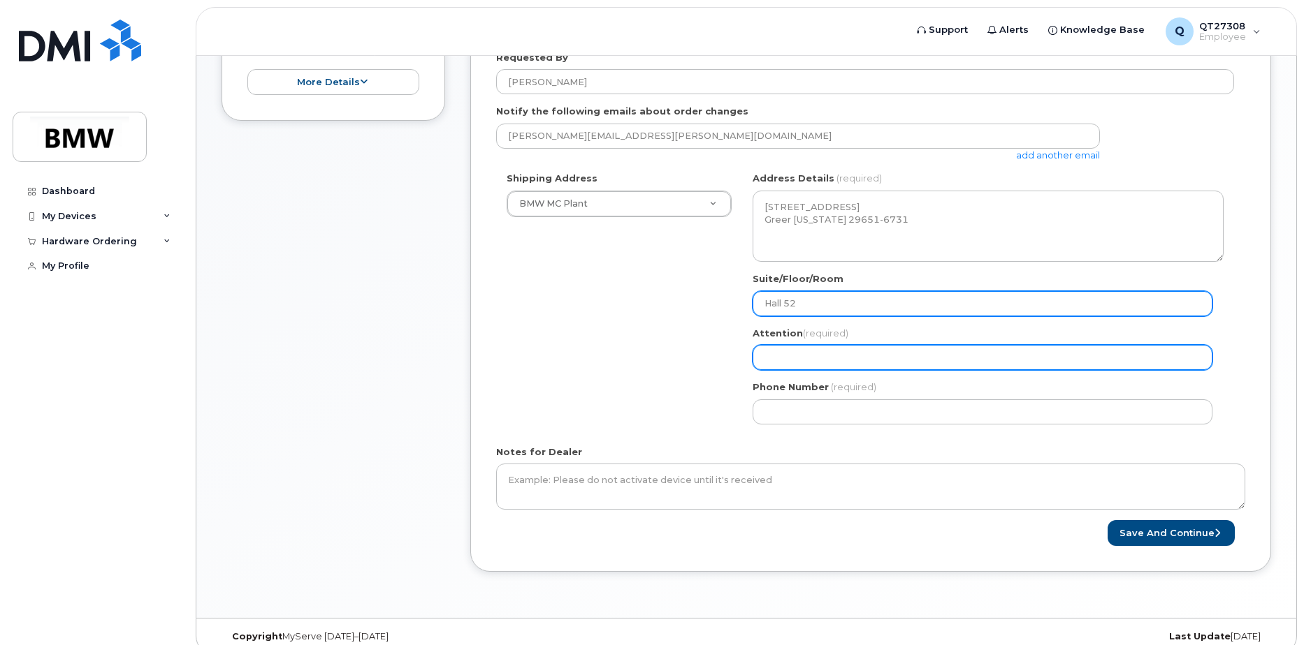
type input "[PERSON_NAME]"
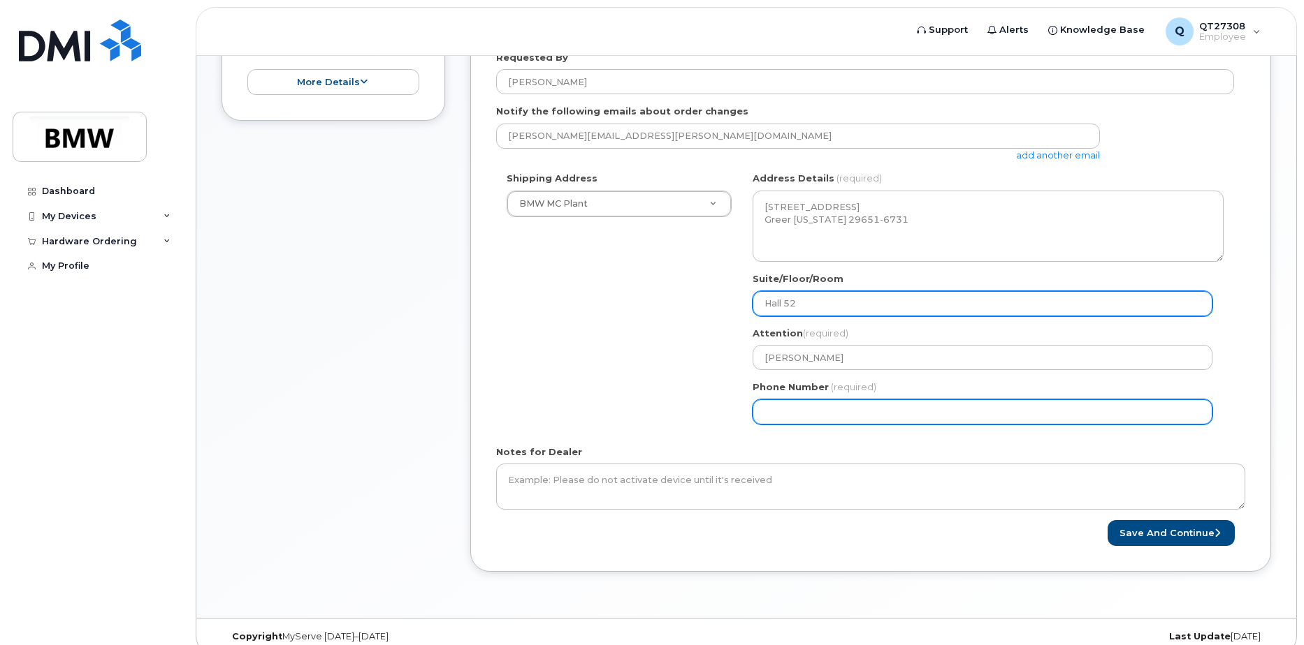
type input "8645018043"
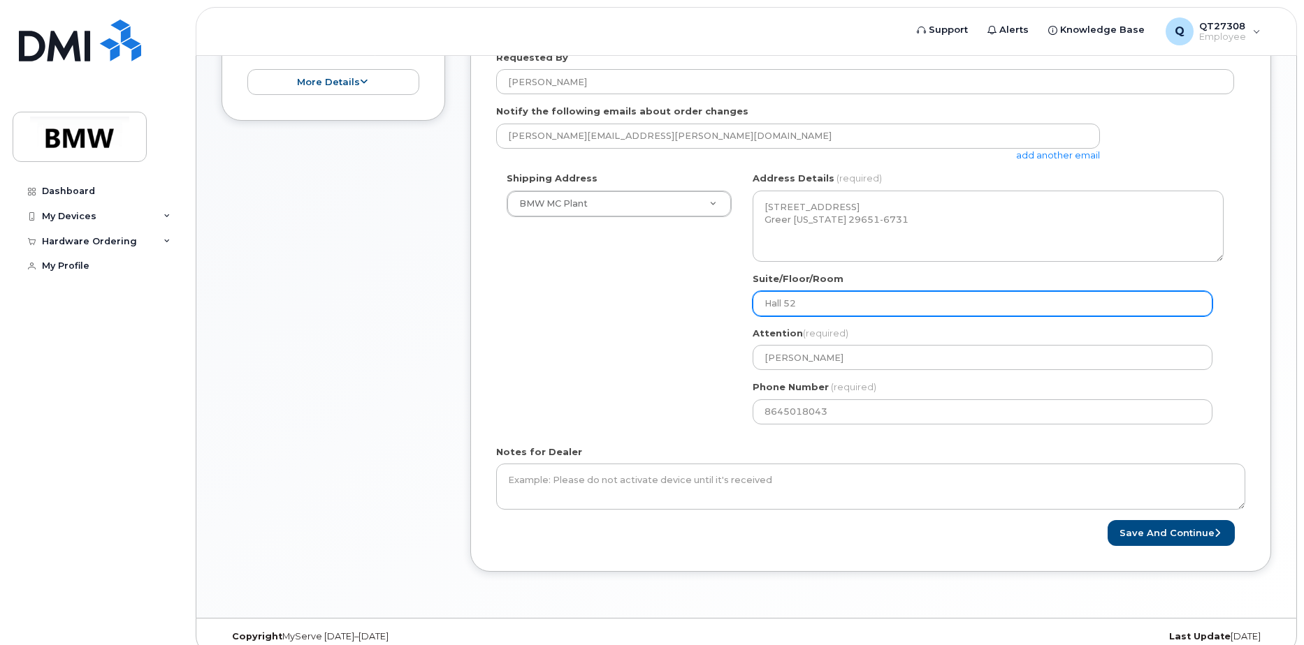
select select
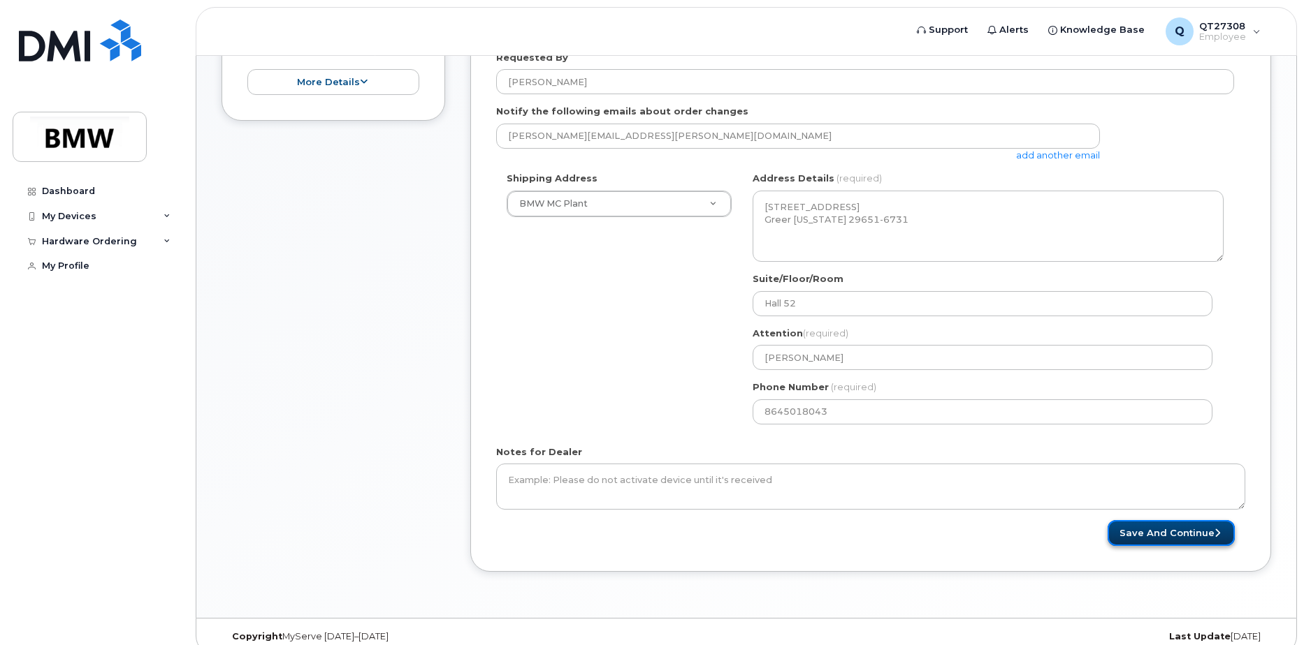
click at [1183, 530] on button "Save and Continue" at bounding box center [1170, 533] width 127 height 26
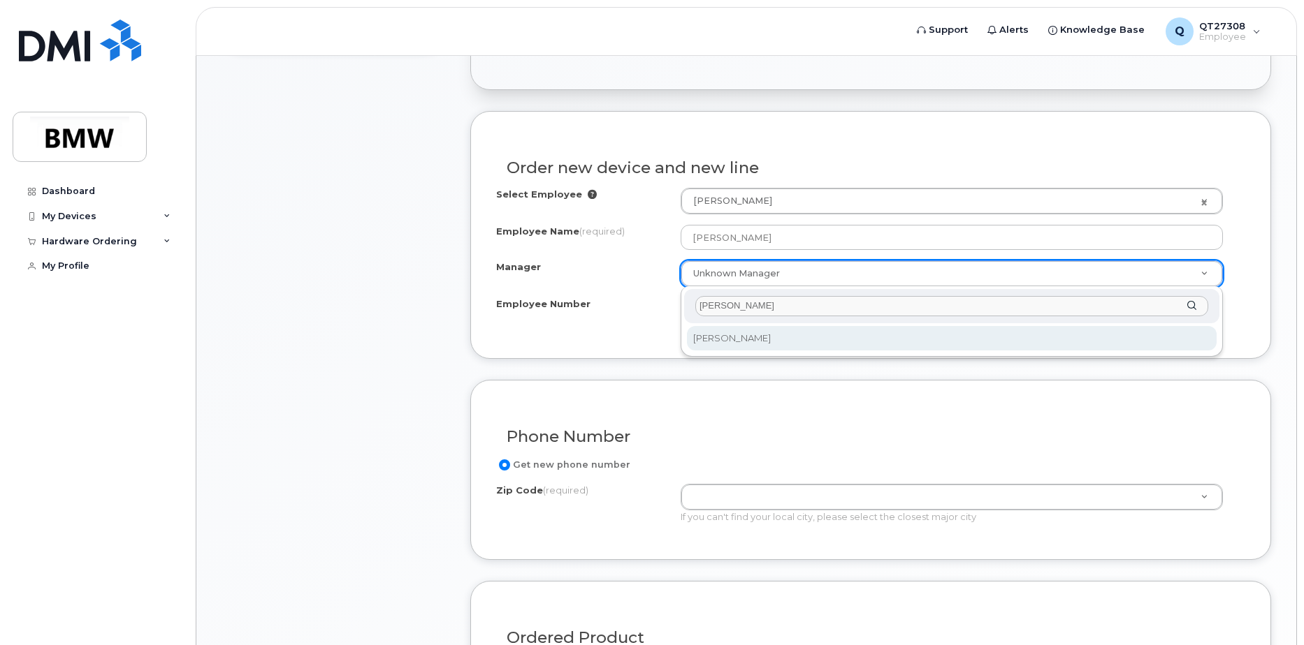
type input "[PERSON_NAME]"
select select "2719811"
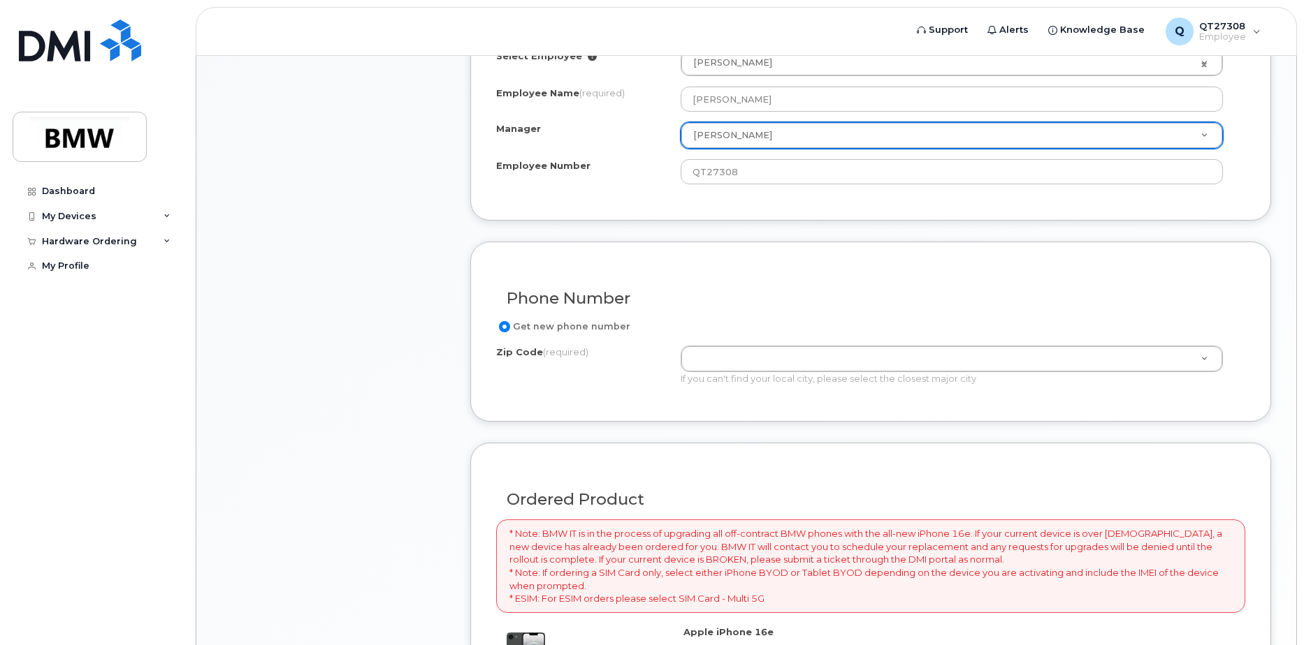
scroll to position [559, 0]
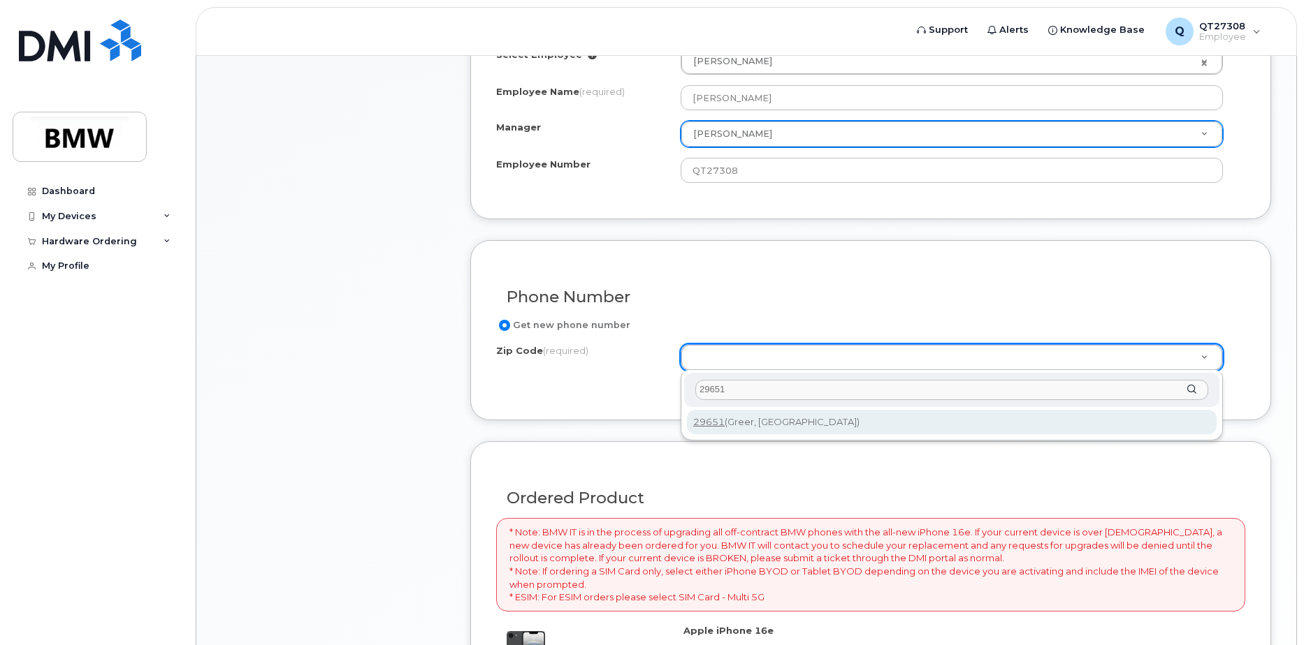
type input "29651"
type input "29651 (Greer, [GEOGRAPHIC_DATA])"
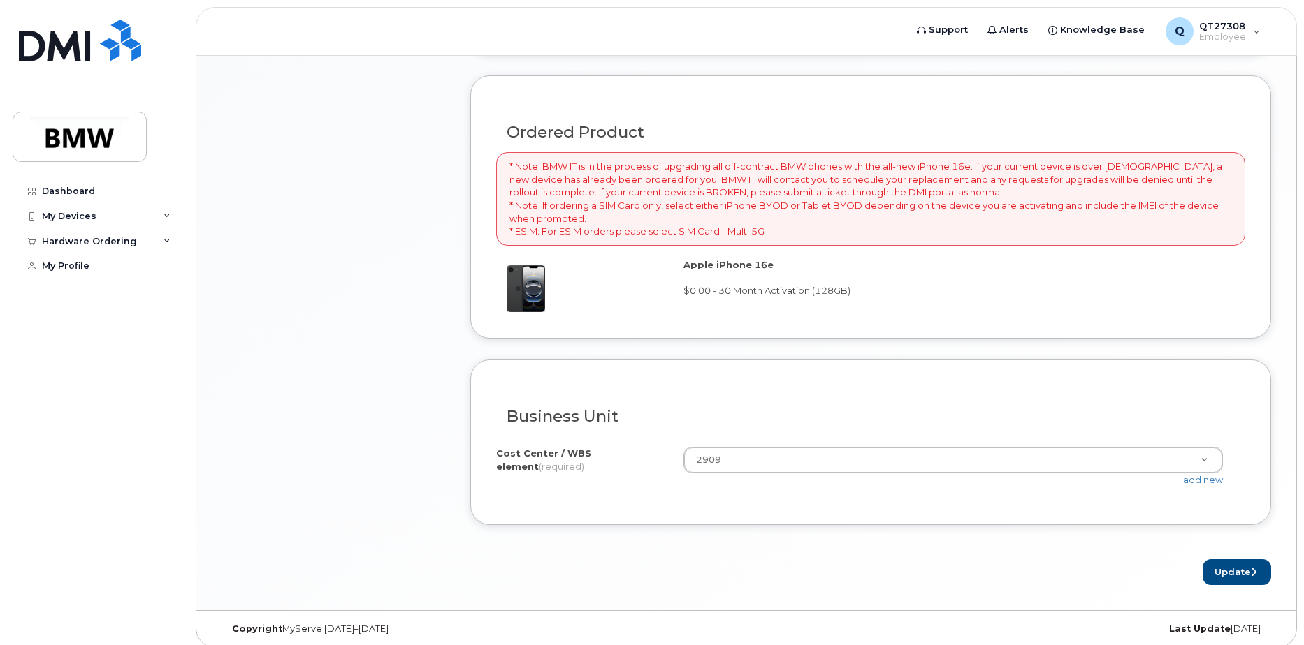
scroll to position [935, 0]
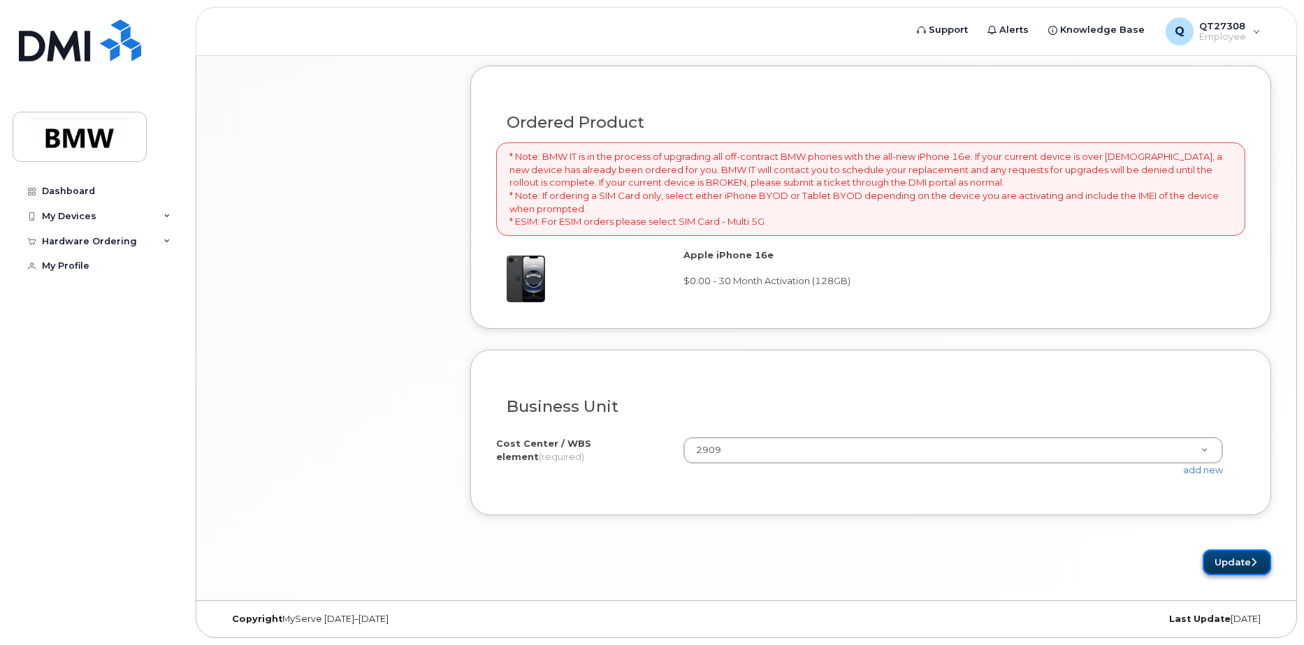
click at [1233, 561] on button "Update" at bounding box center [1236, 563] width 68 height 26
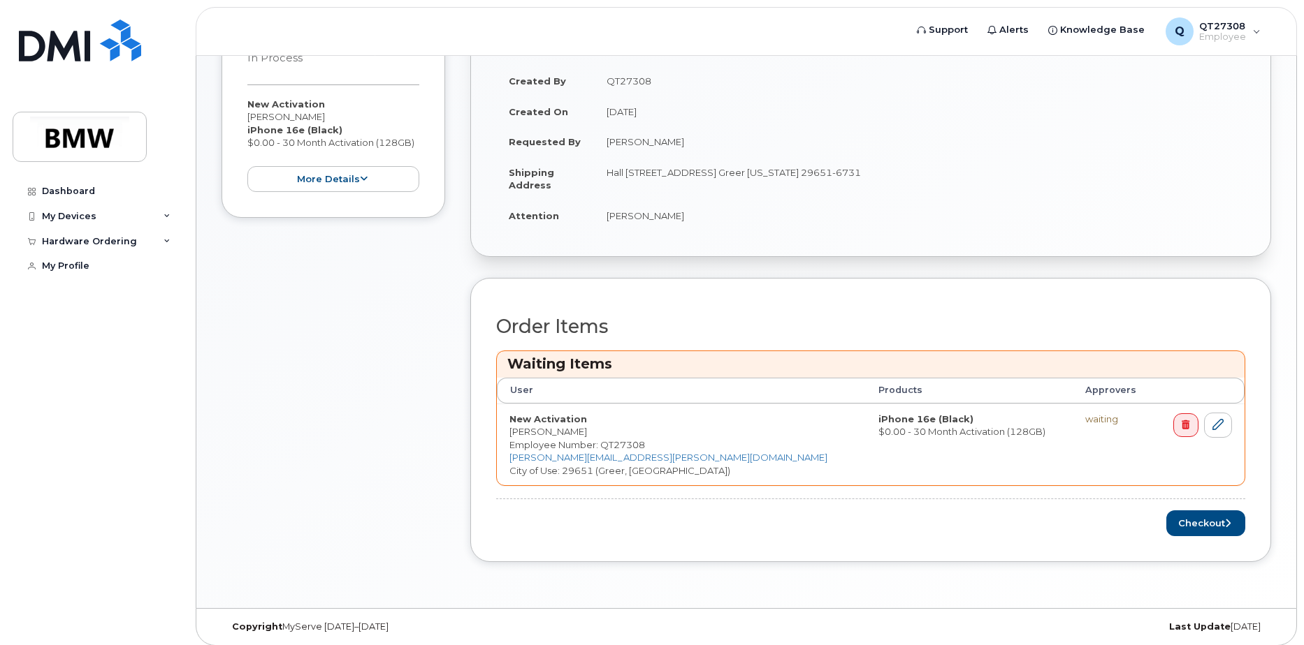
scroll to position [320, 0]
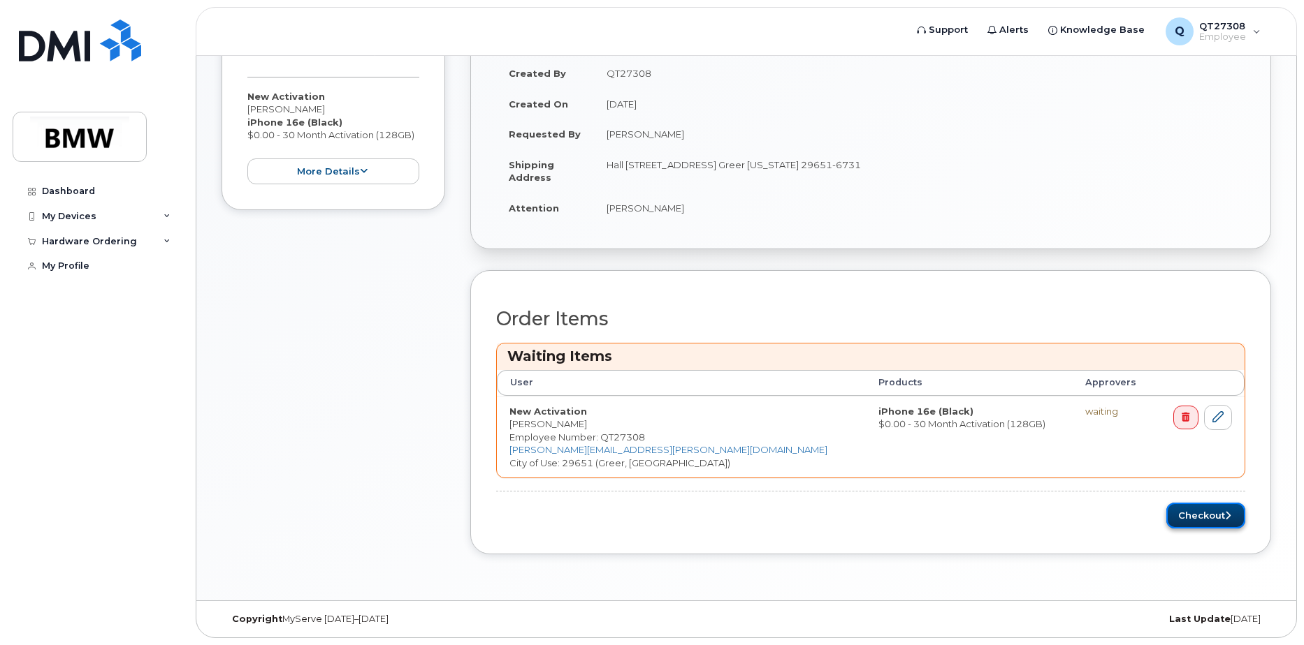
click at [1199, 516] on button "Checkout" at bounding box center [1205, 516] width 79 height 26
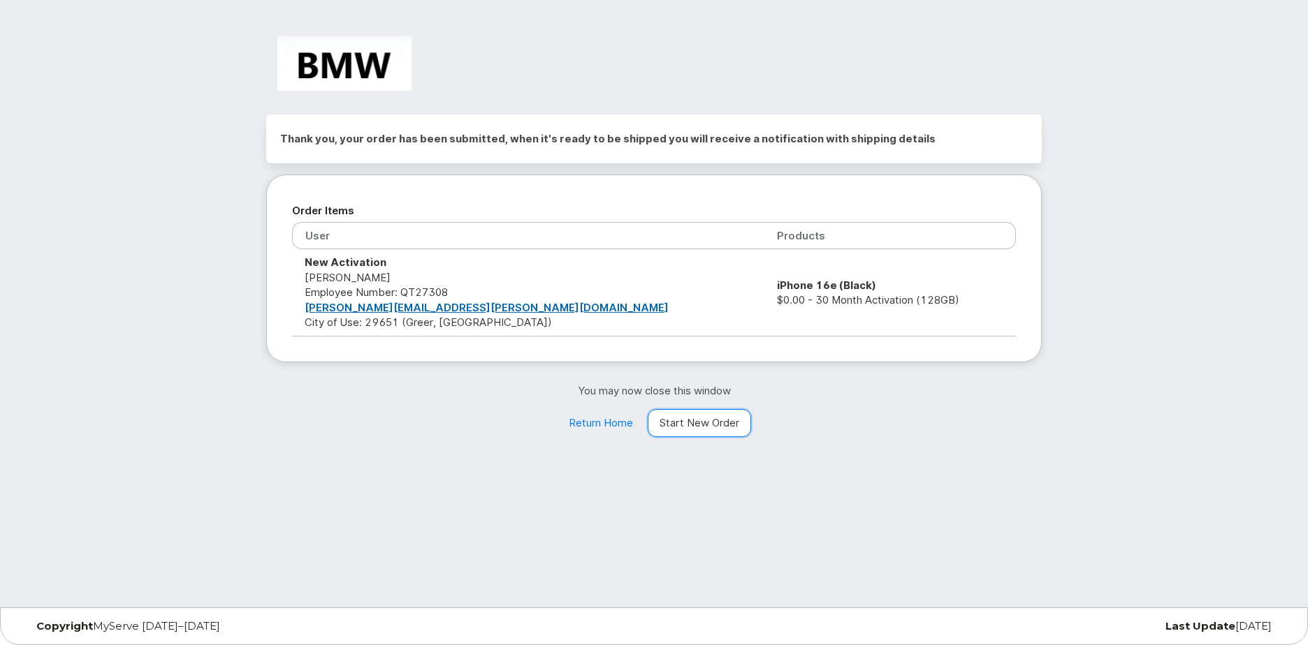
click at [697, 418] on link "Start New Order" at bounding box center [699, 423] width 103 height 28
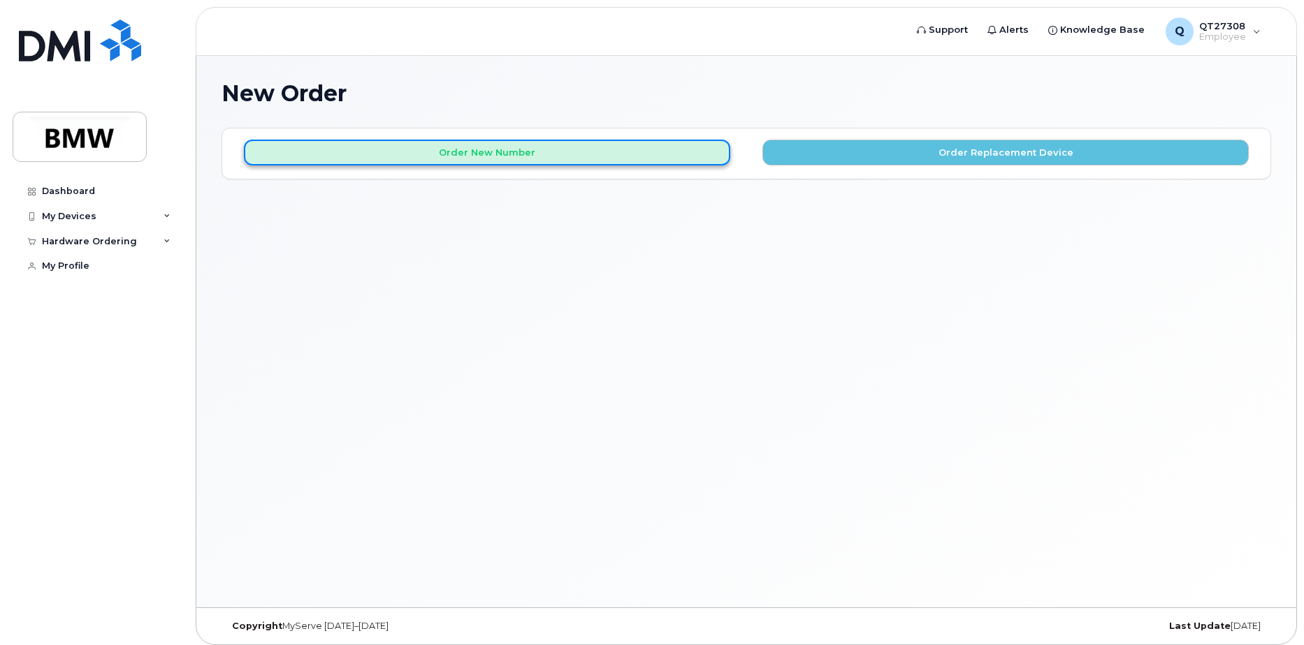
click at [522, 148] on button "Order New Number" at bounding box center [487, 153] width 486 height 26
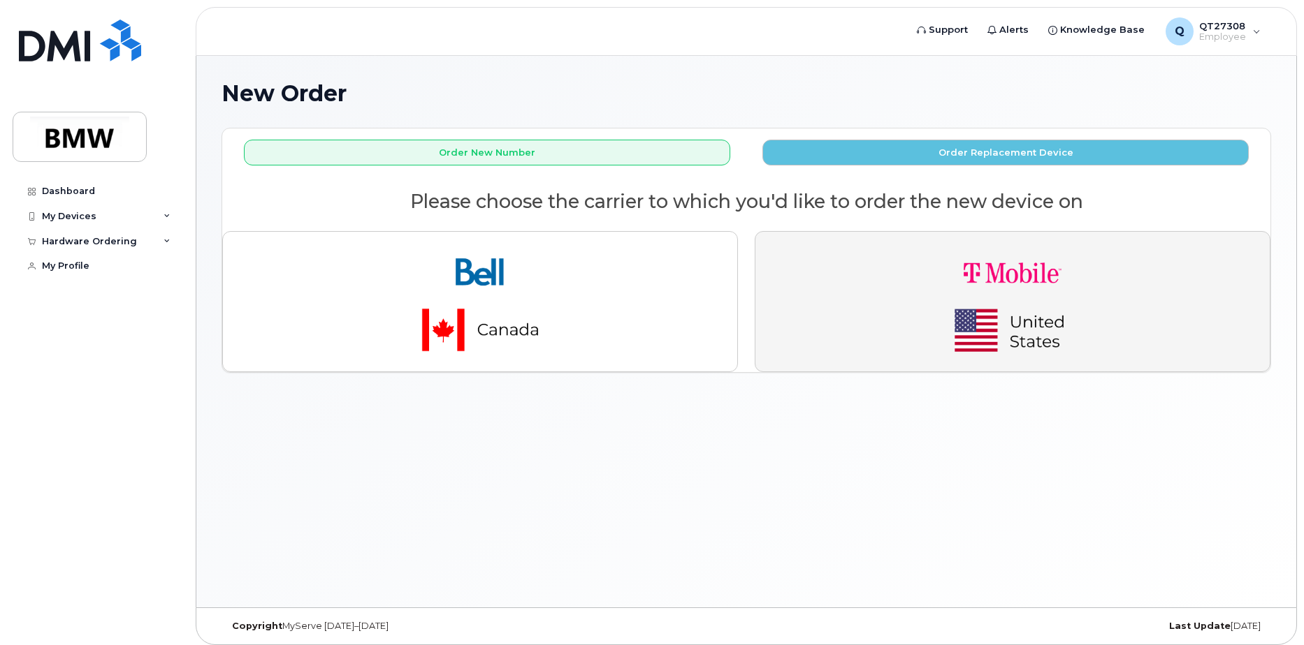
click at [1047, 312] on img "button" at bounding box center [1012, 301] width 196 height 117
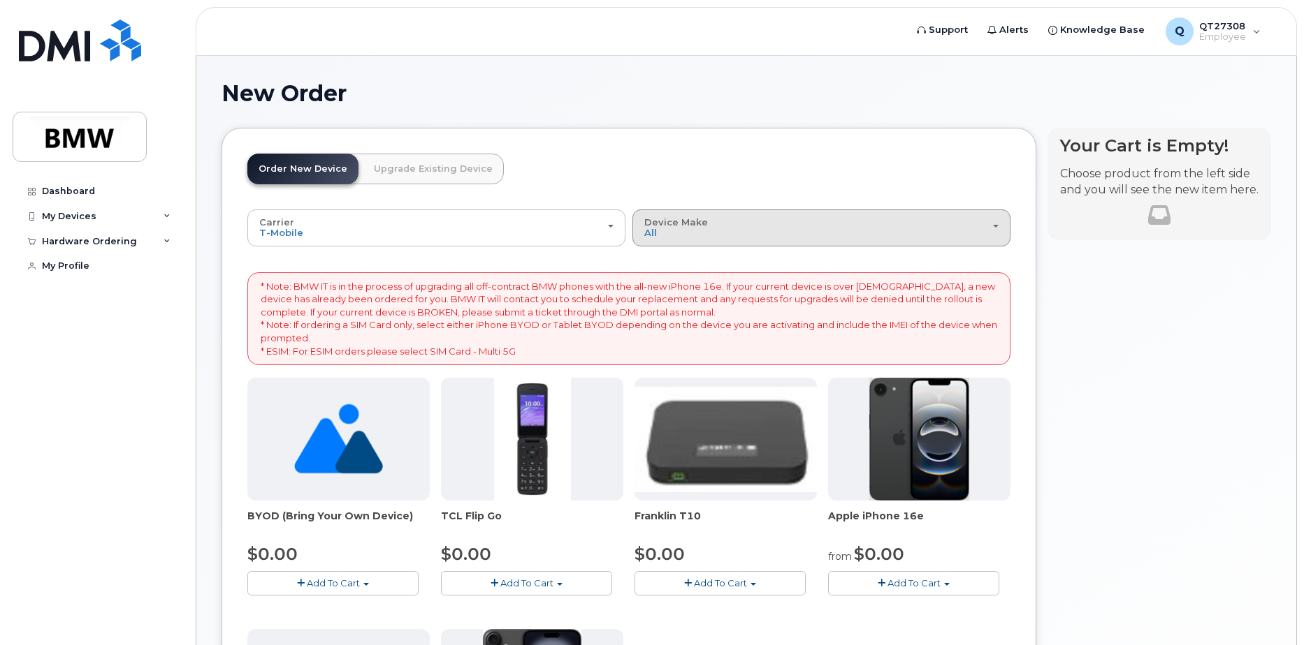
click at [1000, 226] on button "Device Make All Cell Phone iPhone Modem" at bounding box center [821, 228] width 378 height 36
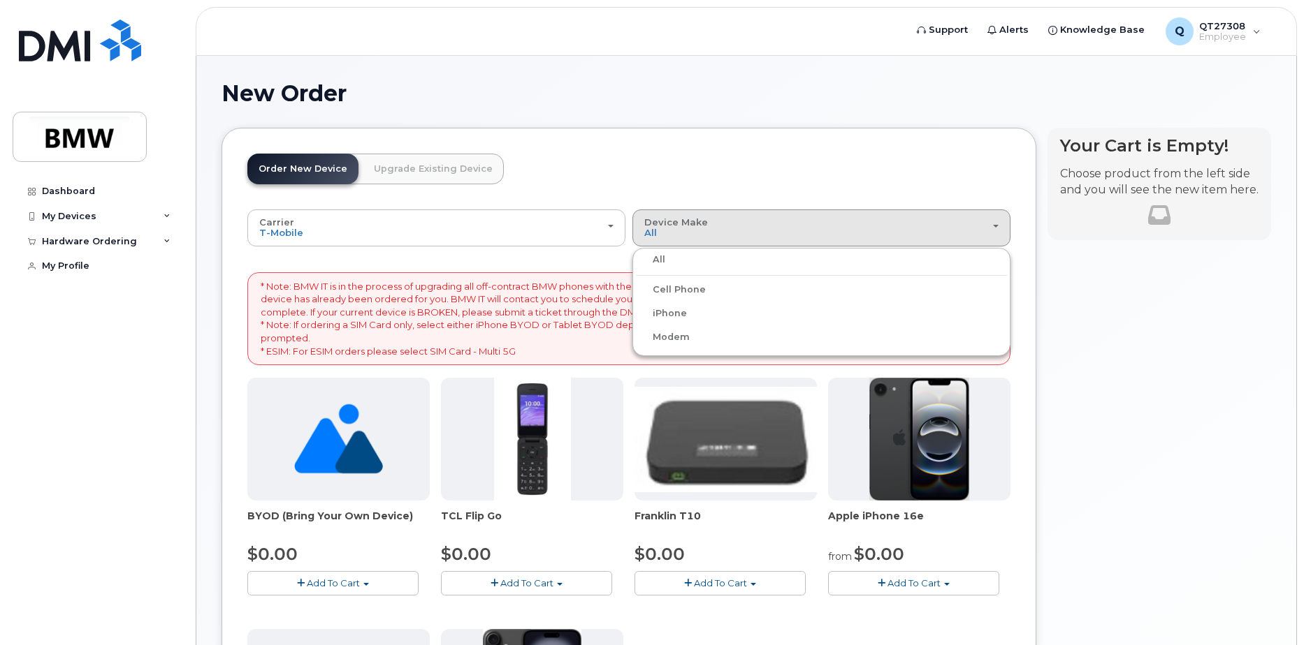
click at [674, 310] on label "iPhone" at bounding box center [661, 313] width 51 height 17
click at [0, 0] on input "iPhone" at bounding box center [0, 0] width 0 height 0
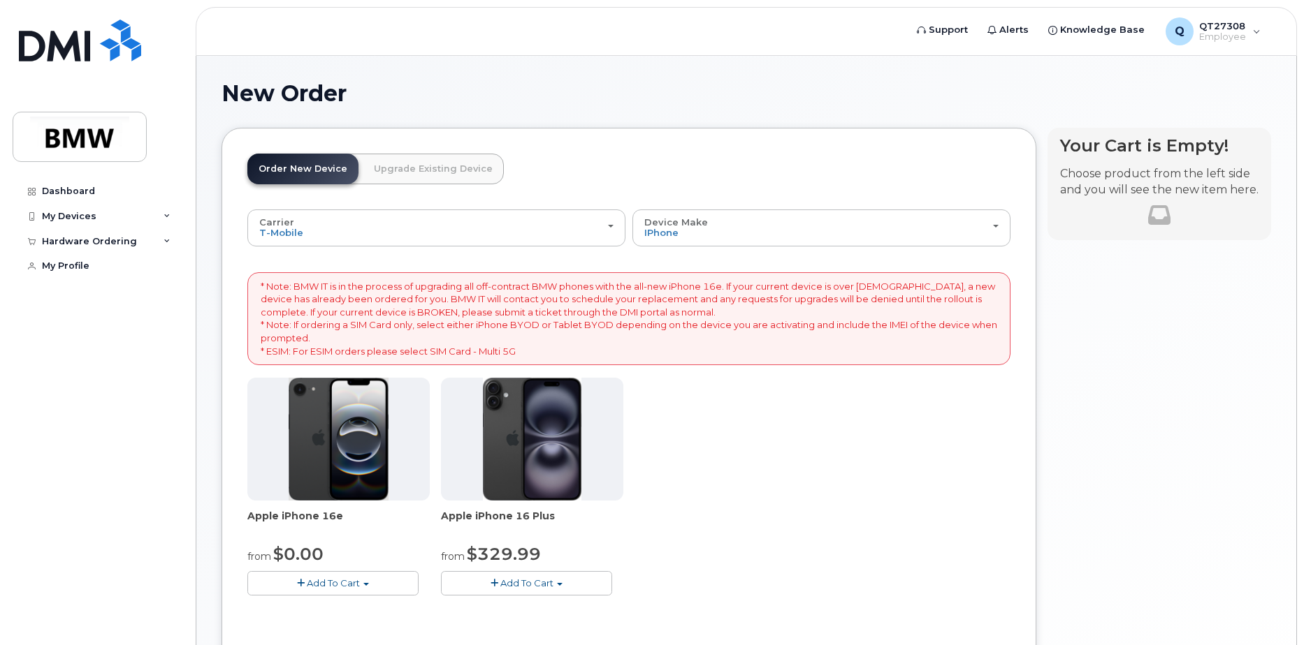
click at [320, 582] on span "Add To Cart" at bounding box center [333, 583] width 53 height 11
click at [351, 608] on link "$0.00 - 30 Month Activation (128GB)" at bounding box center [351, 609] width 201 height 17
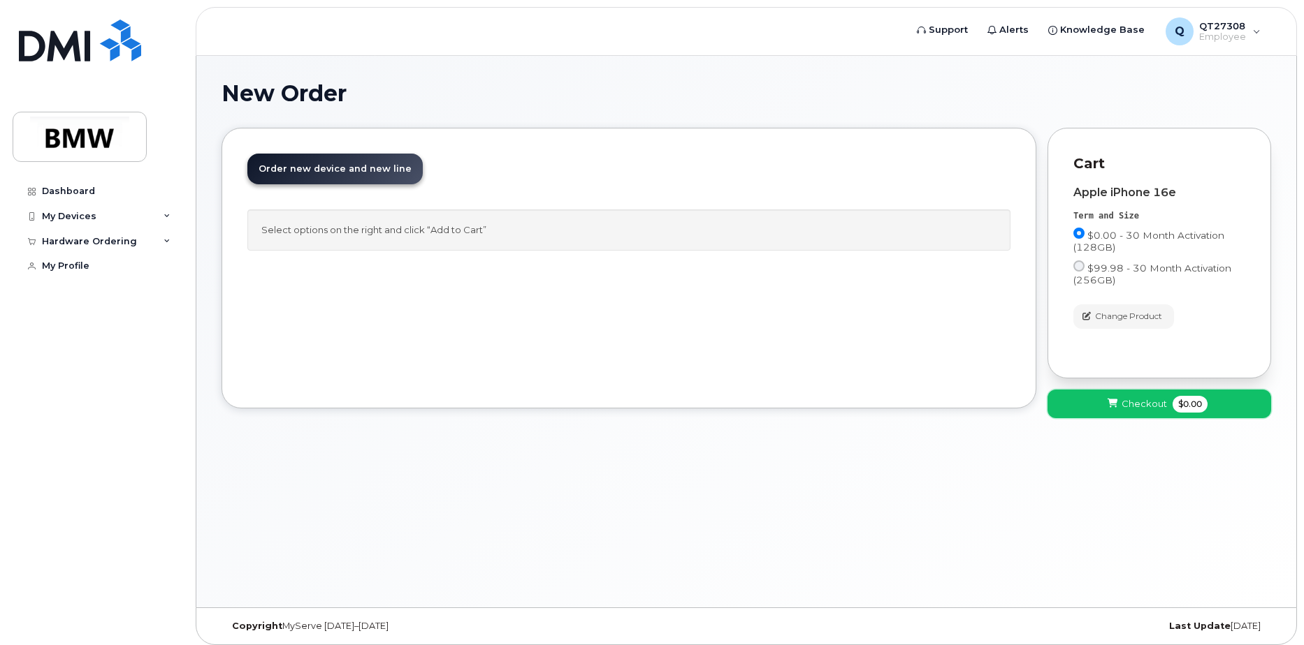
click at [1107, 399] on span at bounding box center [1112, 403] width 13 height 13
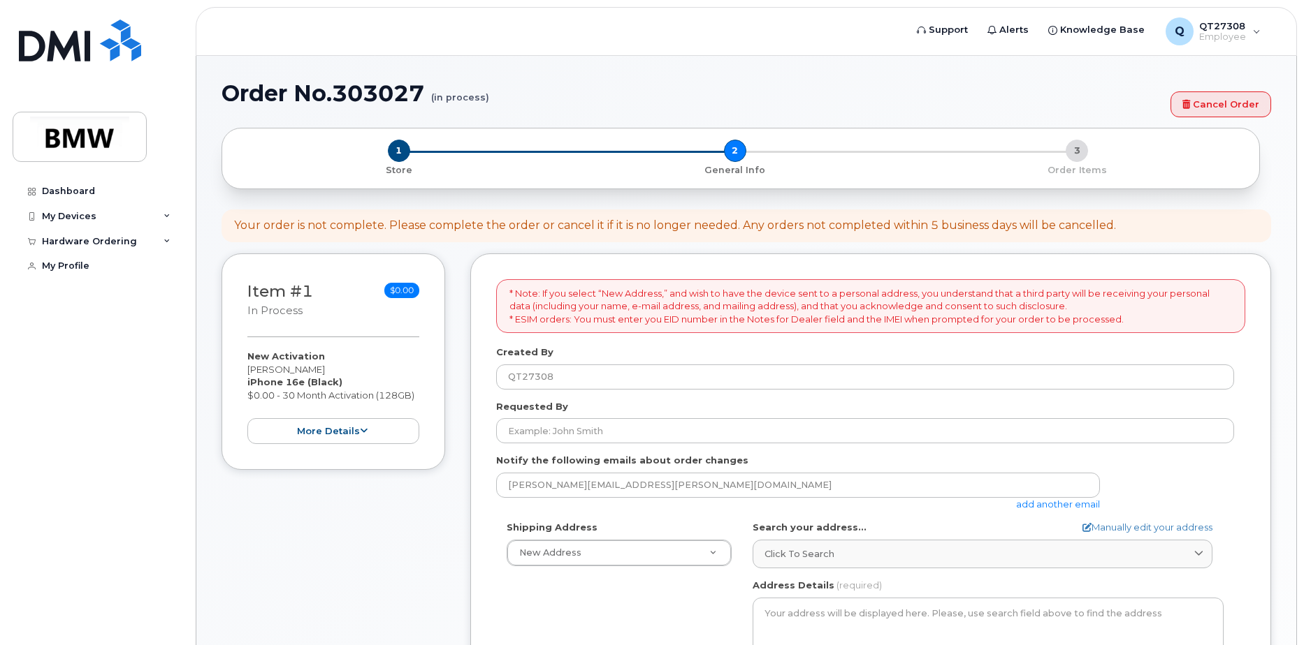
select select
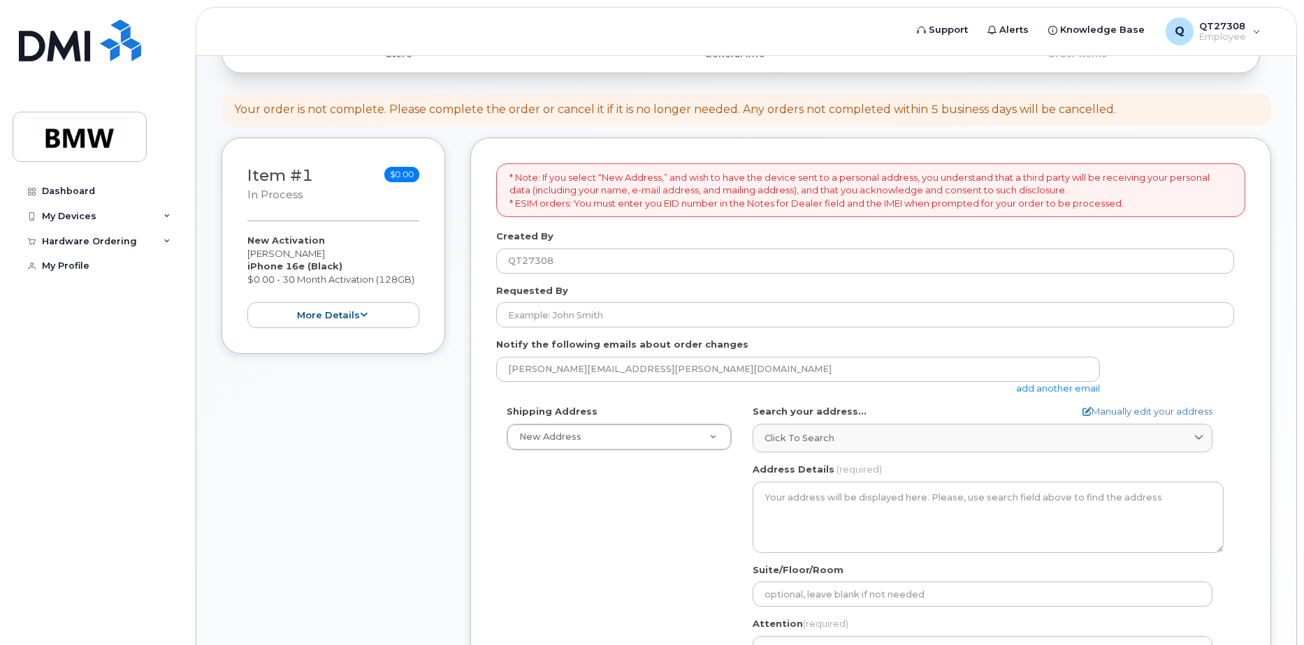
scroll to position [140, 0]
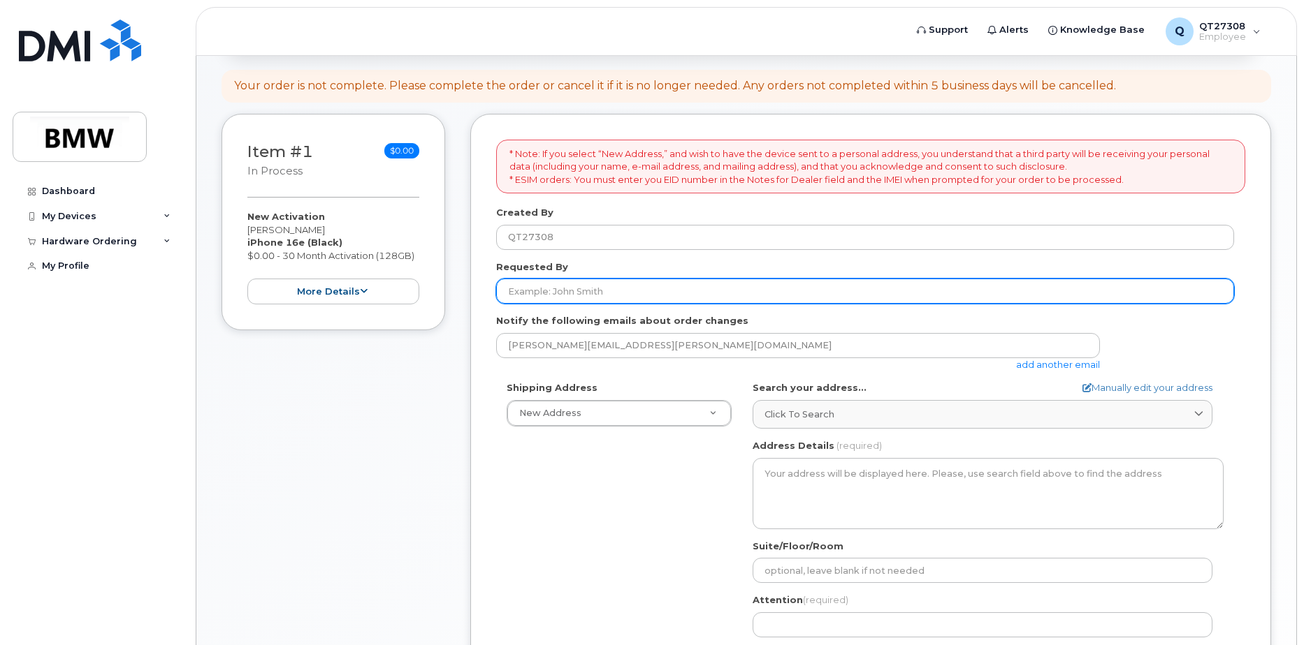
click at [580, 290] on input "Requested By" at bounding box center [865, 291] width 738 height 25
type input "[PERSON_NAME]"
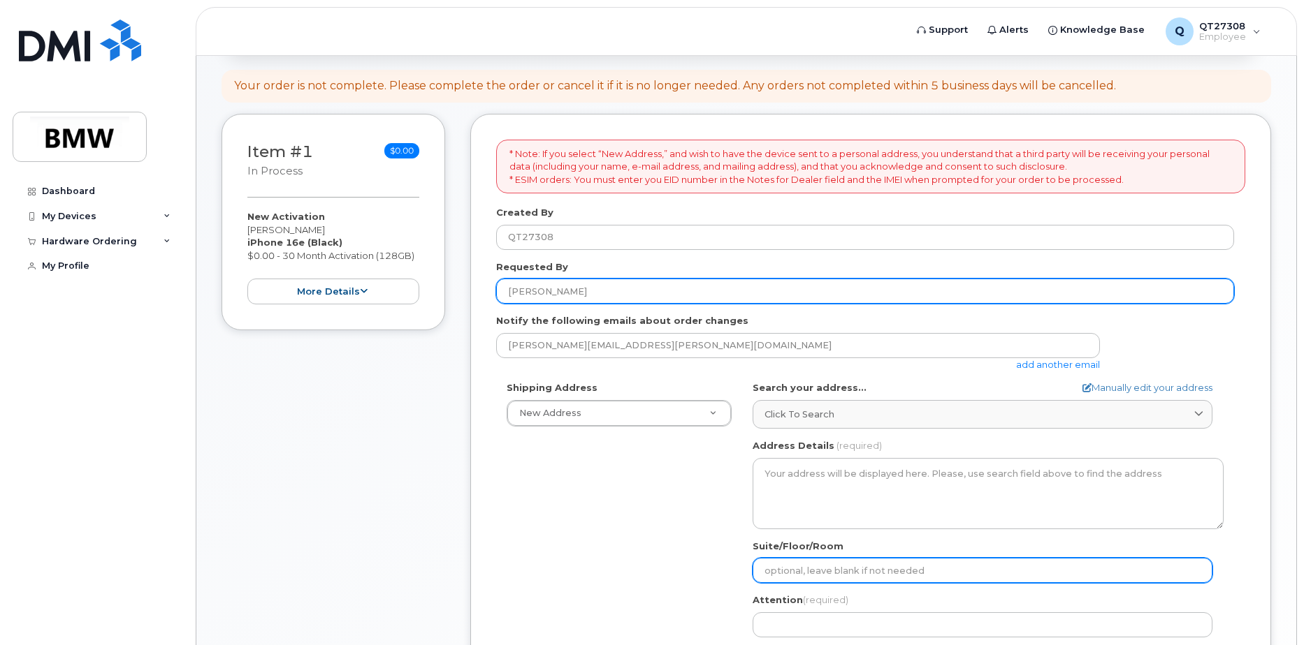
type input "Hall 52"
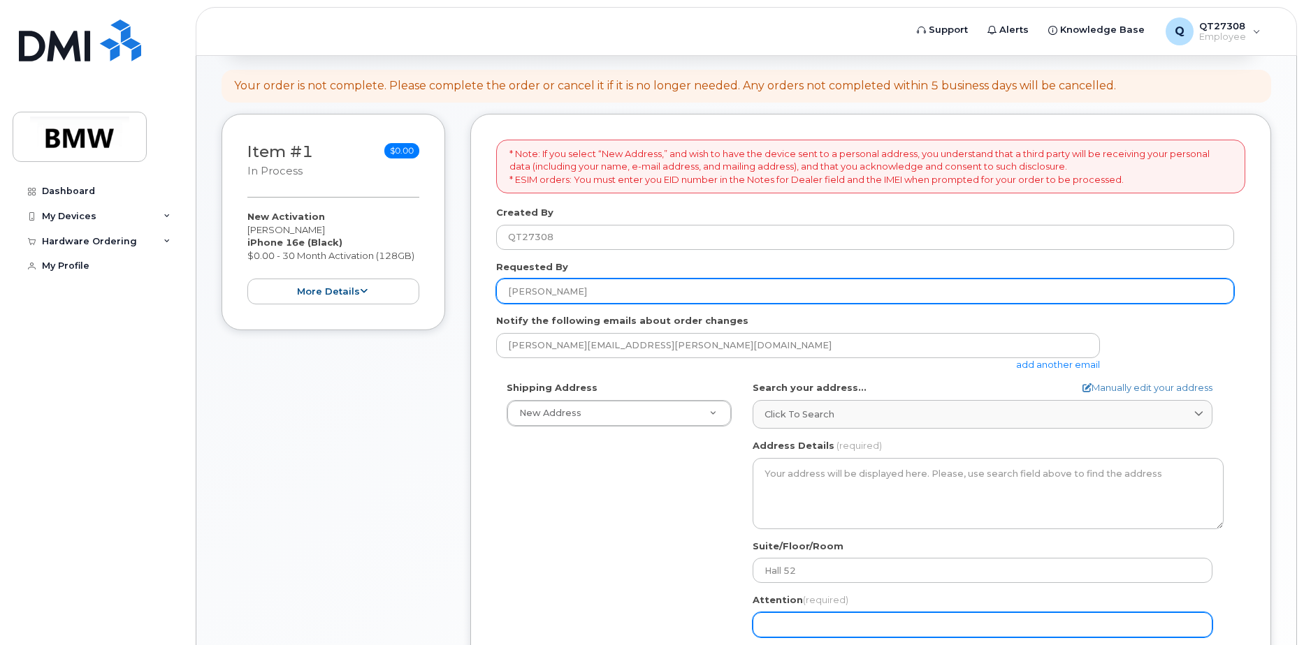
type input "[PERSON_NAME]"
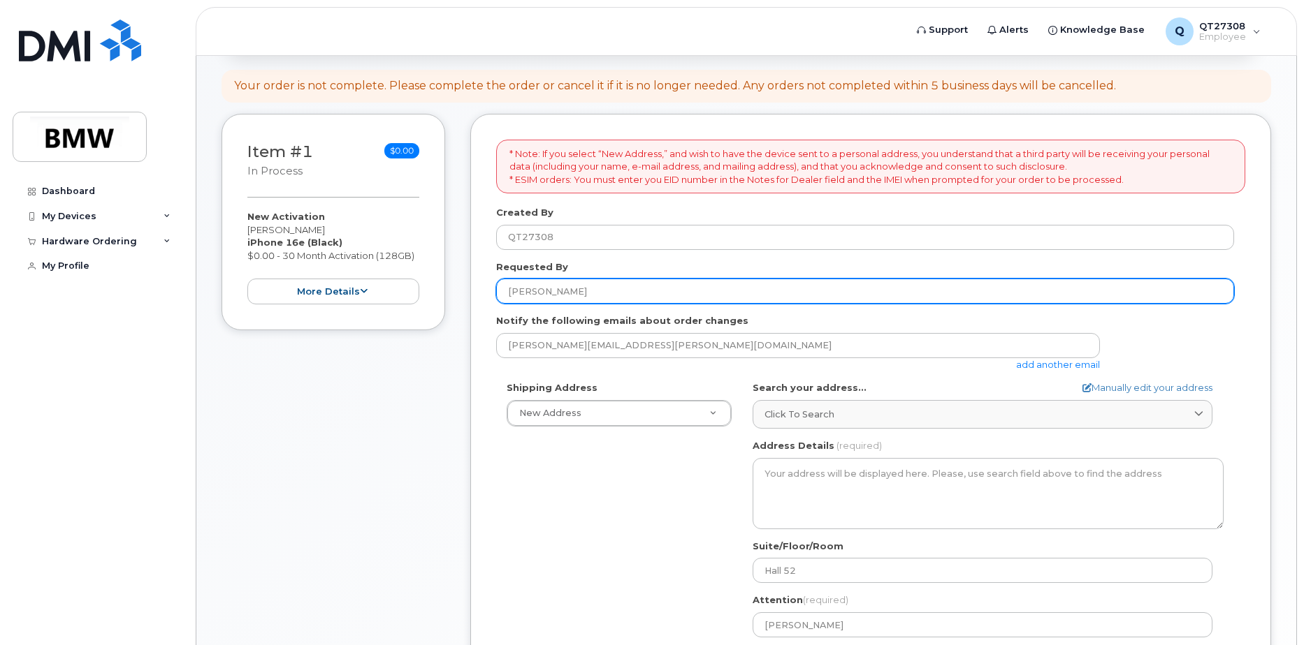
type input "8645018043"
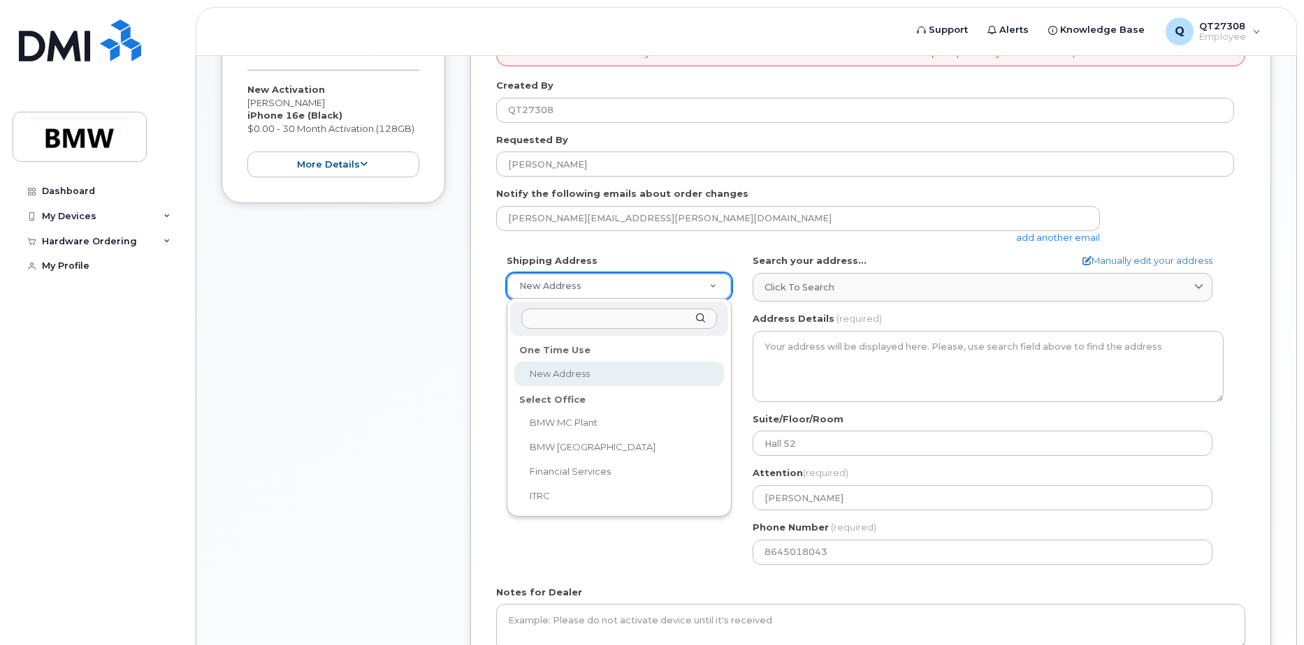
scroll to position [279, 0]
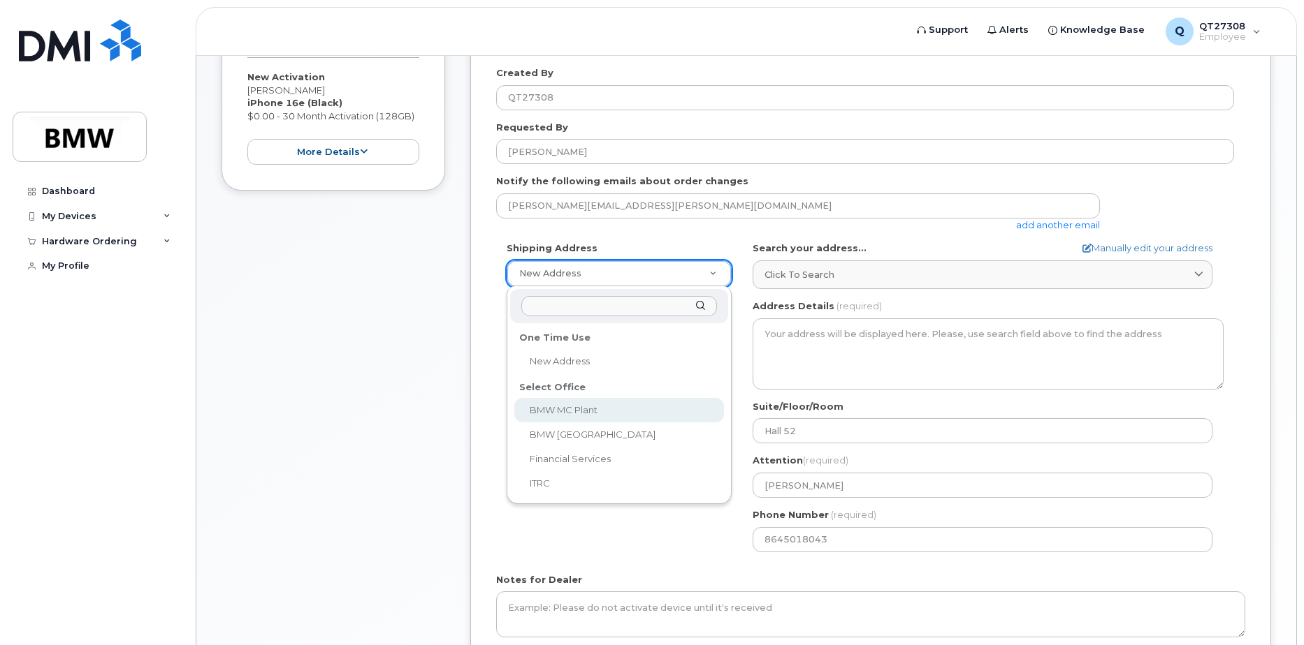
select select
type textarea "[STREET_ADDRESS] Greer [US_STATE] 29651-6731"
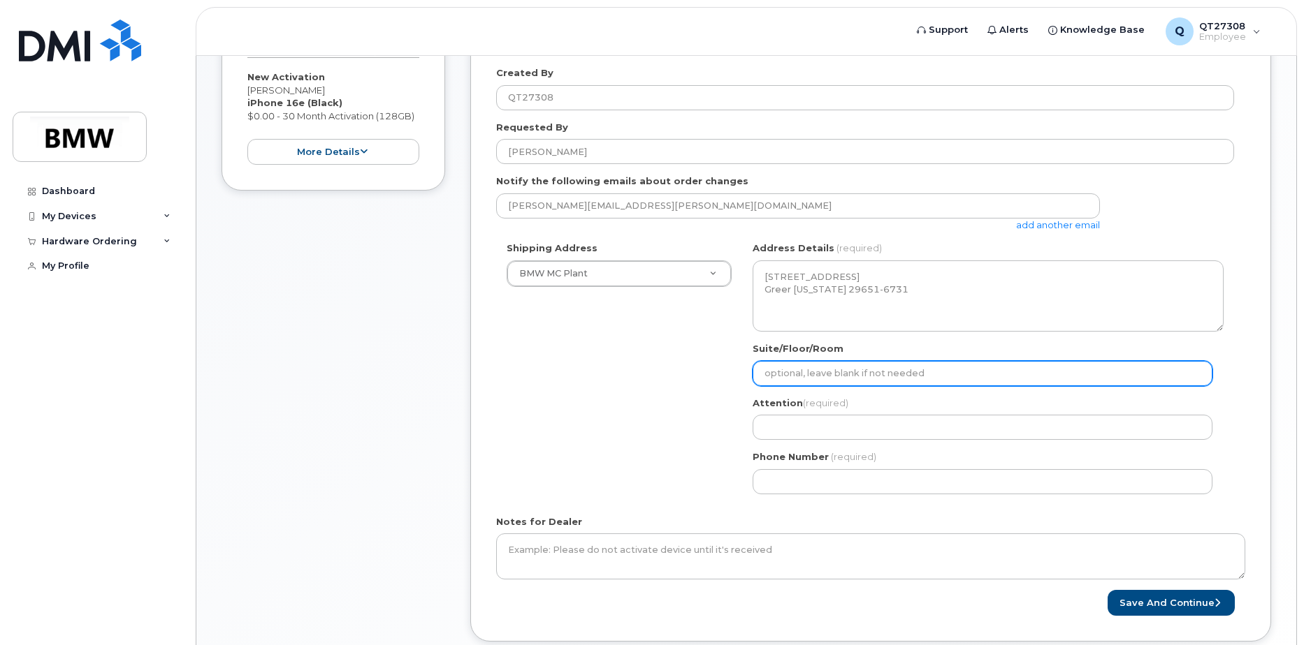
click at [842, 375] on input "Suite/Floor/Room" at bounding box center [982, 373] width 460 height 25
type input "Hall 52"
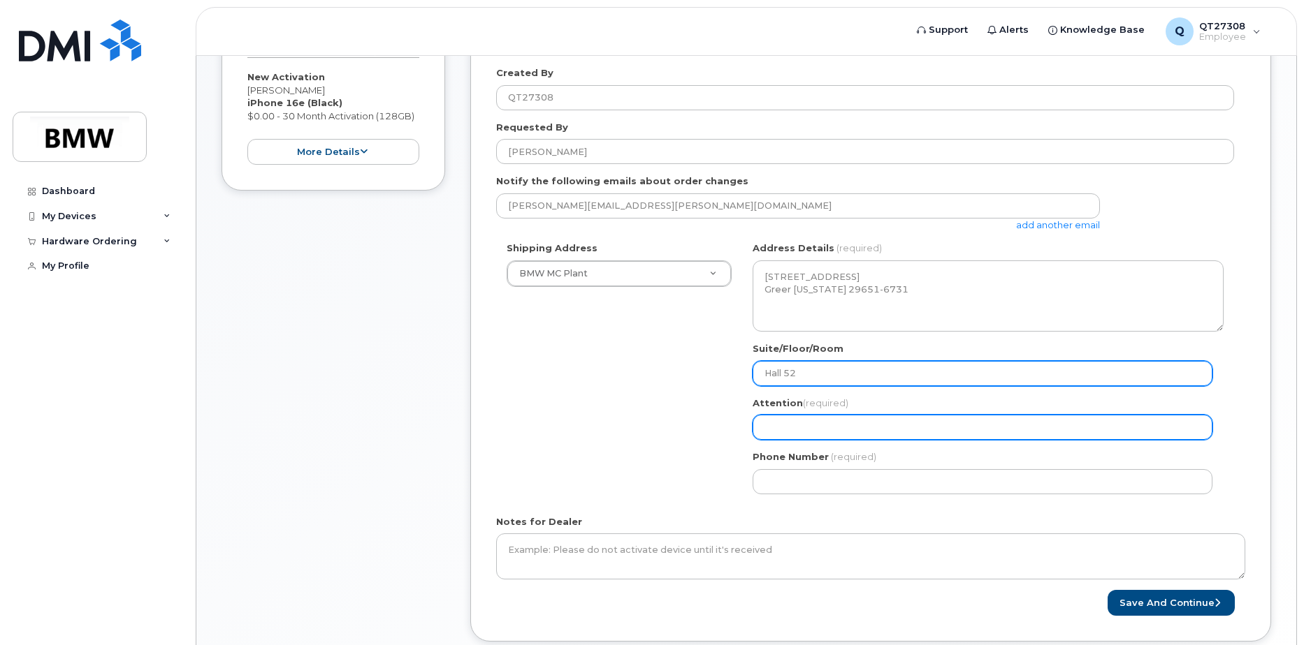
type input "[PERSON_NAME]"
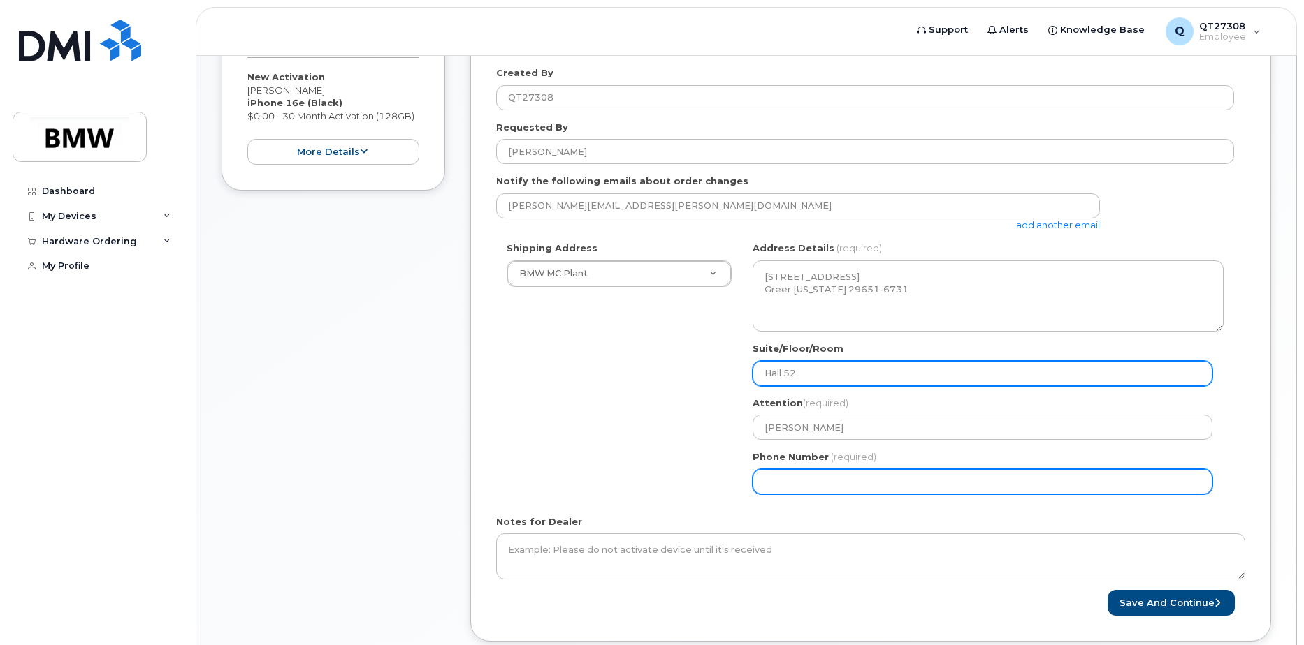
type input "8645018043"
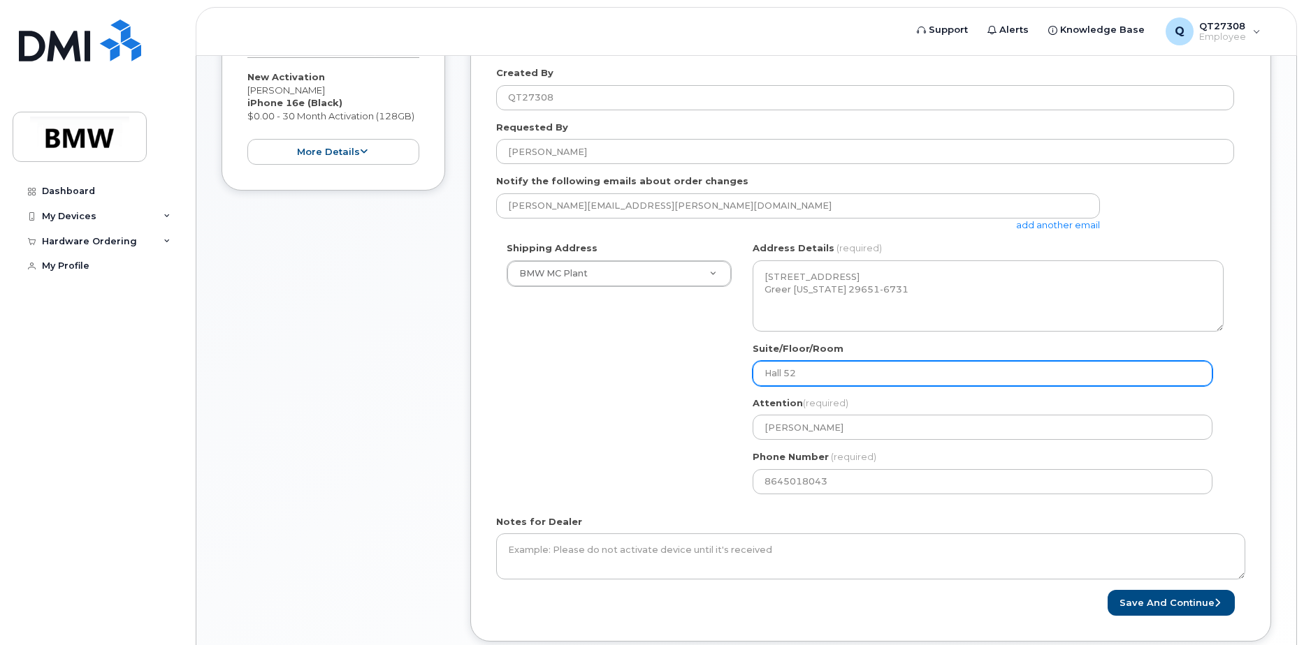
select select
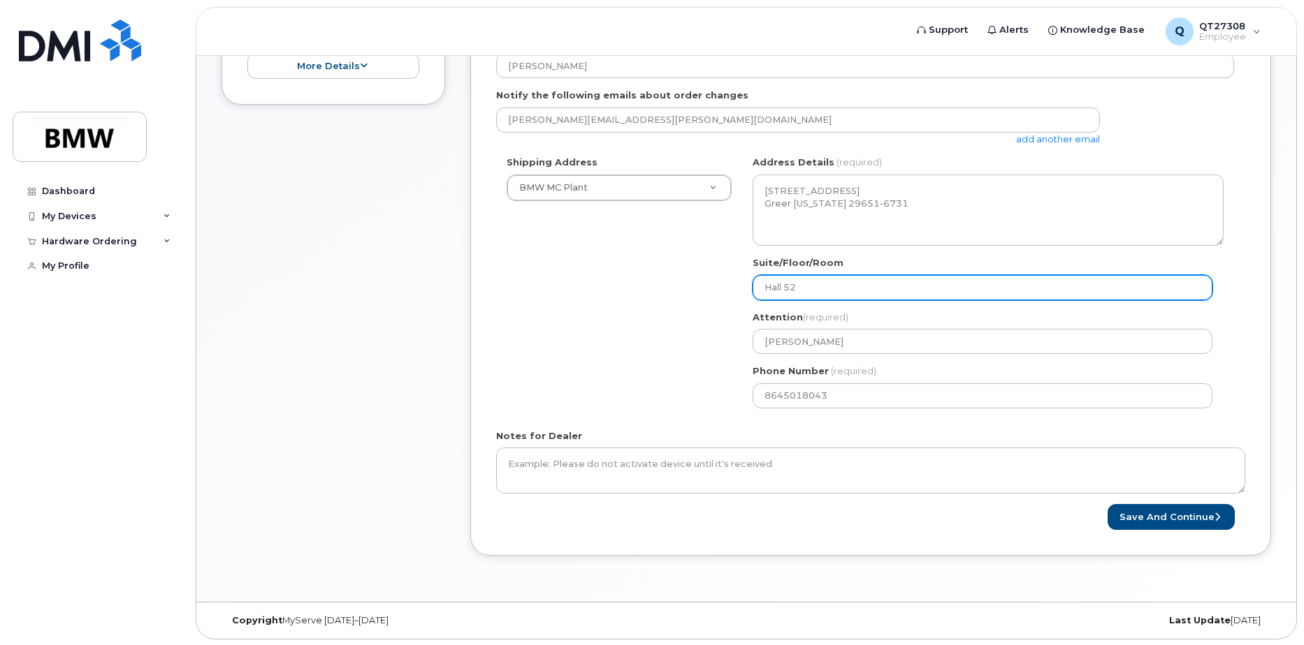
scroll to position [367, 0]
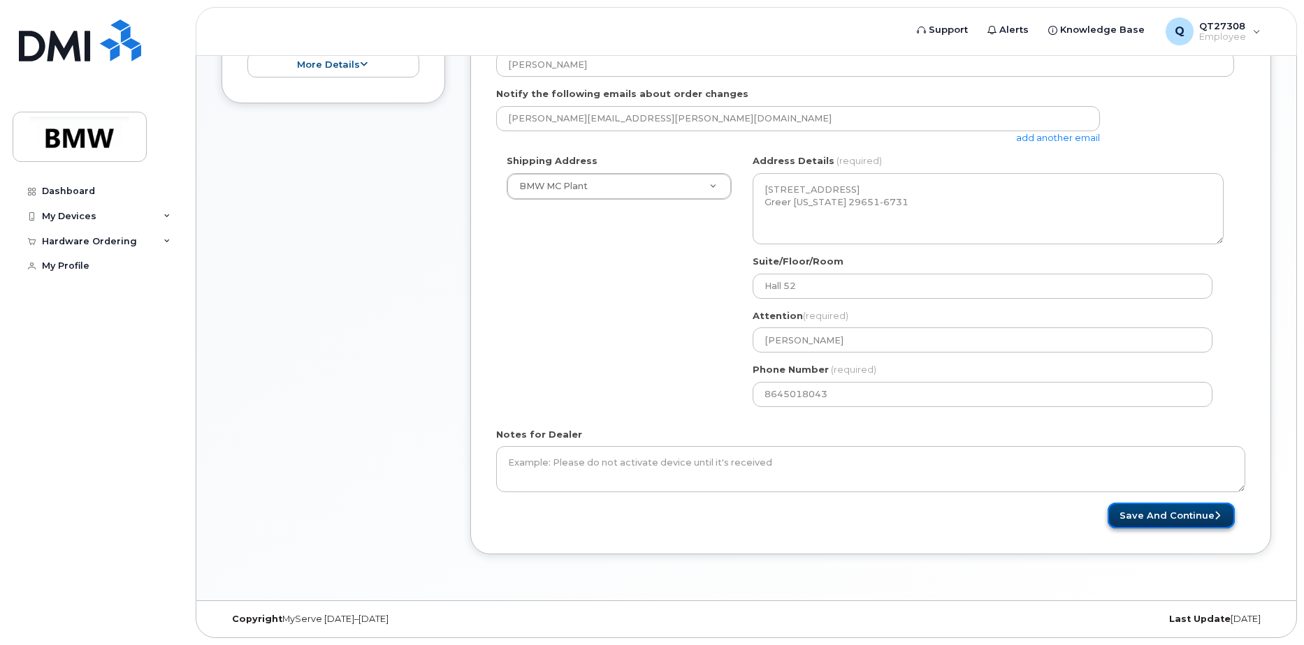
click at [1164, 515] on button "Save and Continue" at bounding box center [1170, 516] width 127 height 26
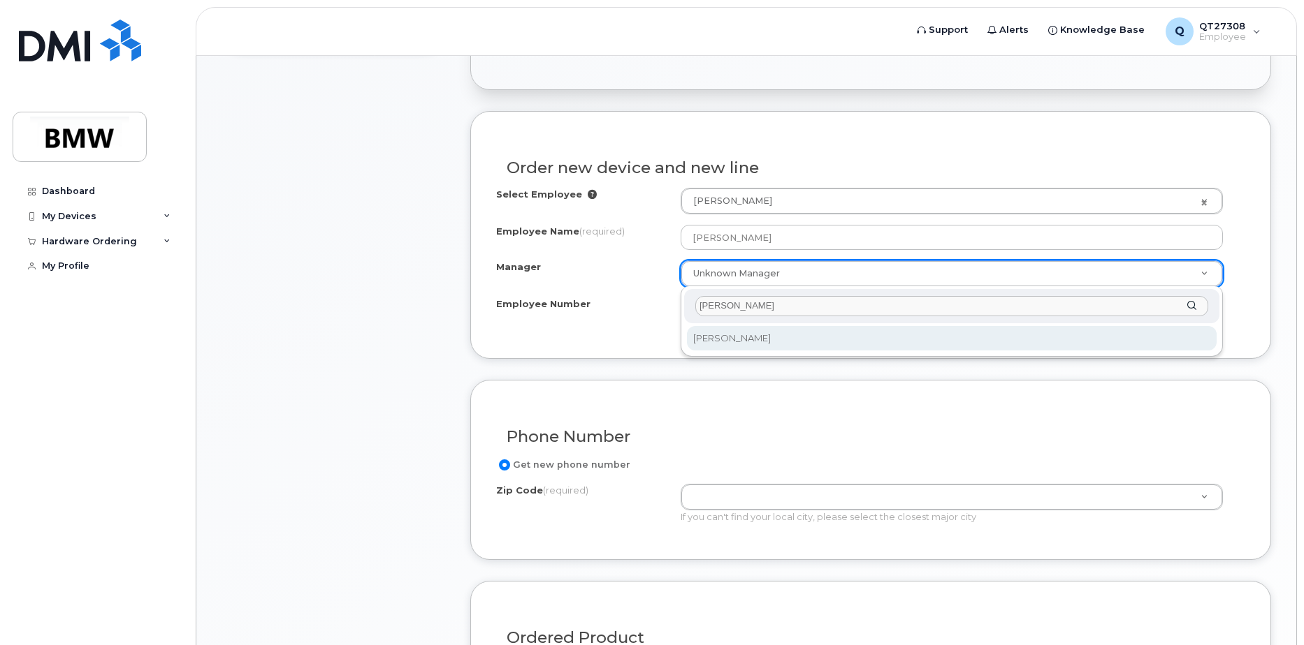
type input "Ralf"
select select "2719811"
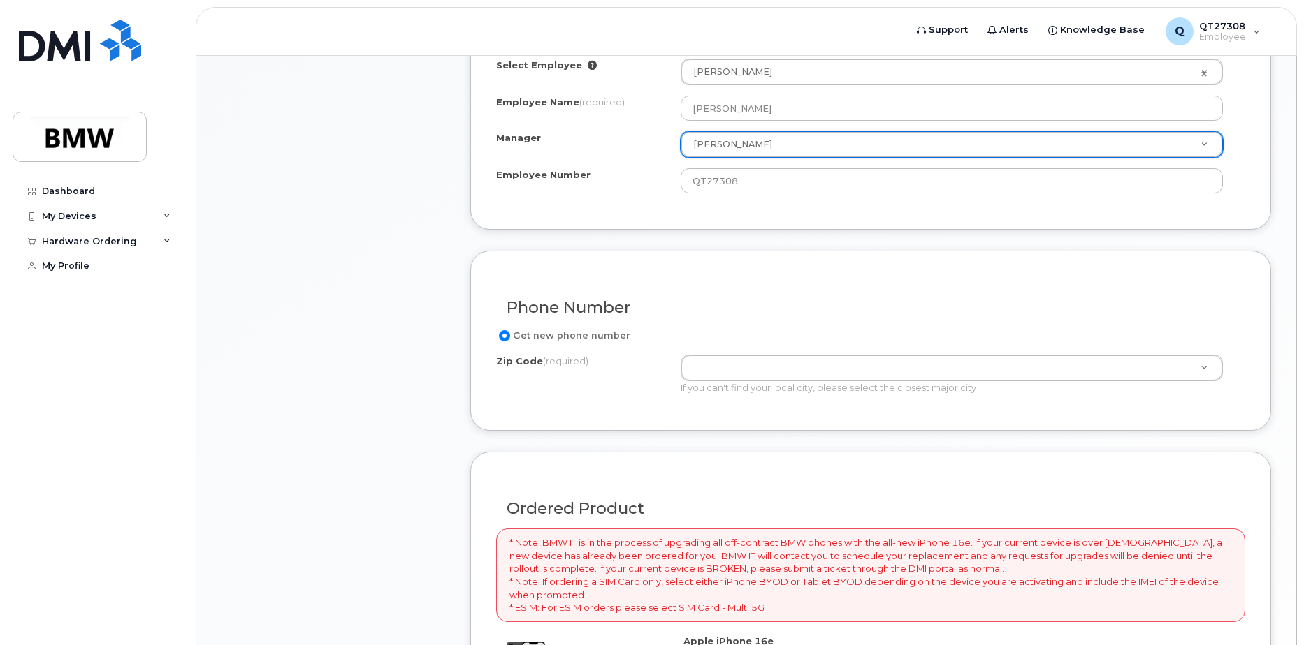
scroll to position [559, 0]
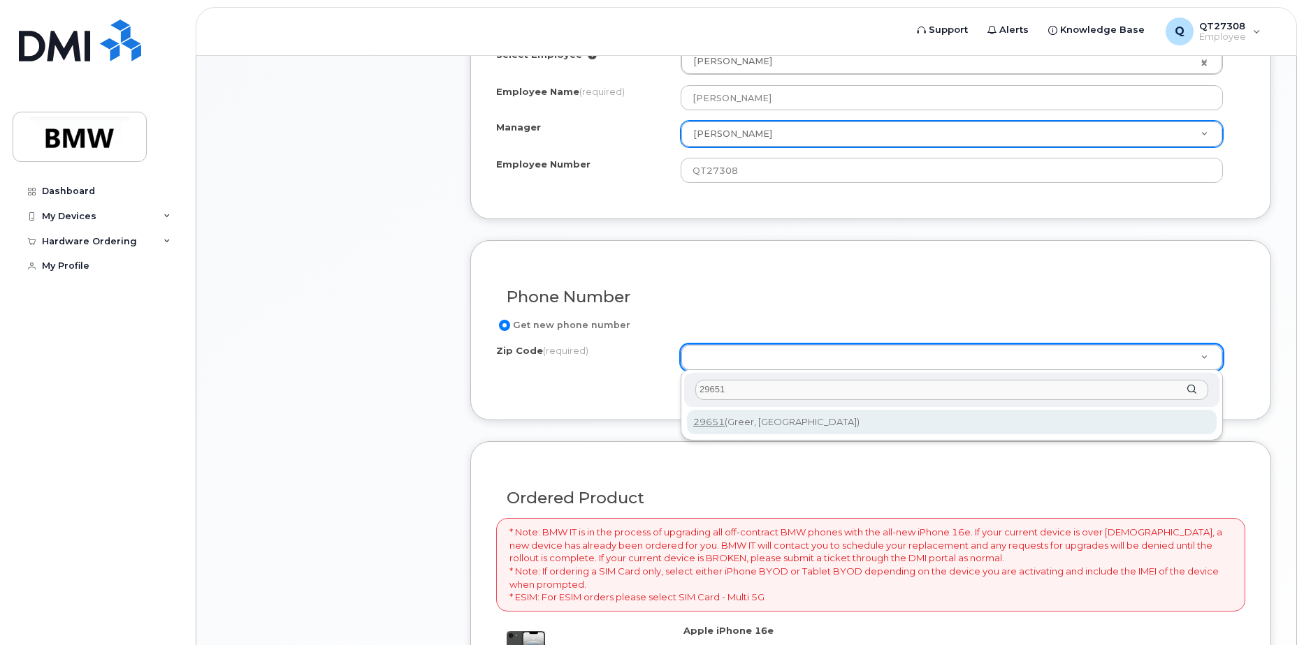
type input "29651"
type input "29651 (Greer, SC)"
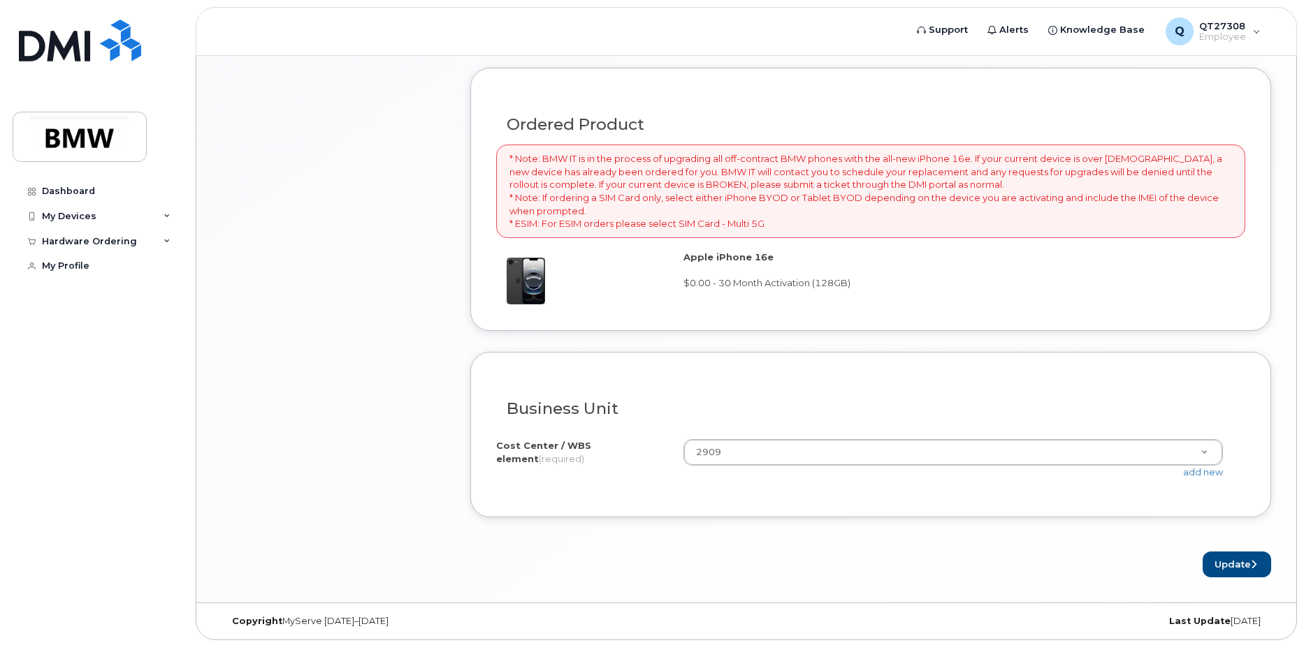
scroll to position [935, 0]
click at [1236, 561] on button "Update" at bounding box center [1236, 563] width 68 height 26
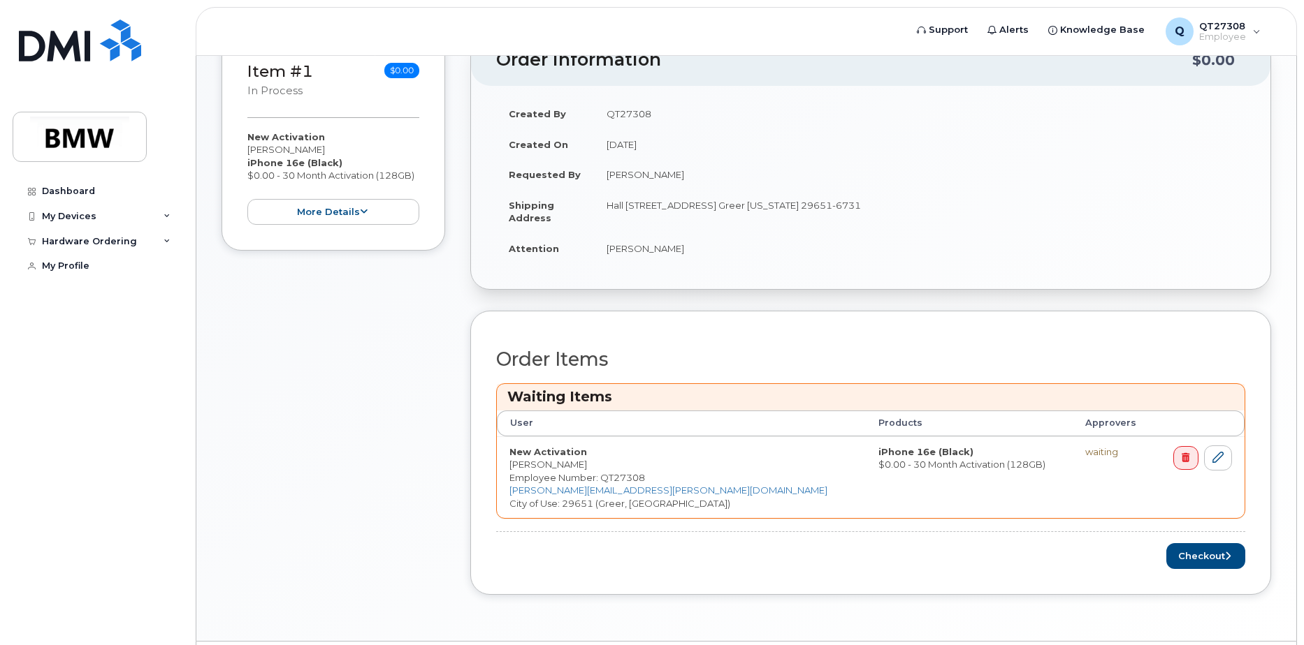
scroll to position [320, 0]
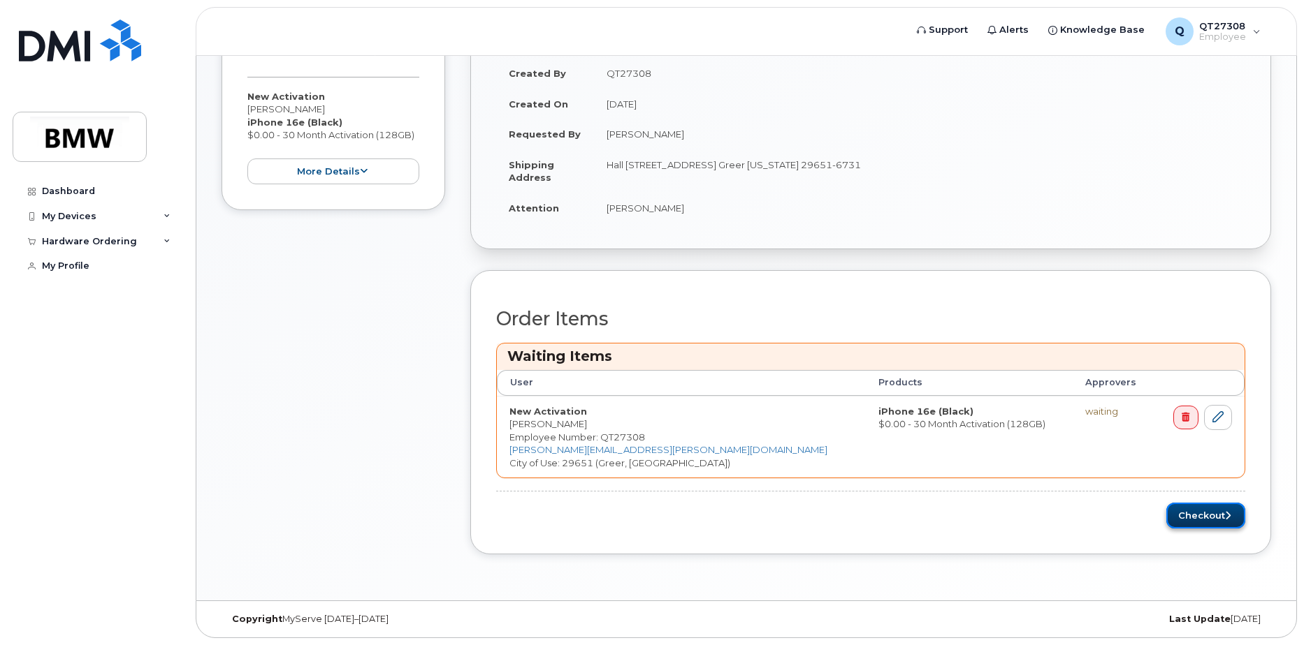
drag, startPoint x: 1202, startPoint y: 511, endPoint x: 1168, endPoint y: 523, distance: 36.0
click at [1202, 511] on button "Checkout" at bounding box center [1205, 516] width 79 height 26
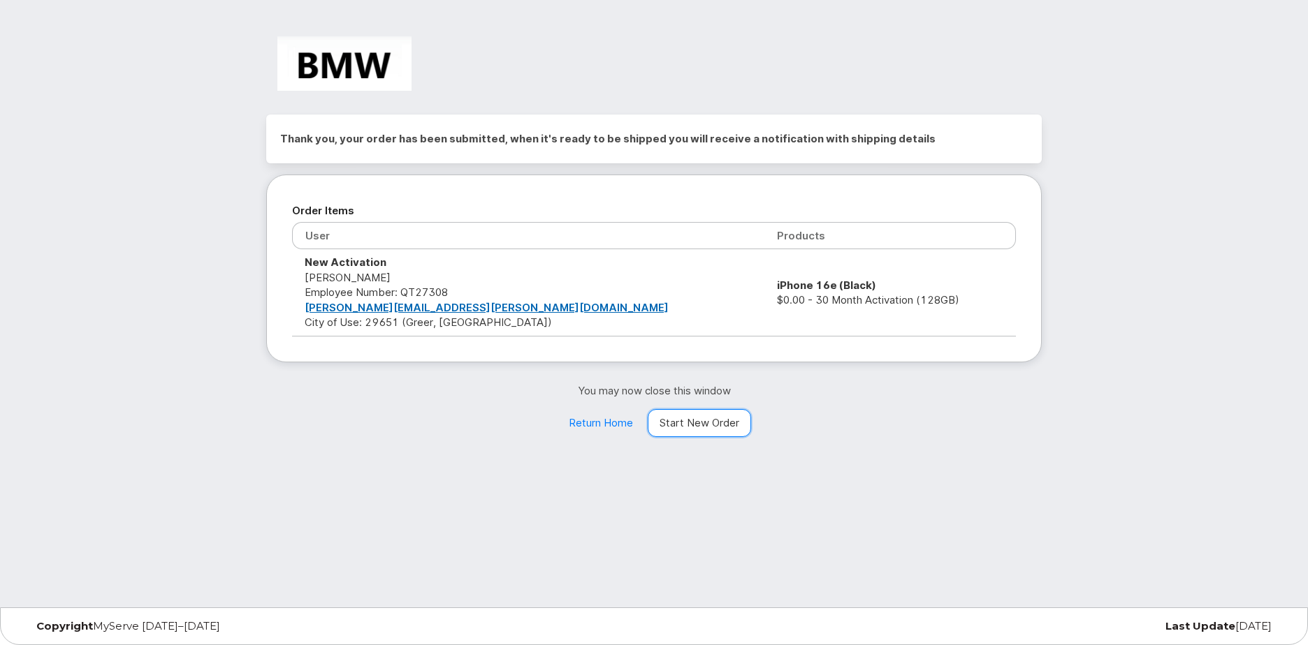
click at [700, 421] on link "Start New Order" at bounding box center [699, 423] width 103 height 28
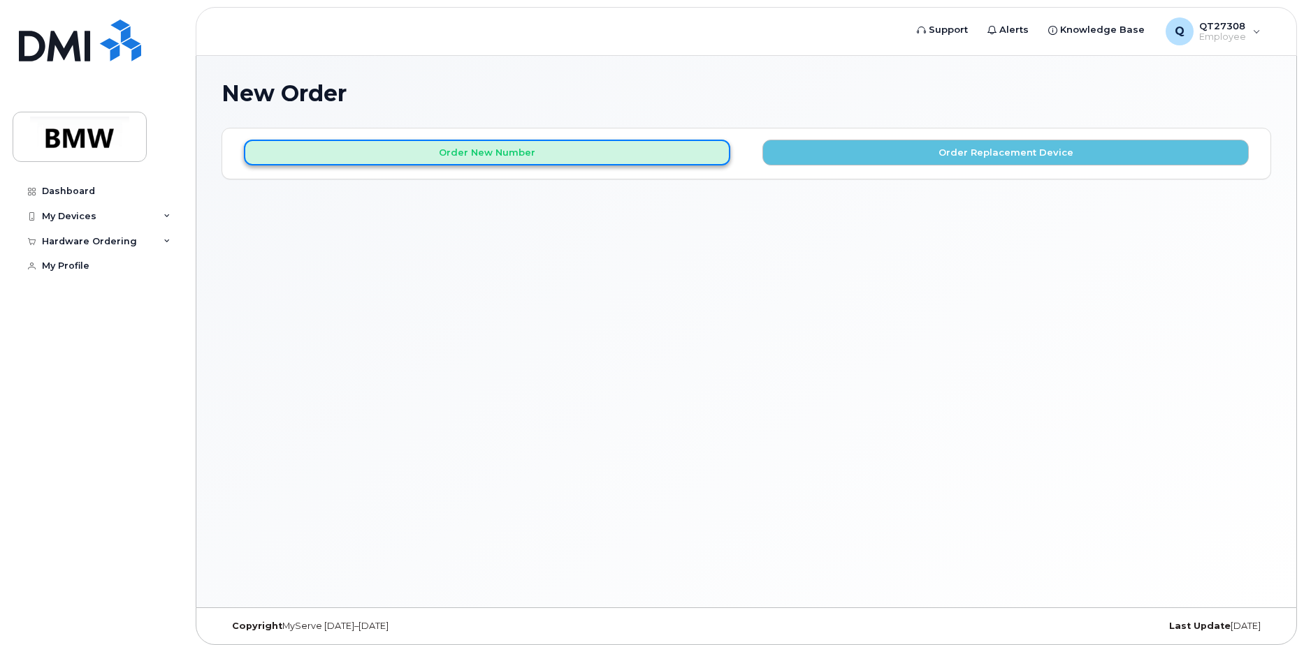
click at [511, 152] on button "Order New Number" at bounding box center [487, 153] width 486 height 26
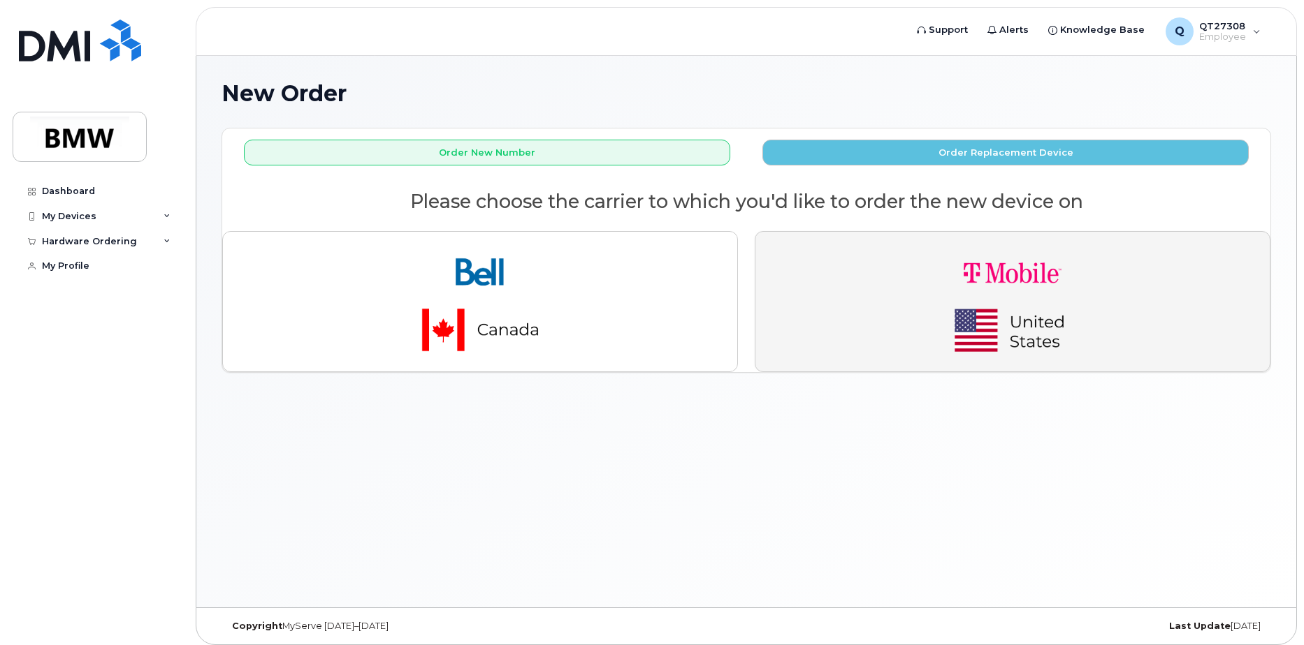
click at [1050, 323] on img "button" at bounding box center [1012, 301] width 196 height 117
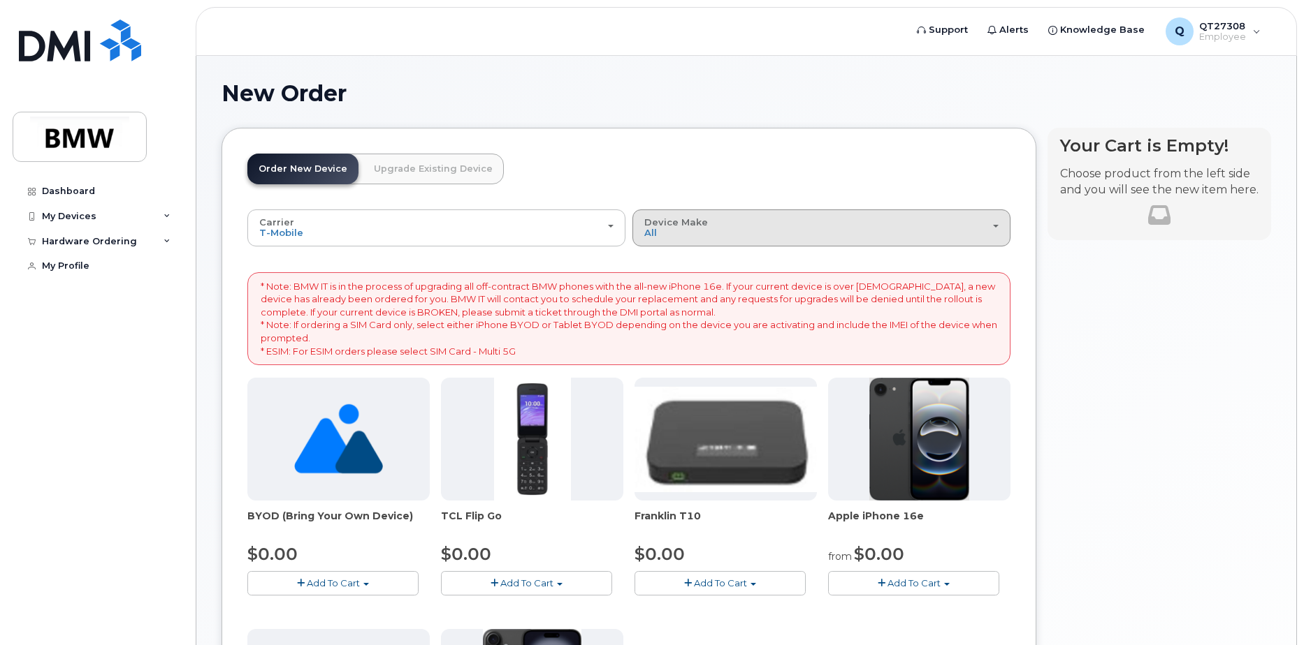
click at [1005, 222] on button "Device Make All Cell Phone iPhone Modem" at bounding box center [821, 228] width 378 height 36
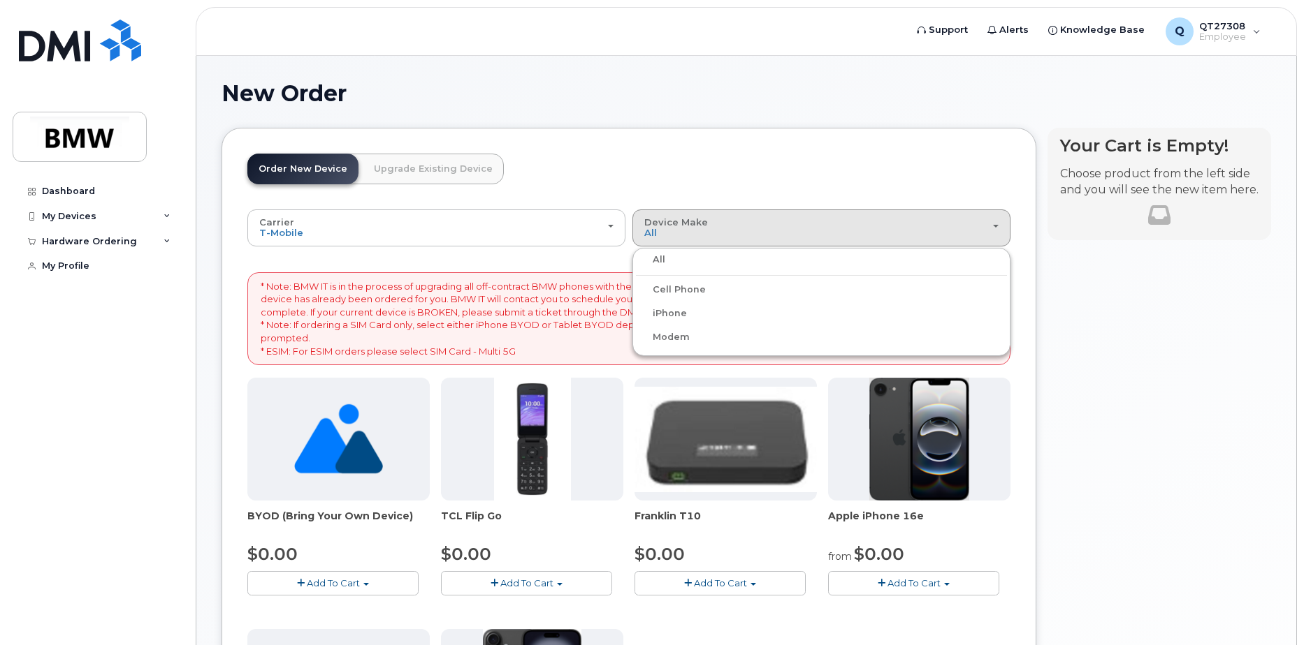
click at [665, 313] on label "iPhone" at bounding box center [661, 313] width 51 height 17
click at [0, 0] on input "iPhone" at bounding box center [0, 0] width 0 height 0
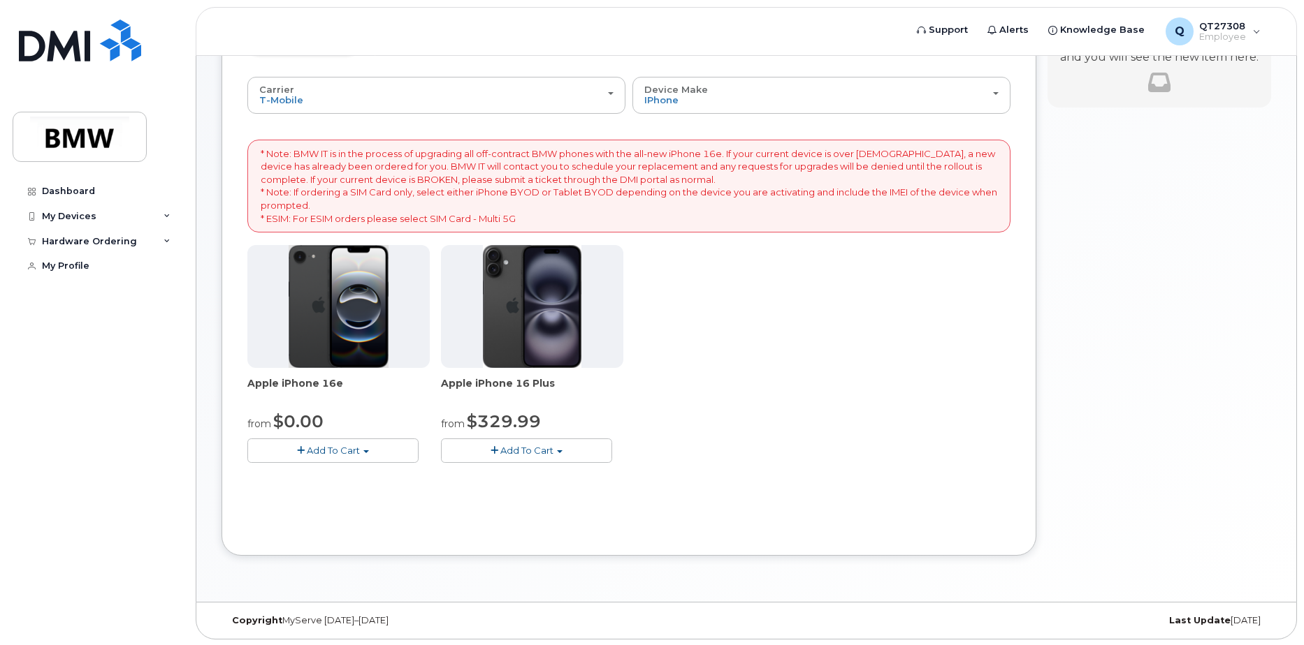
scroll to position [134, 0]
click at [369, 447] on button "Add To Cart" at bounding box center [332, 449] width 171 height 24
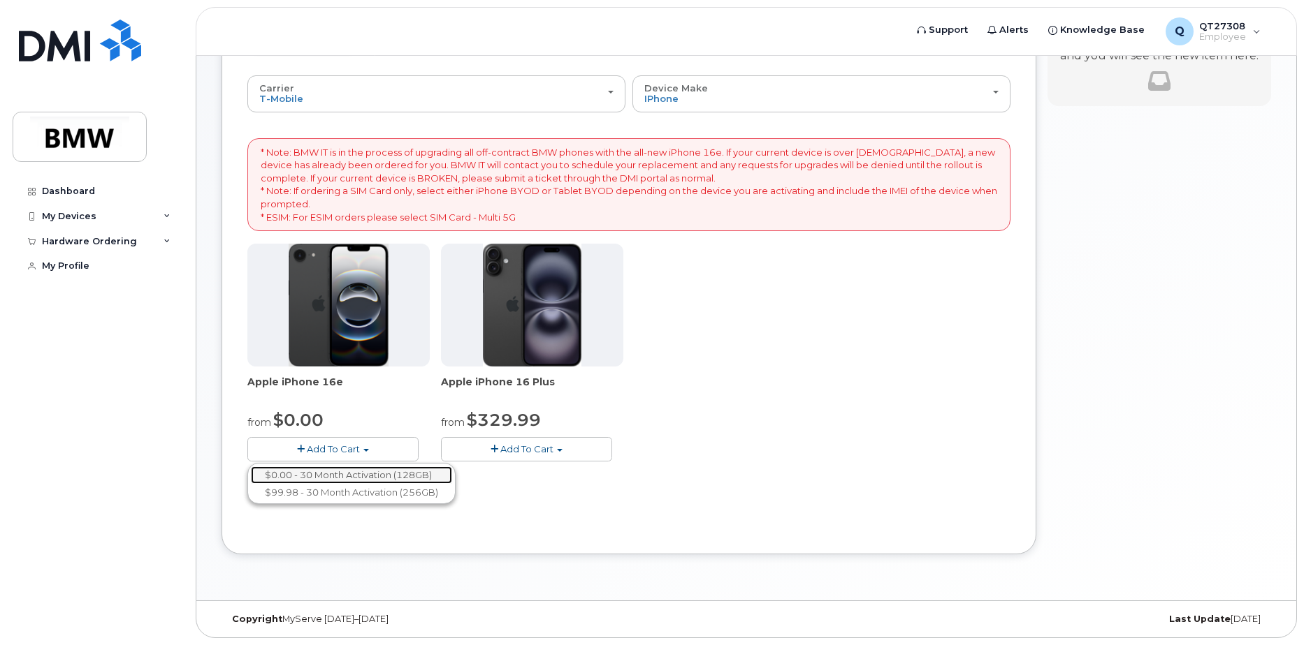
click at [363, 472] on link "$0.00 - 30 Month Activation (128GB)" at bounding box center [351, 475] width 201 height 17
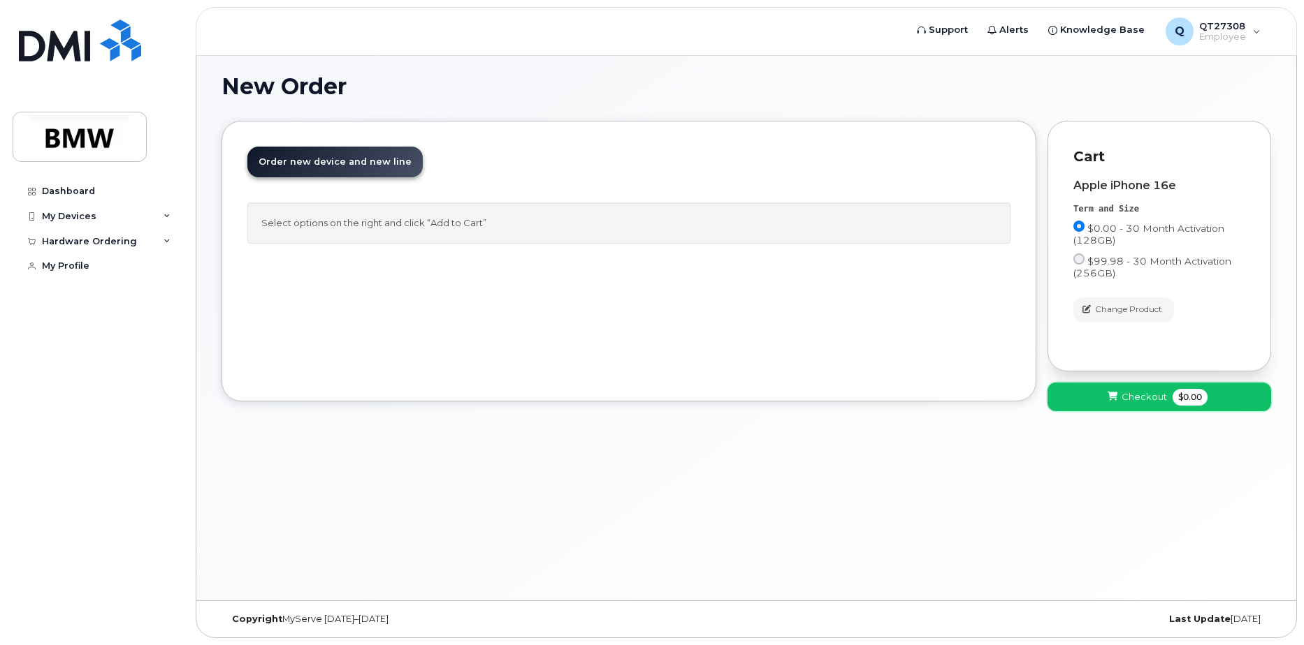
click at [1148, 399] on span "Checkout" at bounding box center [1143, 396] width 45 height 13
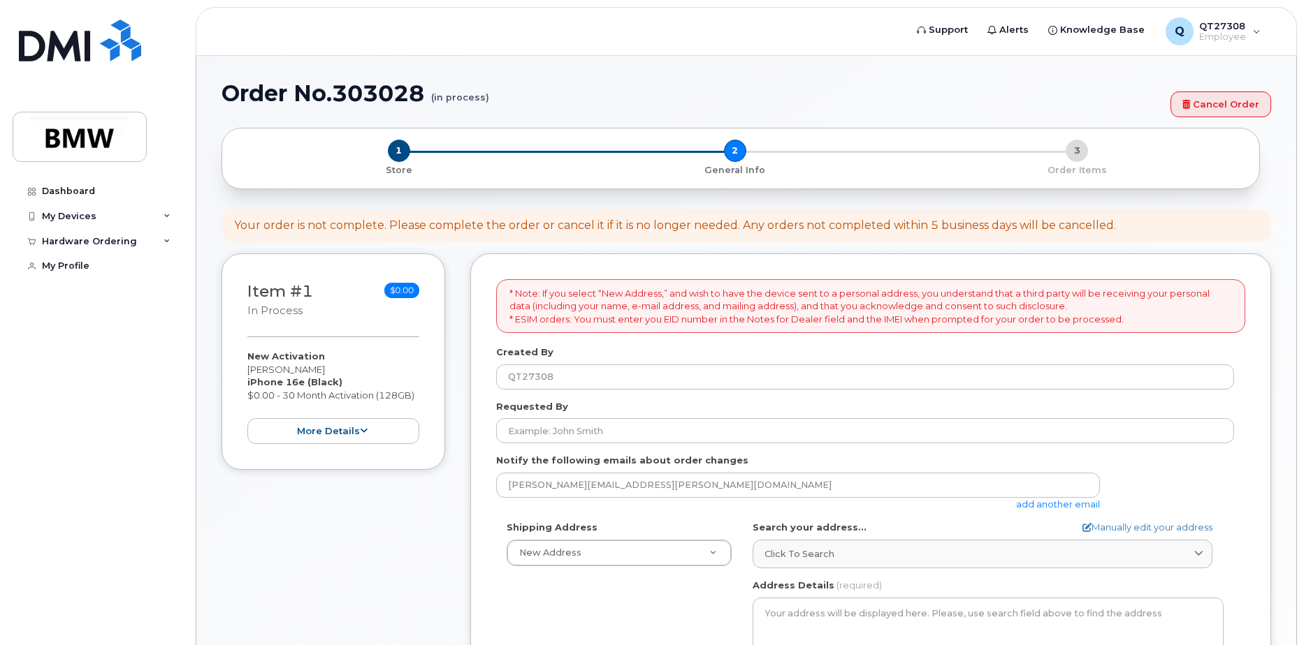
select select
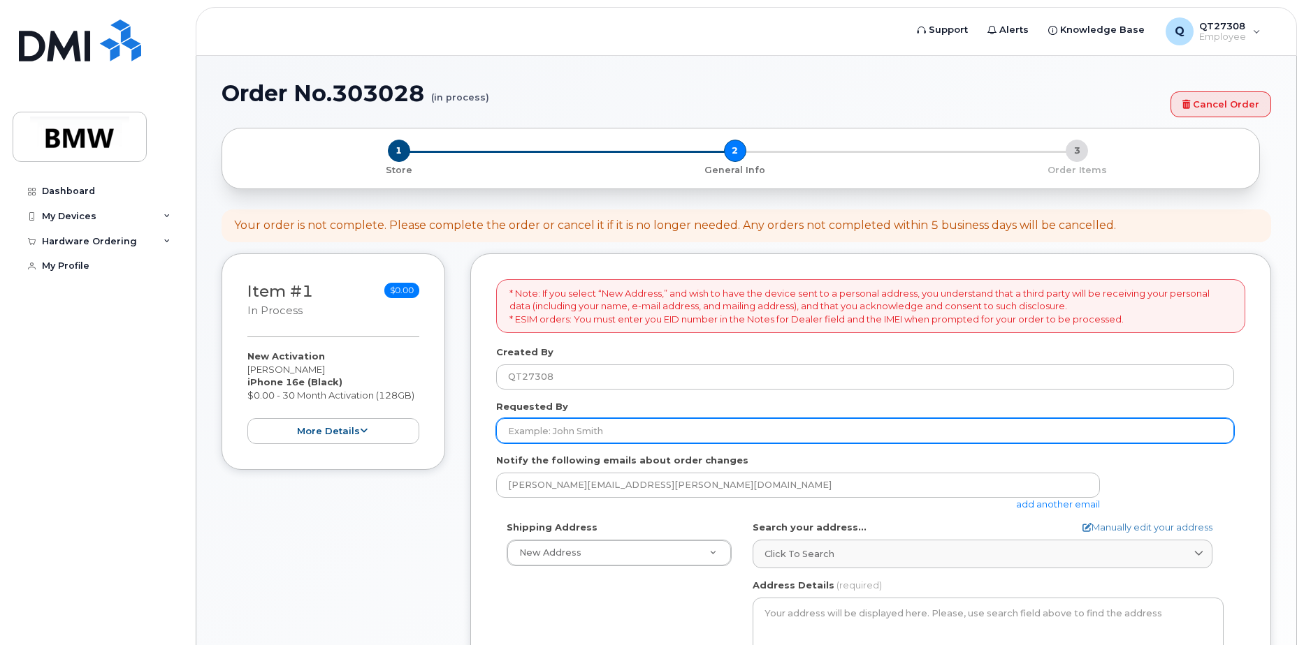
click at [570, 434] on input "Requested By" at bounding box center [865, 430] width 738 height 25
type input "[PERSON_NAME]"
type input "Hall 52"
type input "[PERSON_NAME]"
type input "8645018043"
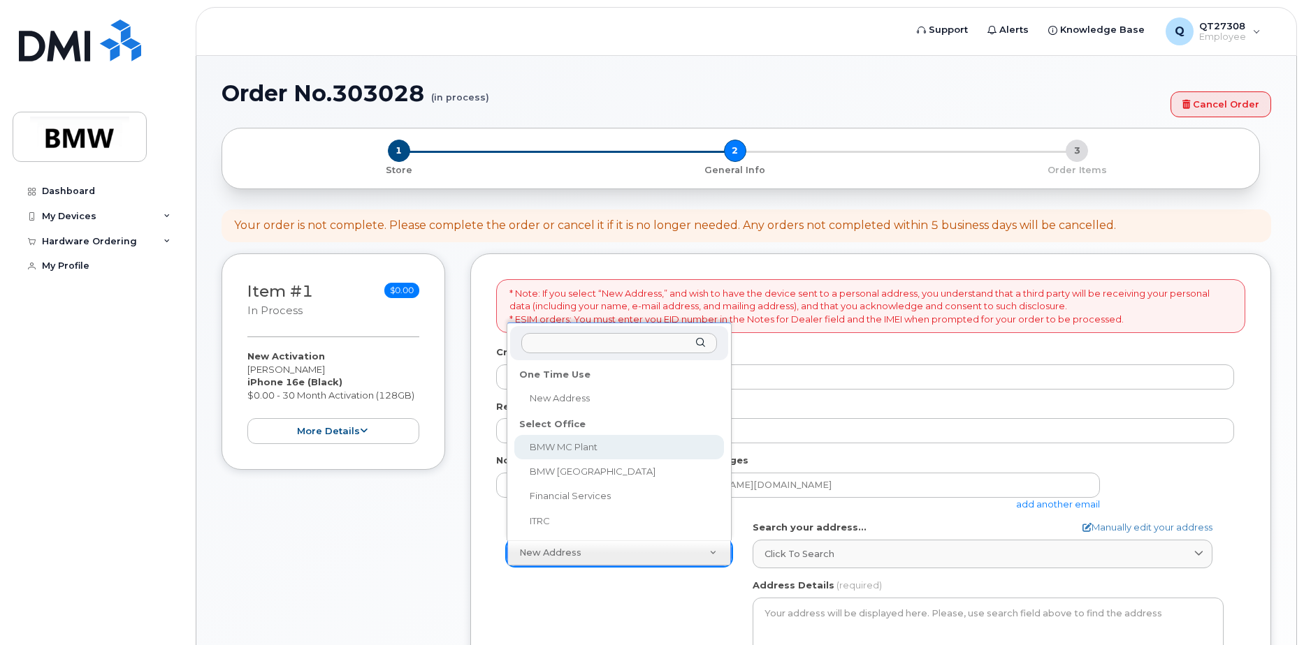
select select
type textarea "1400 Highway 101 S GREER SC 29651-6731 UNITED STATES Greer South Carolina 29651…"
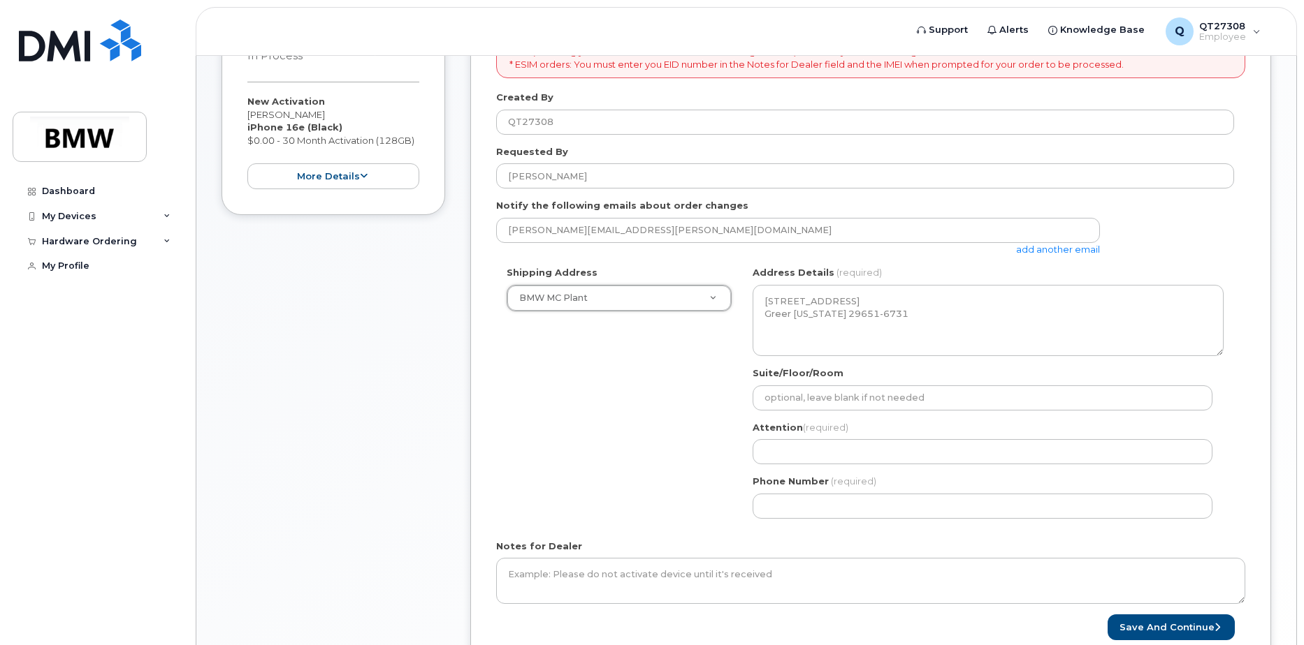
scroll to position [279, 0]
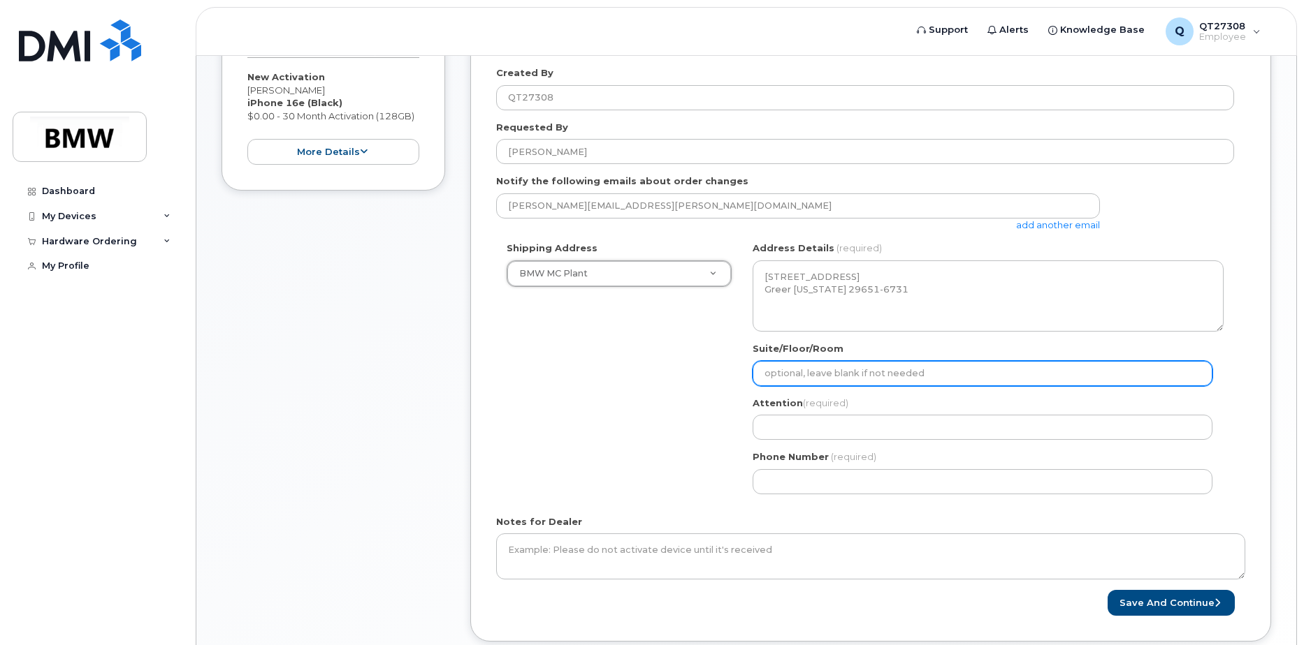
click at [855, 370] on input "Suite/Floor/Room" at bounding box center [982, 373] width 460 height 25
type input "Hall 52"
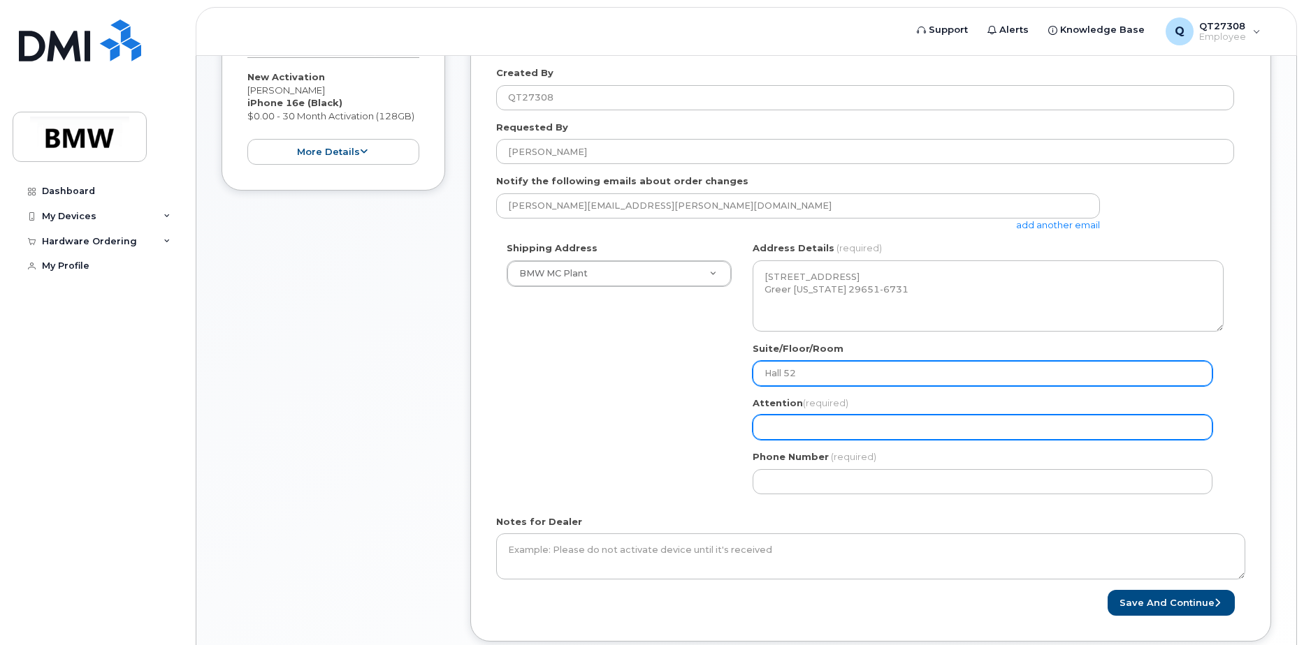
type input "[PERSON_NAME]"
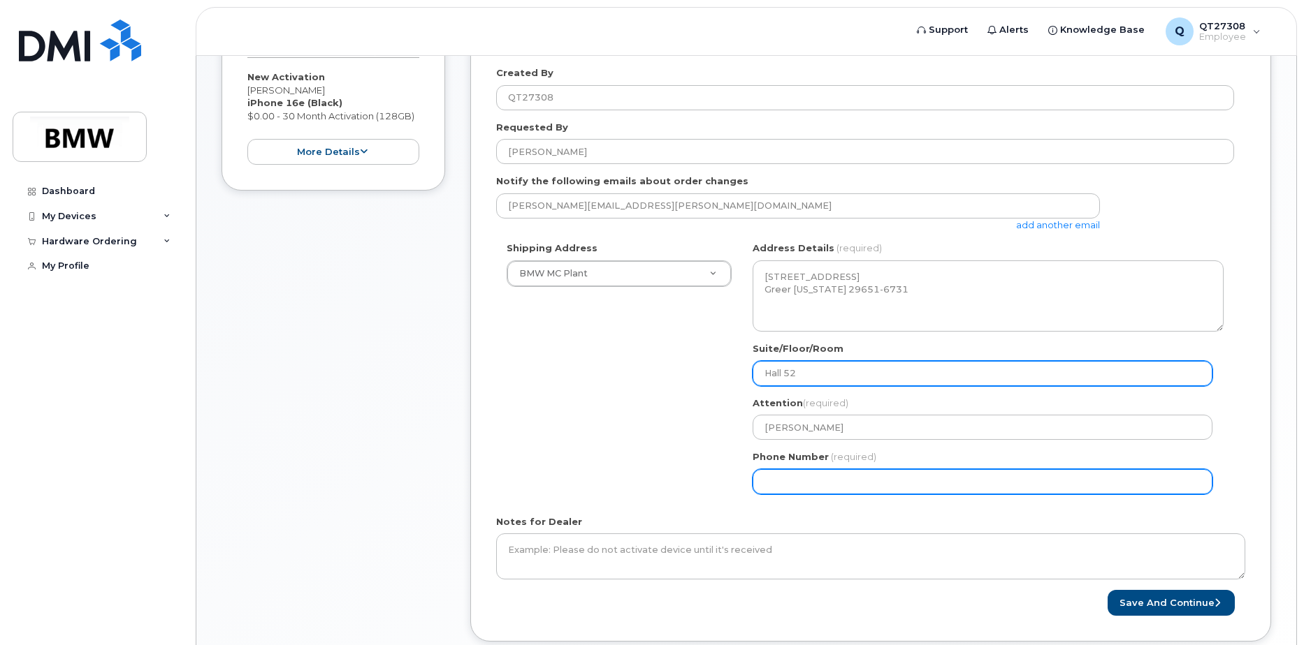
type input "8645018043"
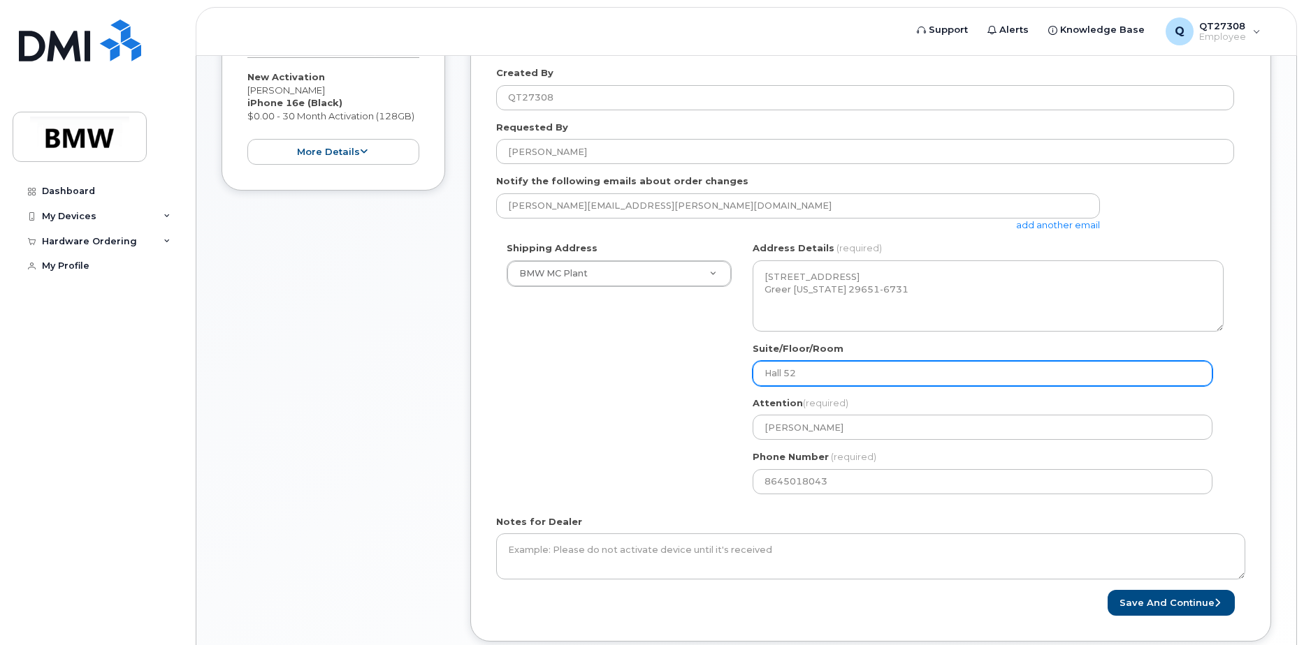
select select
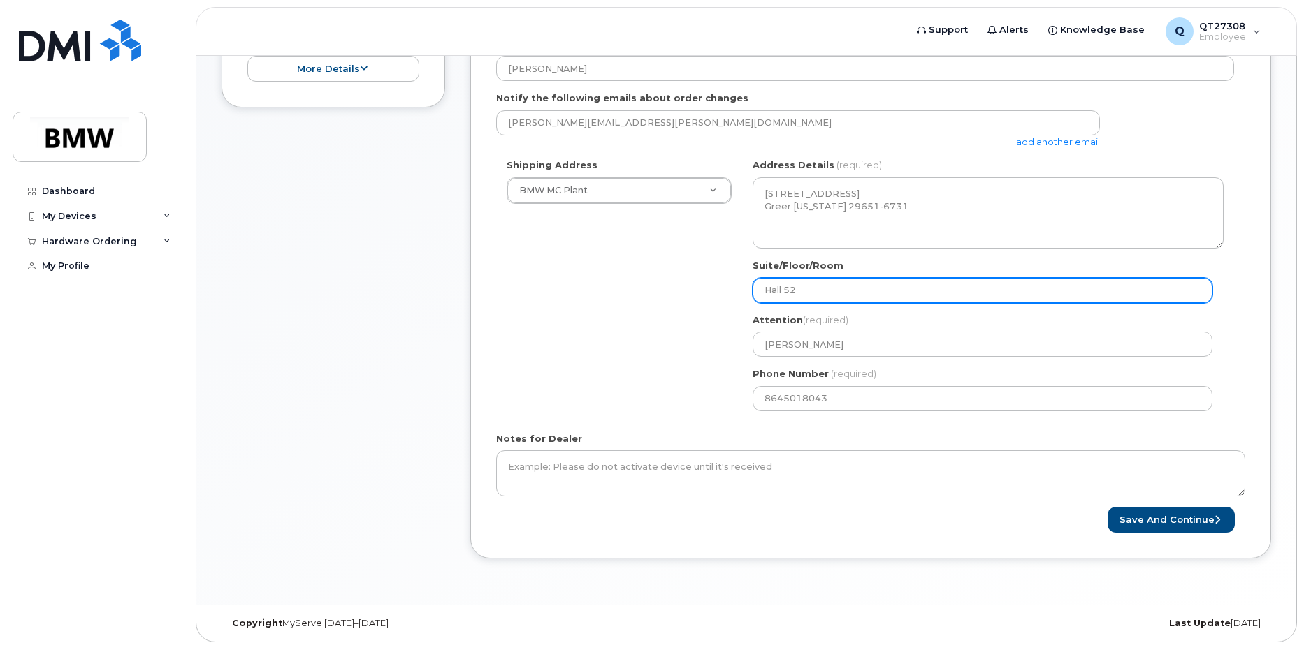
scroll to position [367, 0]
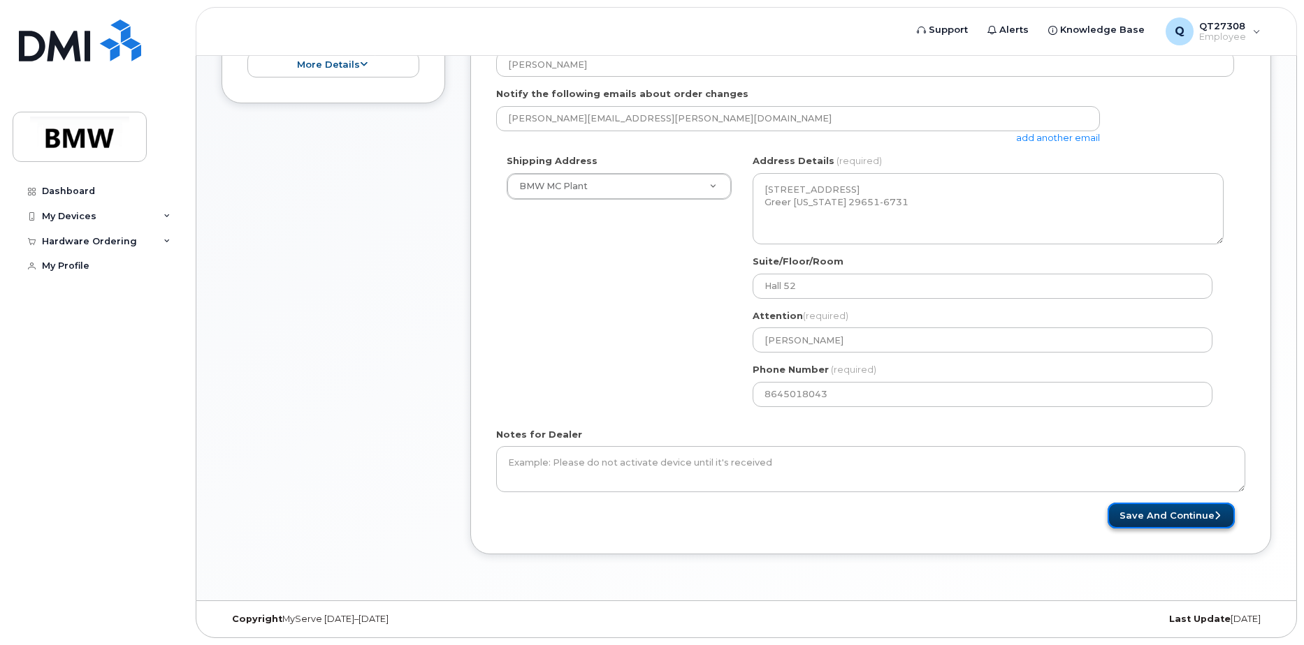
drag, startPoint x: 1146, startPoint y: 516, endPoint x: 1137, endPoint y: 516, distance: 9.1
click at [1146, 516] on button "Save and Continue" at bounding box center [1170, 516] width 127 height 26
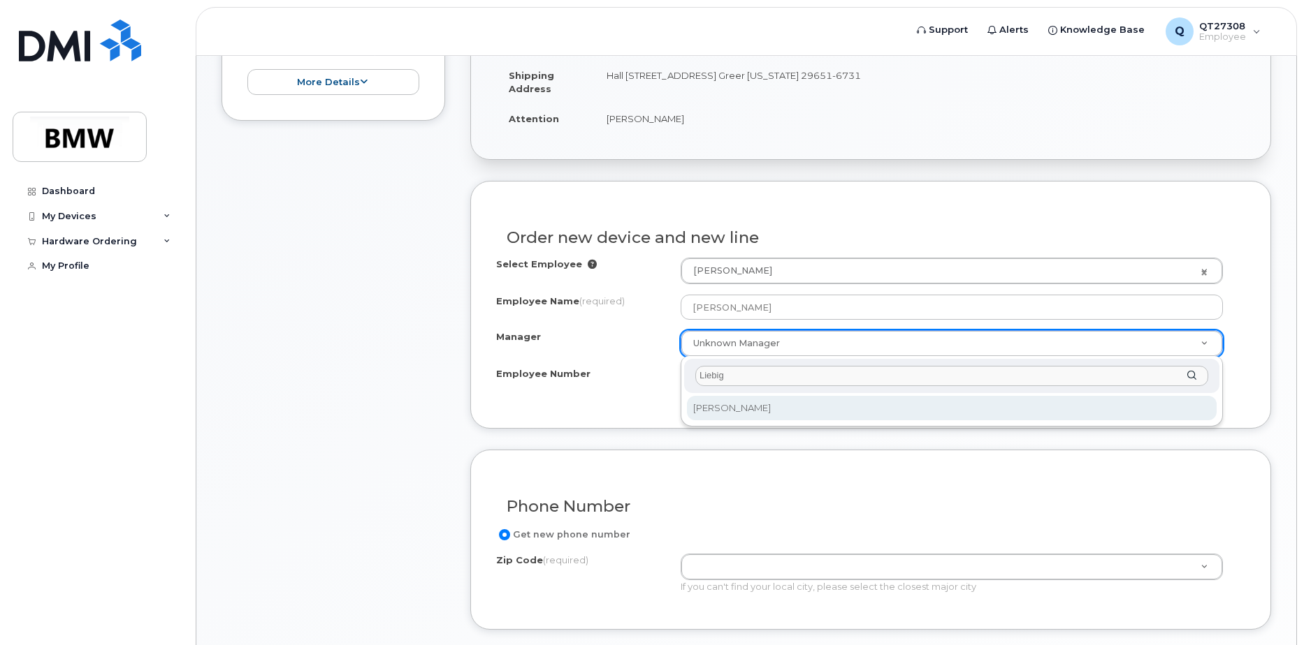
type input "Liebig"
select select "2719811"
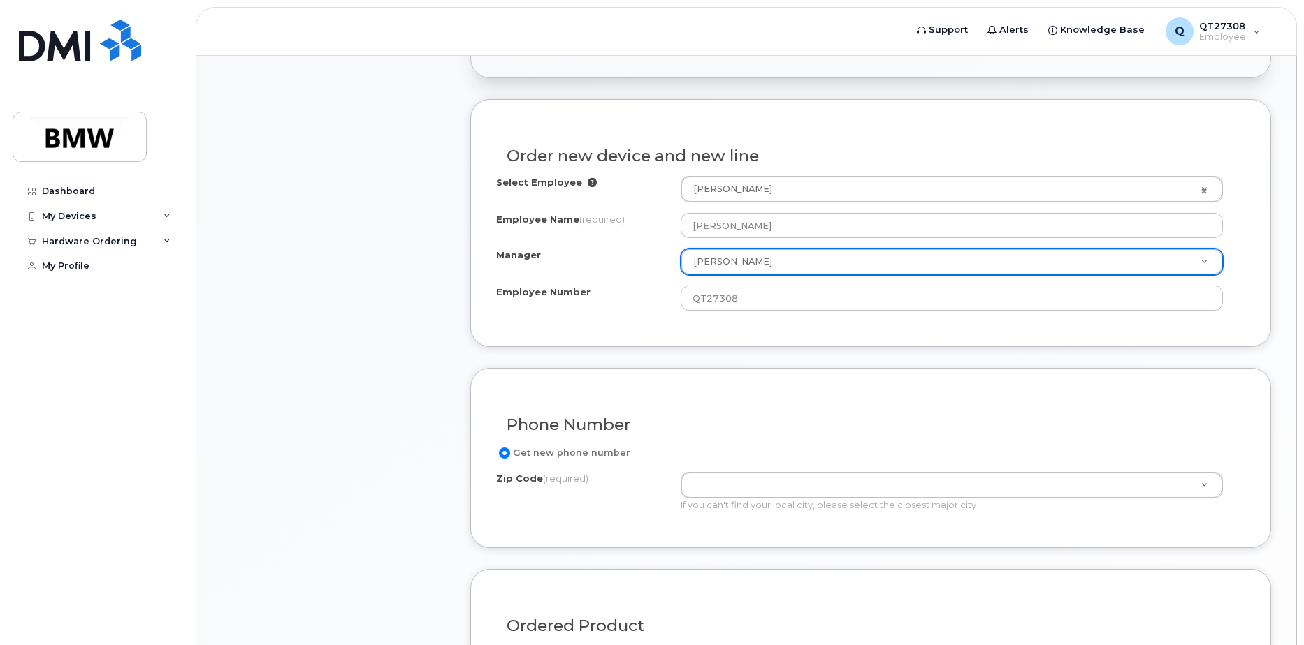
scroll to position [559, 0]
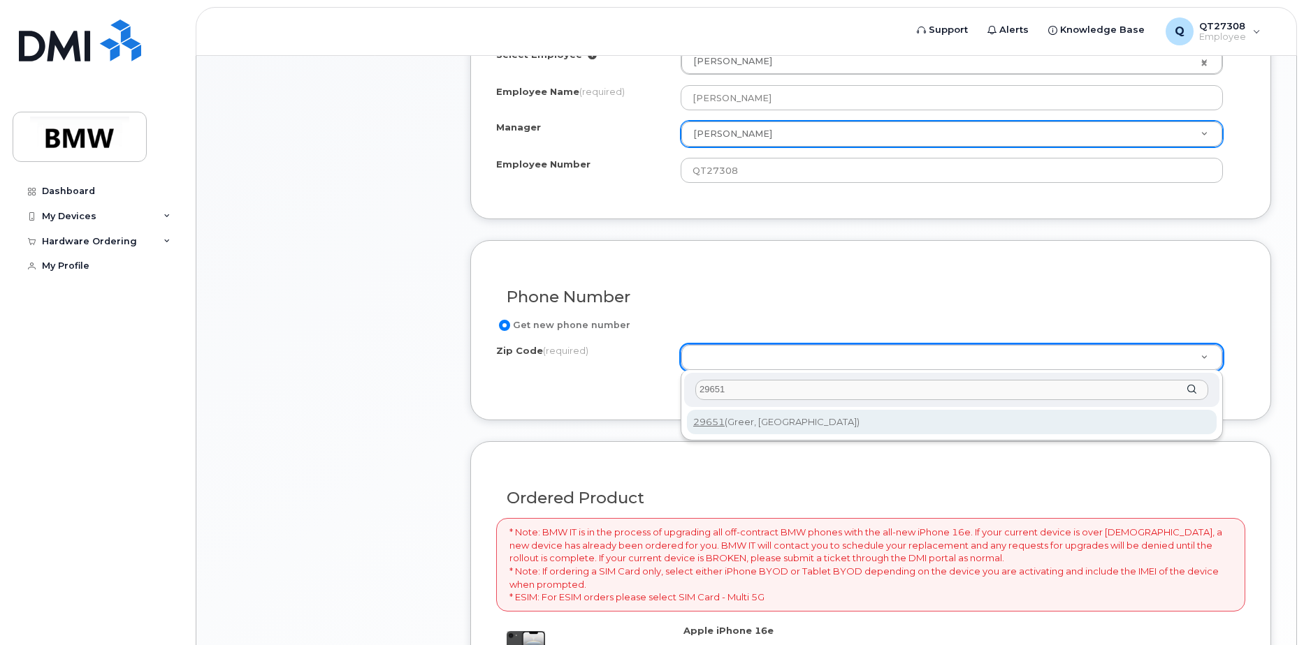
type input "29651"
type input "29651 (Greer, SC)"
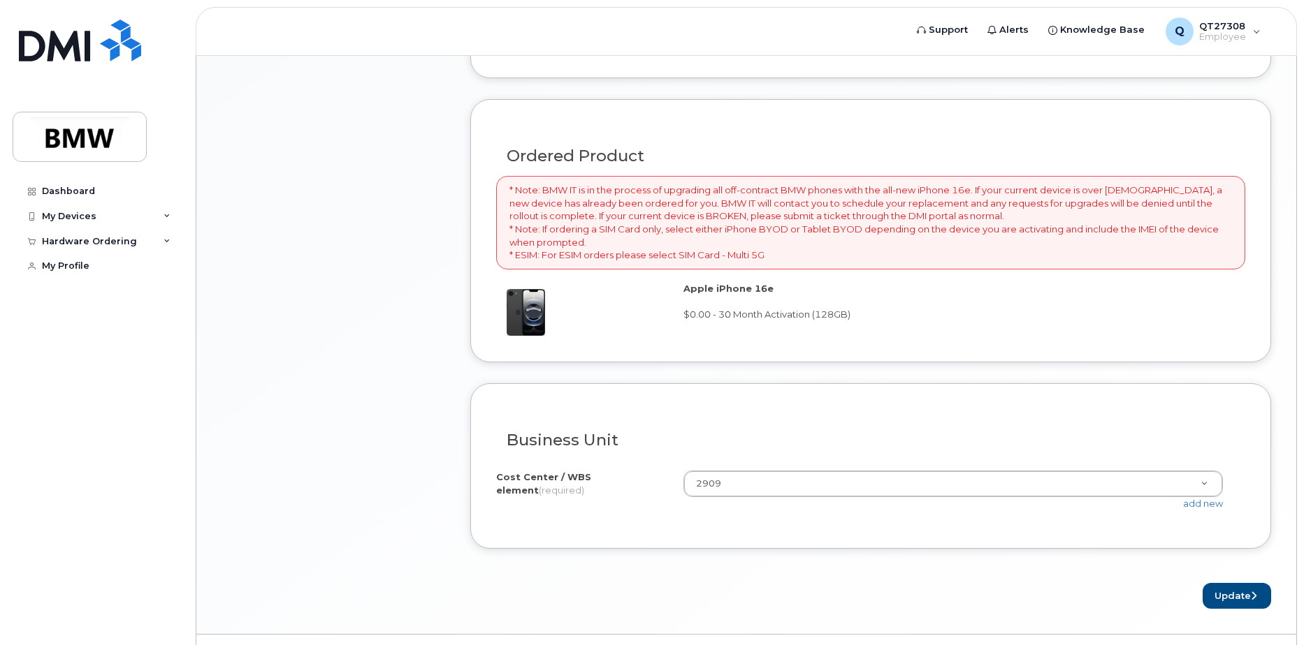
scroll to position [935, 0]
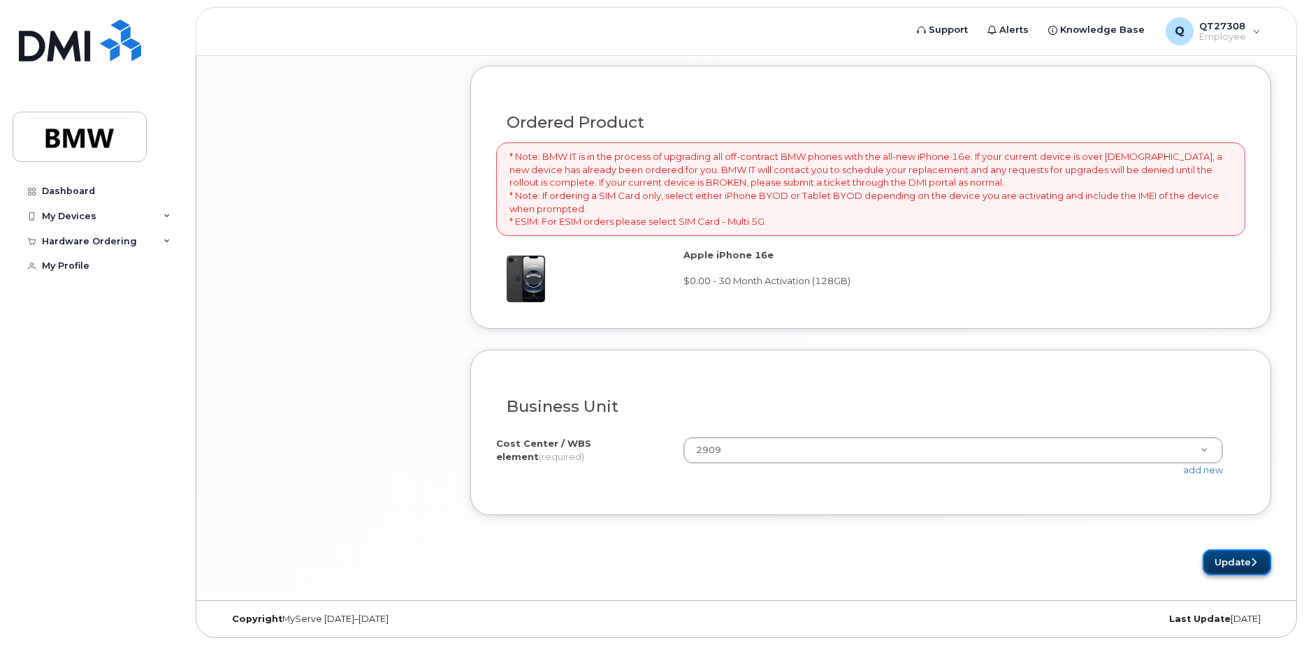
click at [1222, 562] on button "Update" at bounding box center [1236, 563] width 68 height 26
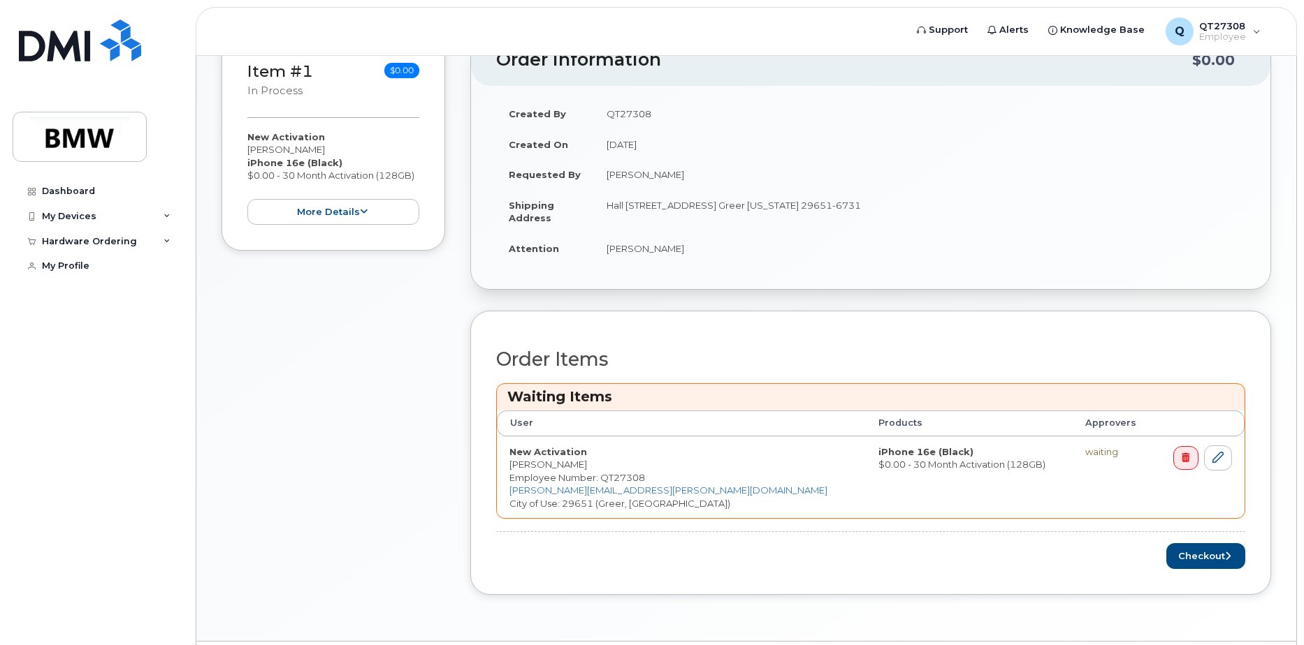
scroll to position [320, 0]
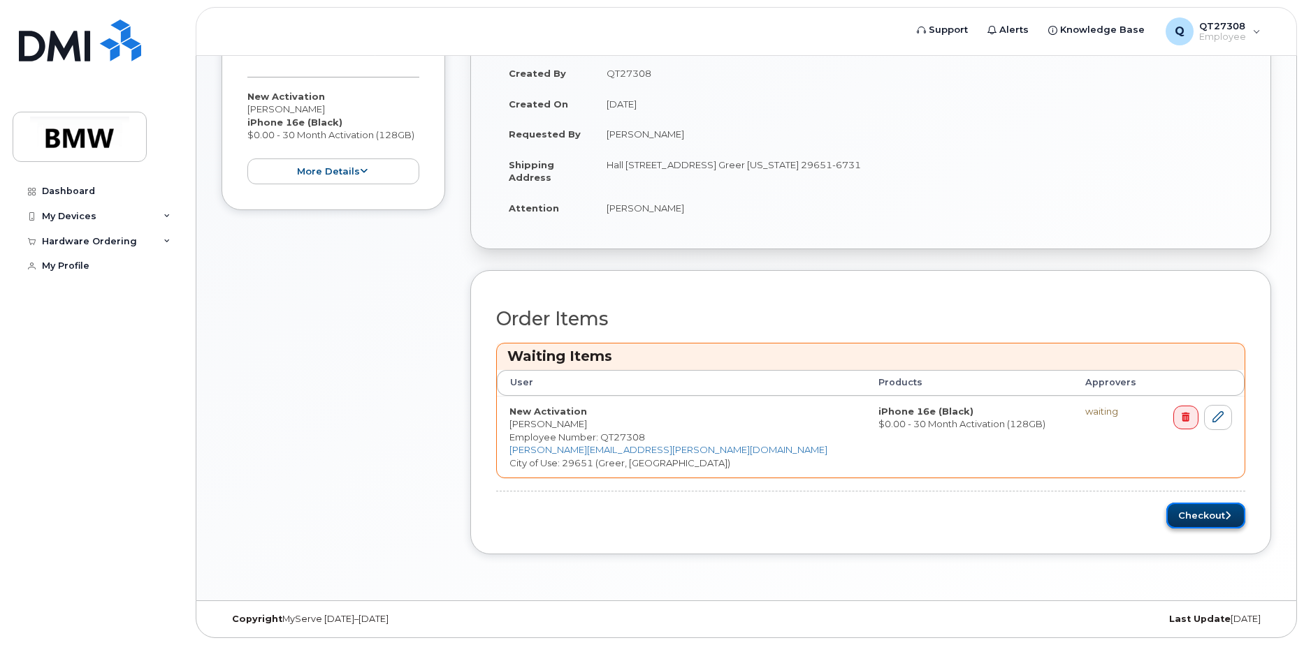
click at [1185, 518] on button "Checkout" at bounding box center [1205, 516] width 79 height 26
